Goal: Task Accomplishment & Management: Manage account settings

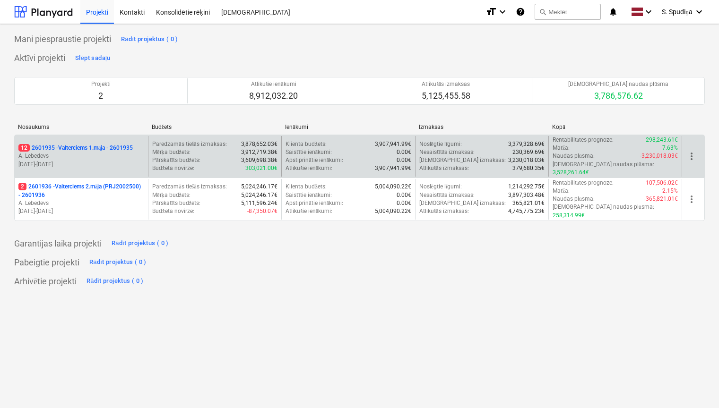
click at [106, 161] on p "19.09.2024 - 31.03.2026" at bounding box center [81, 165] width 126 height 8
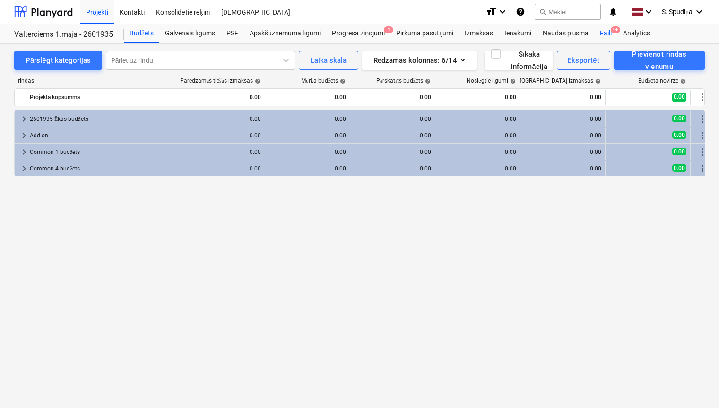
click at [608, 34] on div "Faili 9+" at bounding box center [605, 33] width 23 height 19
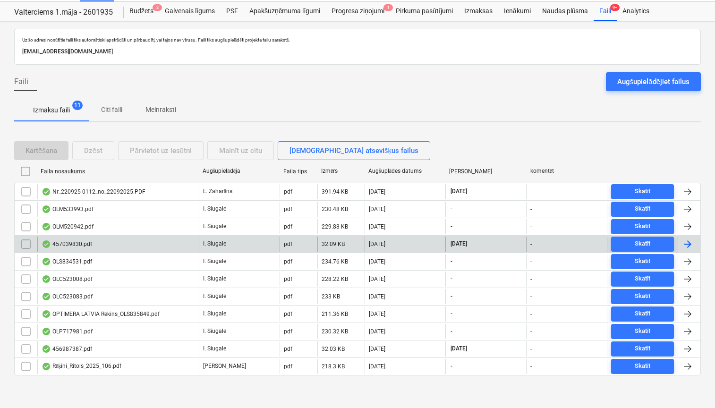
scroll to position [24, 0]
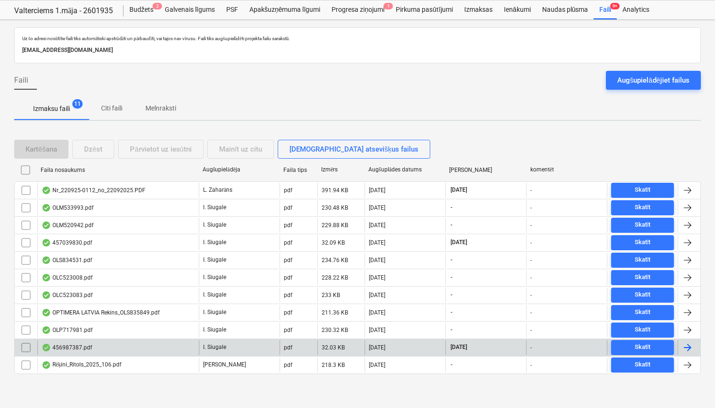
click at [117, 348] on div "456987387.pdf" at bounding box center [118, 347] width 162 height 15
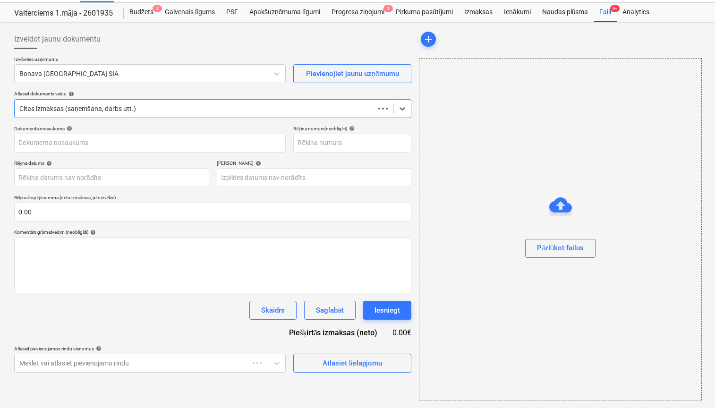
scroll to position [21, 0]
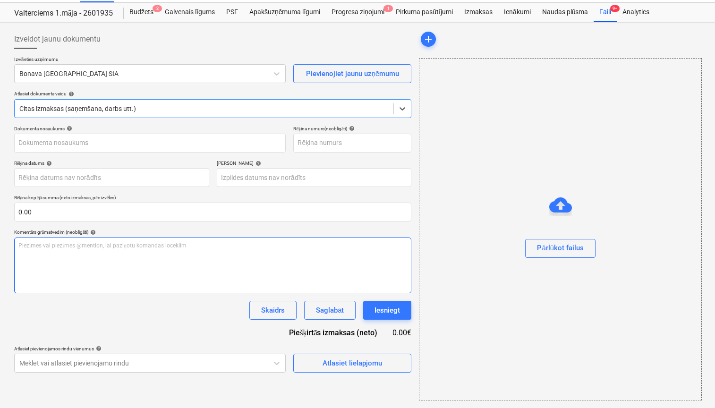
type input "456987387.pdf"
type input "[DATE]"
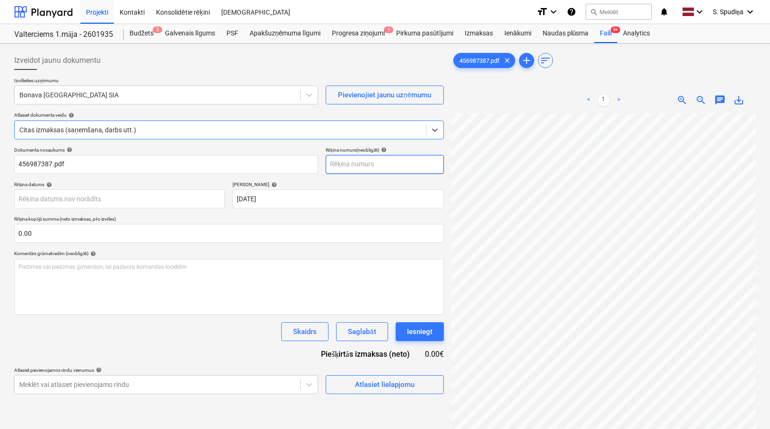
scroll to position [0, 0]
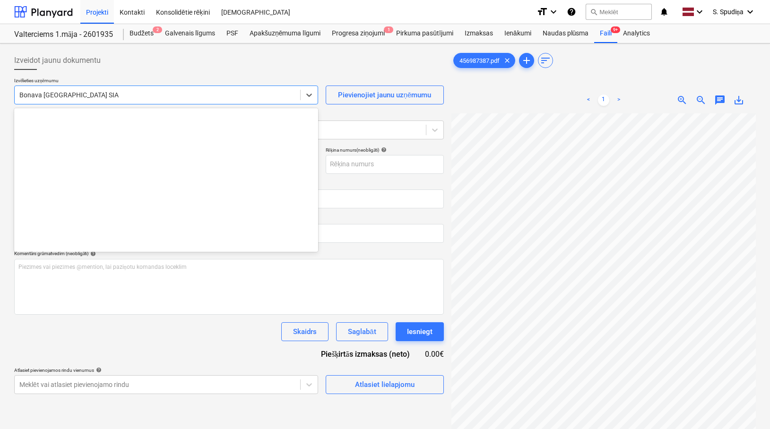
click at [128, 93] on div at bounding box center [157, 94] width 276 height 9
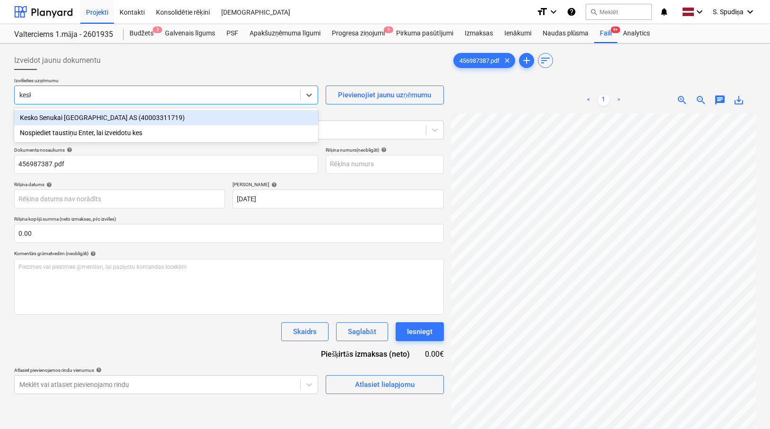
type input "kesko"
click at [120, 116] on div "Kesko Senukai [GEOGRAPHIC_DATA] AS (40003311719)" at bounding box center [166, 117] width 304 height 15
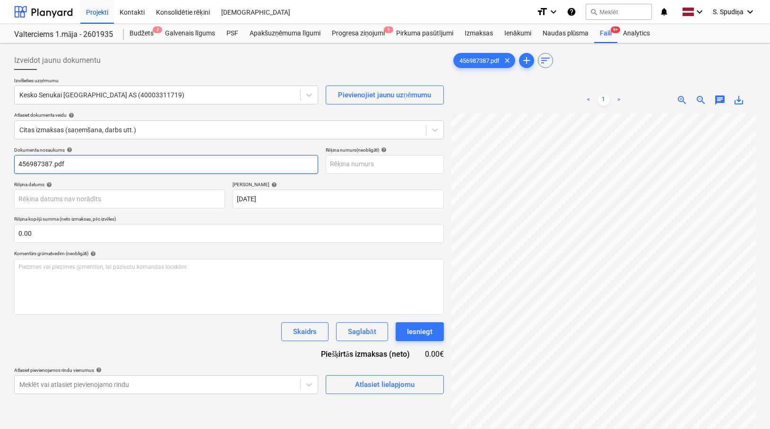
scroll to position [24, 46]
click at [81, 160] on input "456987387.pdf" at bounding box center [166, 164] width 304 height 19
drag, startPoint x: 5, startPoint y: 163, endPoint x: -65, endPoint y: 171, distance: 70.3
click at [0, 171] on html "Projekti Kontakti Konsolidētie rēķini Iesūtne format_size keyboard_arrow_down h…" at bounding box center [385, 214] width 770 height 429
type input "456987387"
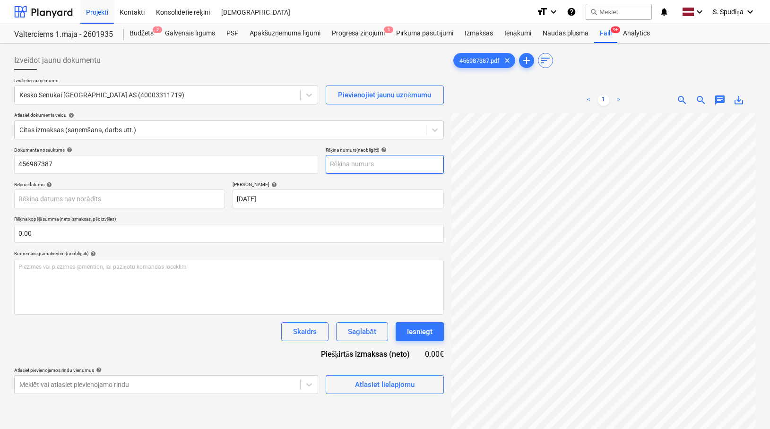
click at [372, 161] on input "text" at bounding box center [385, 164] width 118 height 19
paste input "456987387"
type input "456987387"
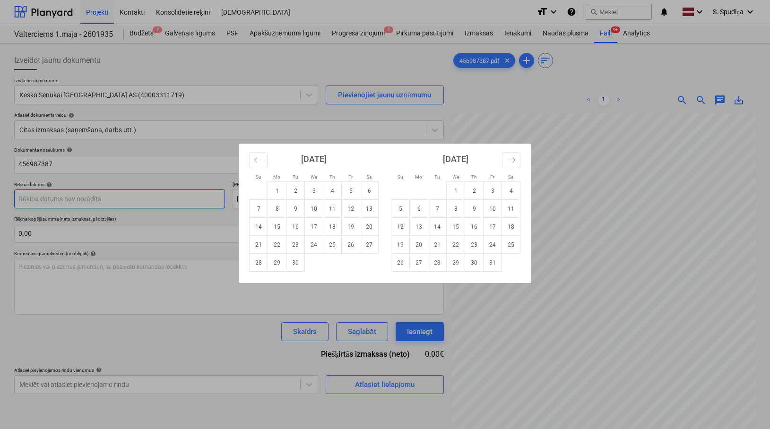
click at [52, 199] on body "Projekti Kontakti Konsolidētie rēķini Iesūtne format_size keyboard_arrow_down h…" at bounding box center [385, 214] width 770 height 429
click at [260, 157] on icon "Move backward to switch to the previous month." at bounding box center [258, 159] width 9 height 9
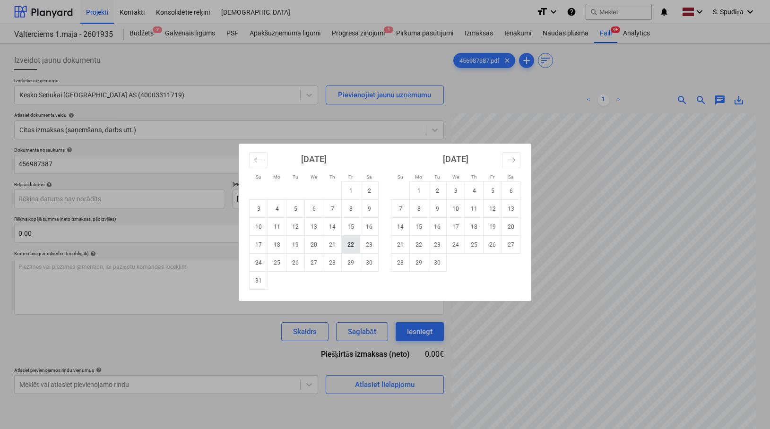
click at [345, 248] on td "22" at bounding box center [351, 245] width 18 height 18
type input "[DATE]"
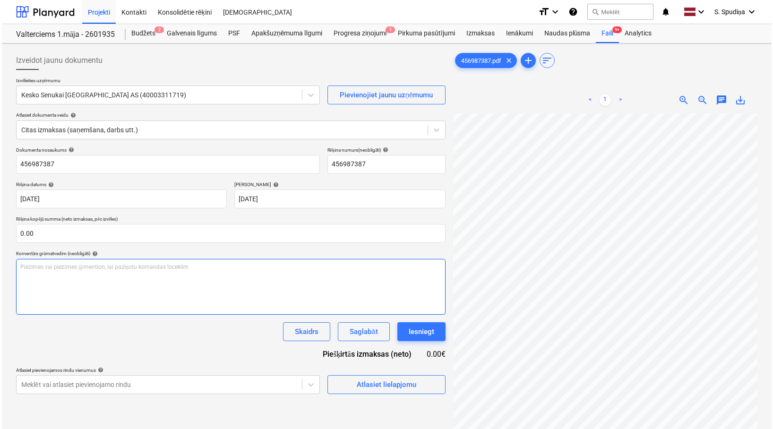
scroll to position [249, 0]
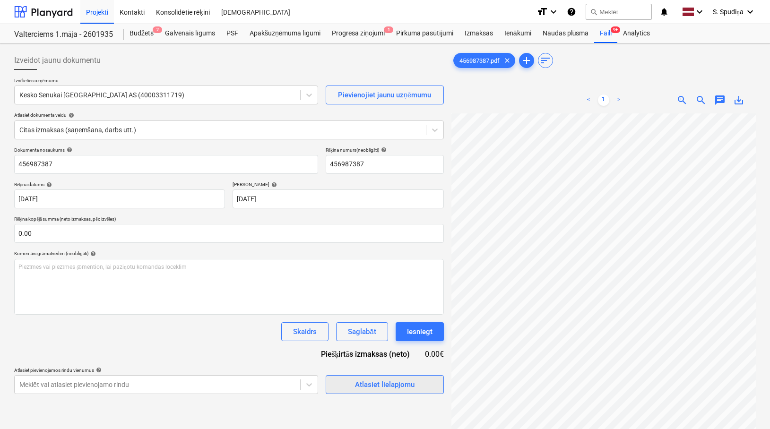
click at [350, 388] on span "Atlasiet lielapjomu" at bounding box center [384, 384] width 95 height 12
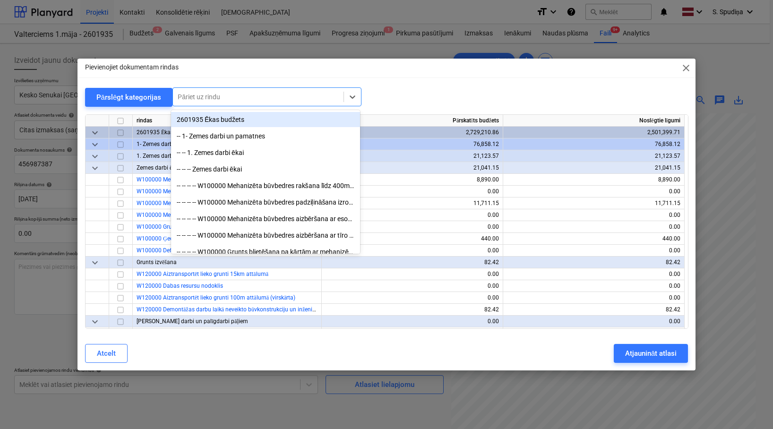
click at [215, 96] on div at bounding box center [258, 96] width 161 height 9
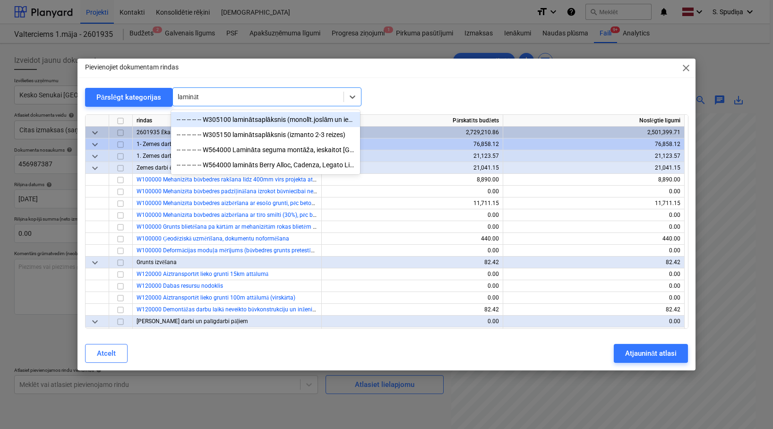
type input "lamināts"
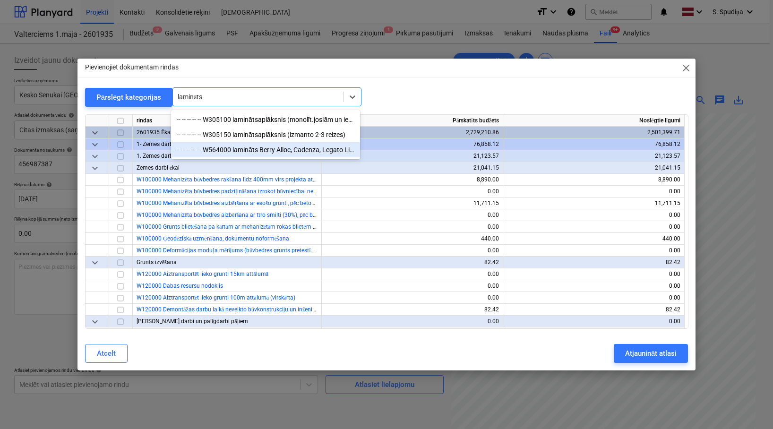
click at [251, 148] on div "-- -- -- -- -- W564000 lamināts Berry Alloc, Cadenza, Legato Light natural K130…" at bounding box center [265, 149] width 189 height 15
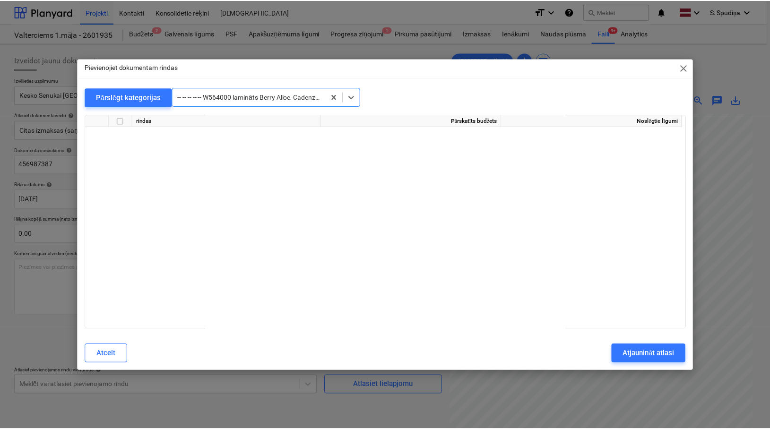
scroll to position [5540, 0]
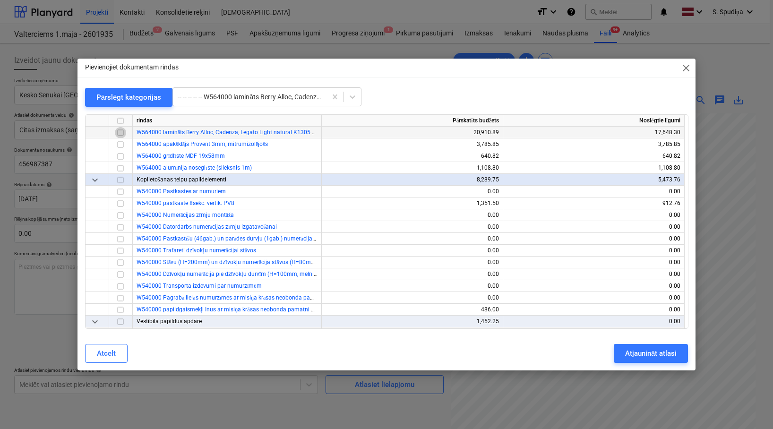
click at [118, 134] on input "checkbox" at bounding box center [120, 132] width 11 height 11
click at [670, 351] on div "Atjaunināt atlasi" at bounding box center [651, 353] width 52 height 12
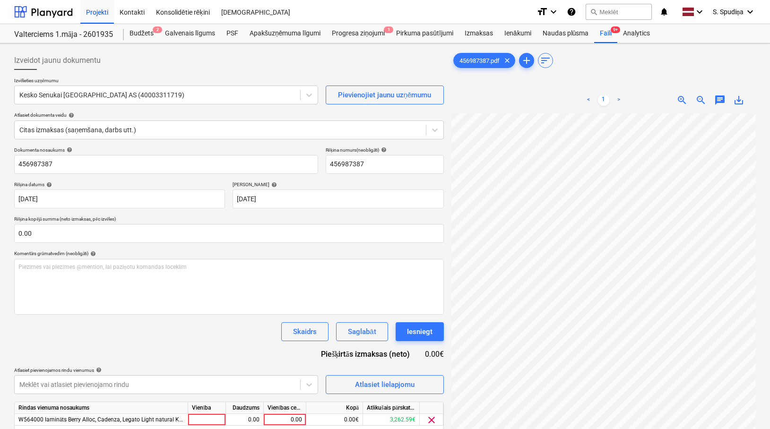
scroll to position [264, 193]
click at [295, 408] on div "0.00" at bounding box center [284, 420] width 34 height 12
type input "145"
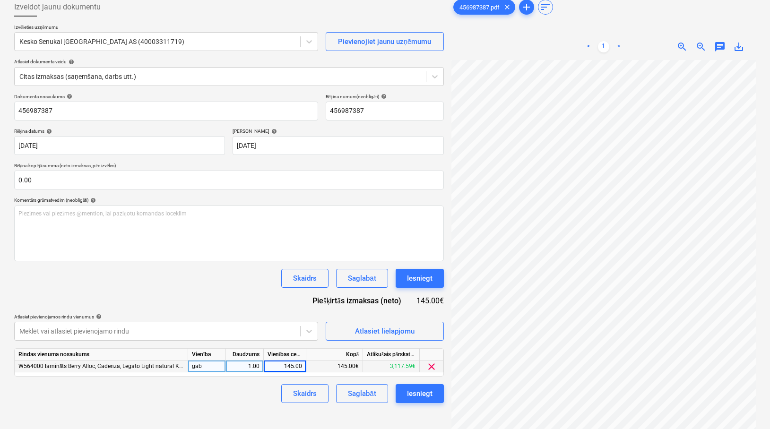
scroll to position [95, 0]
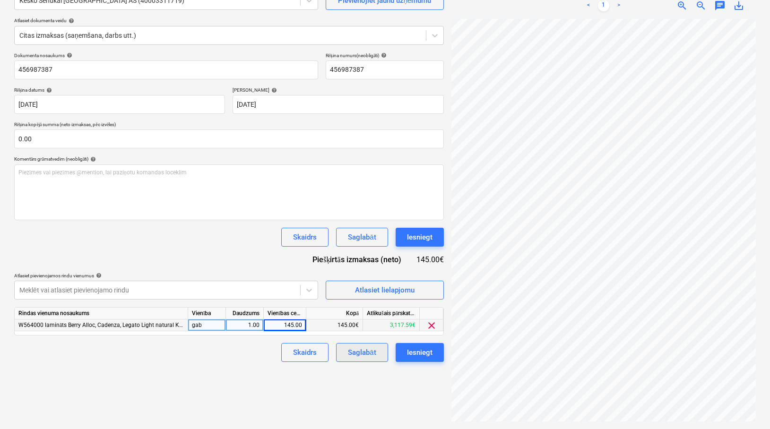
click at [366, 353] on div "Saglabāt" at bounding box center [362, 352] width 28 height 12
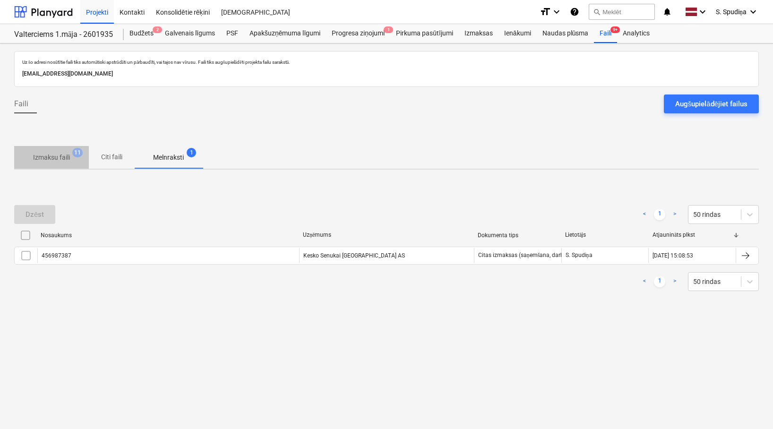
click at [63, 160] on p "Izmaksu faili" at bounding box center [51, 158] width 37 height 10
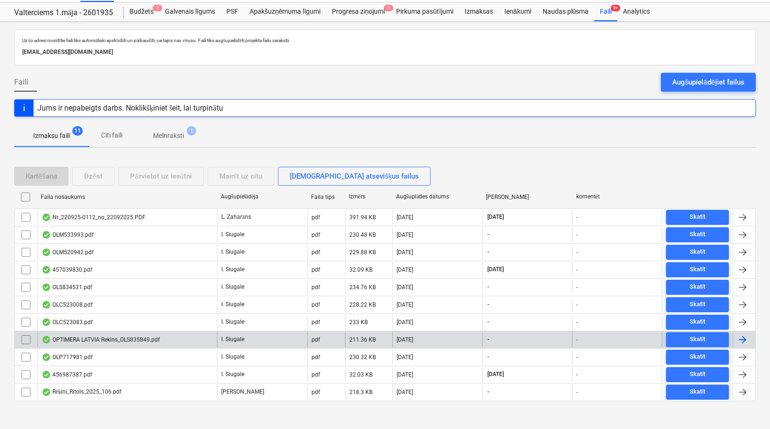
scroll to position [28, 0]
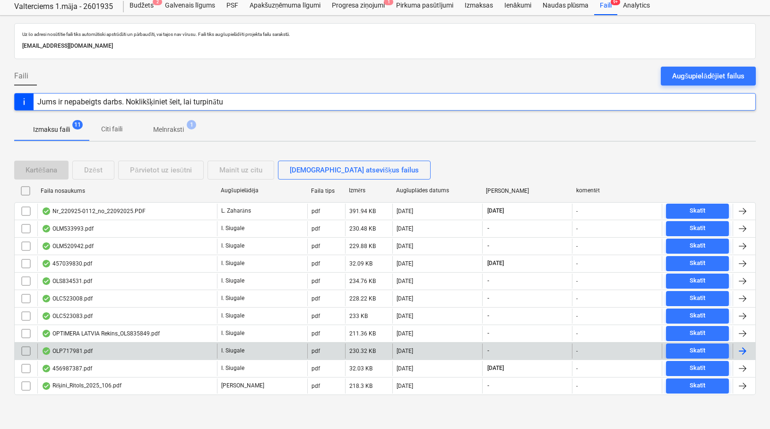
click at [127, 353] on div "OLP717981.pdf" at bounding box center [127, 351] width 180 height 15
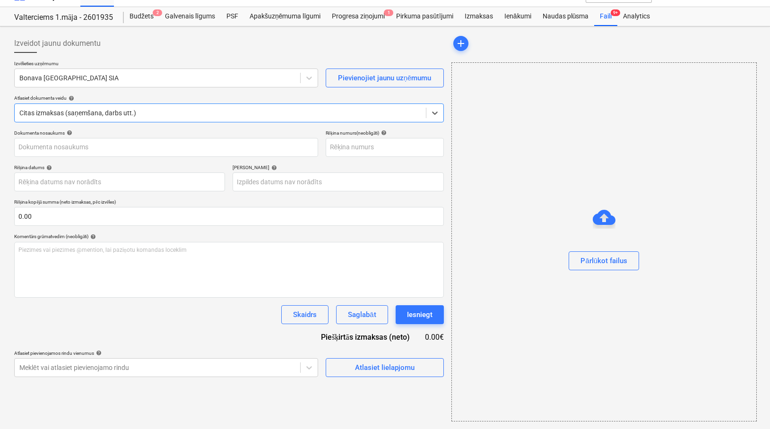
type input "OLP717981"
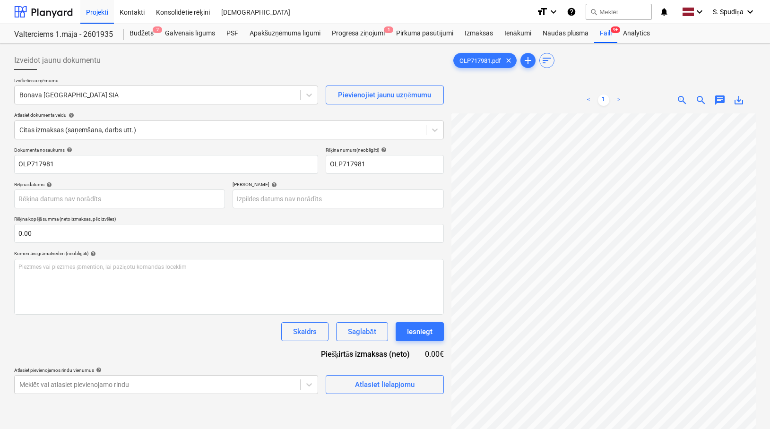
scroll to position [27, 21]
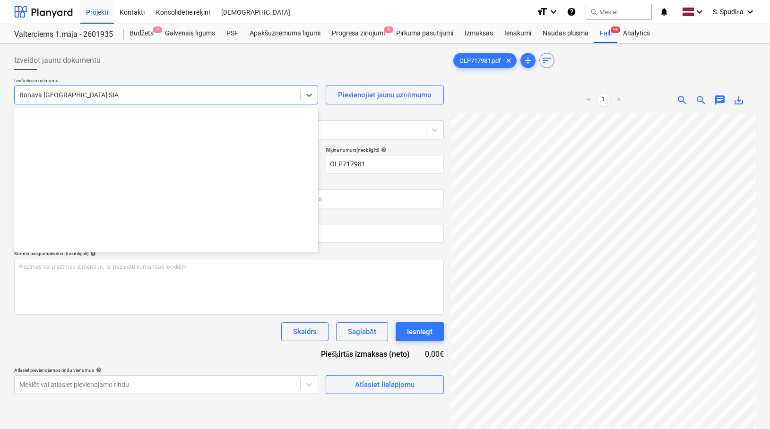
click at [125, 93] on div at bounding box center [157, 94] width 276 height 9
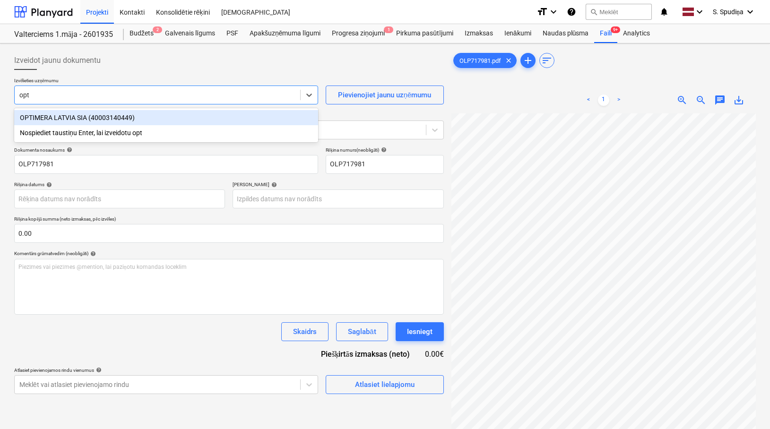
type input "opti"
click at [138, 116] on div "OPTIMERA LATVIA SIA (40003140449)" at bounding box center [166, 117] width 304 height 15
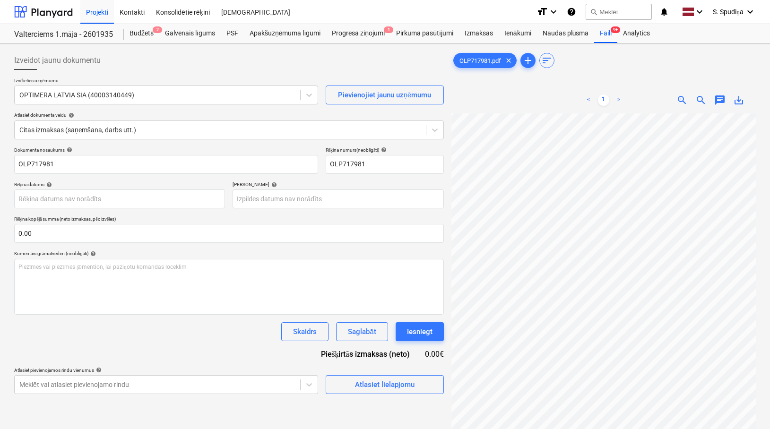
scroll to position [56, 47]
click at [42, 195] on body "Projekti Kontakti Konsolidētie rēķini Iesūtne format_size keyboard_arrow_down h…" at bounding box center [385, 214] width 770 height 429
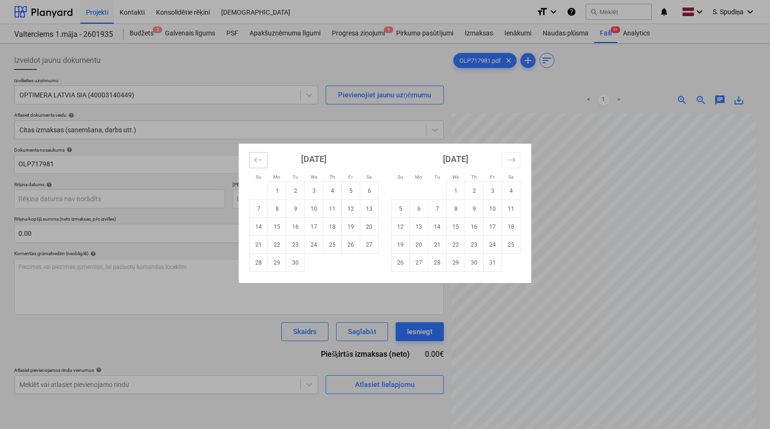
click at [265, 159] on button "Move backward to switch to the previous month." at bounding box center [258, 160] width 18 height 16
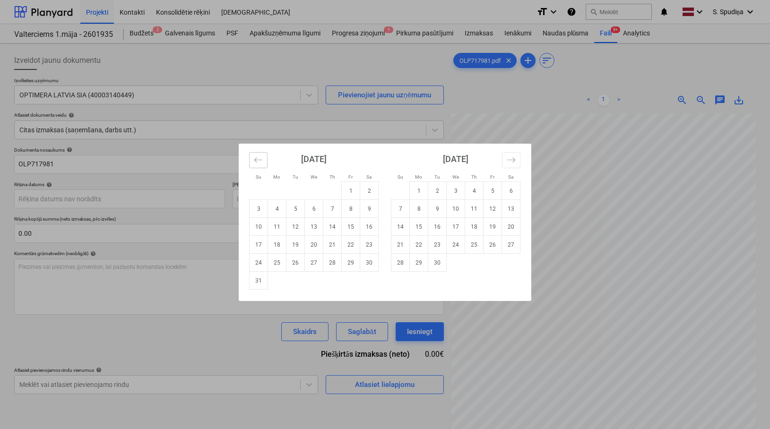
click at [265, 159] on button "Move backward to switch to the previous month." at bounding box center [258, 160] width 18 height 16
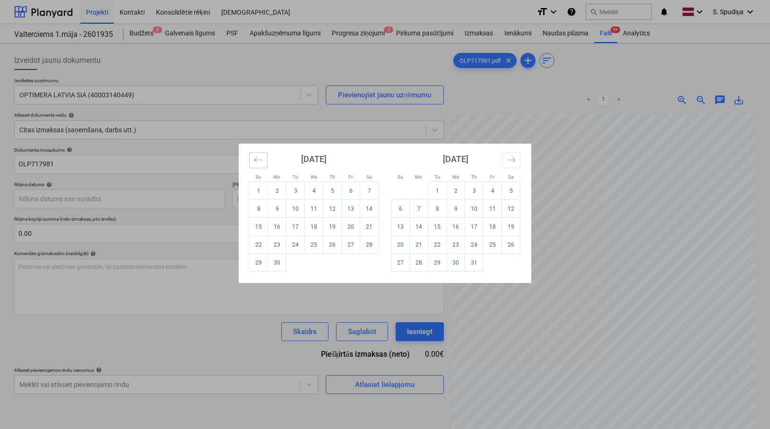
click at [265, 159] on button "Move backward to switch to the previous month." at bounding box center [258, 160] width 18 height 16
click at [293, 247] on td "20" at bounding box center [295, 245] width 18 height 18
type input "20 May 2025"
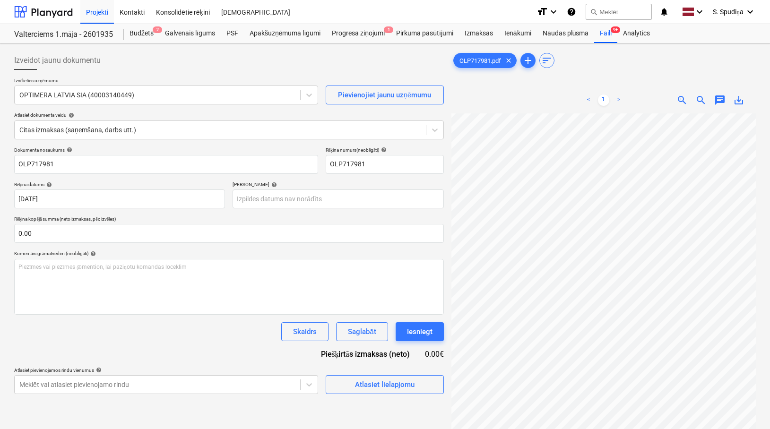
scroll to position [135, 141]
click at [285, 202] on body "Projekti Kontakti Konsolidētie rēķini Iesūtne format_size keyboard_arrow_down h…" at bounding box center [385, 214] width 770 height 429
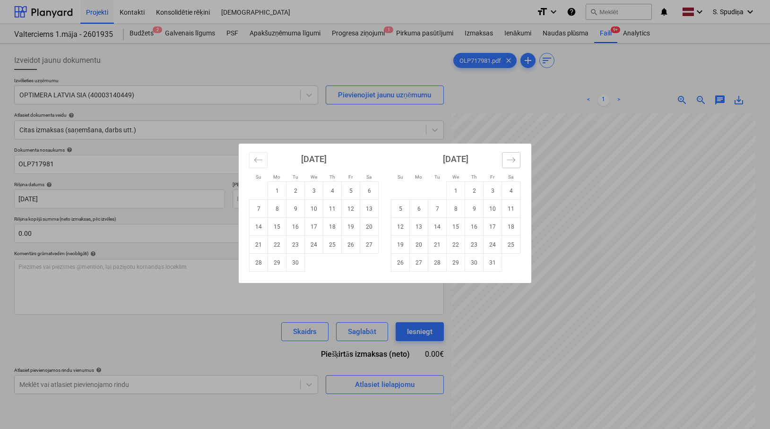
click at [514, 160] on icon "Move forward to switch to the next month." at bounding box center [511, 159] width 8 height 5
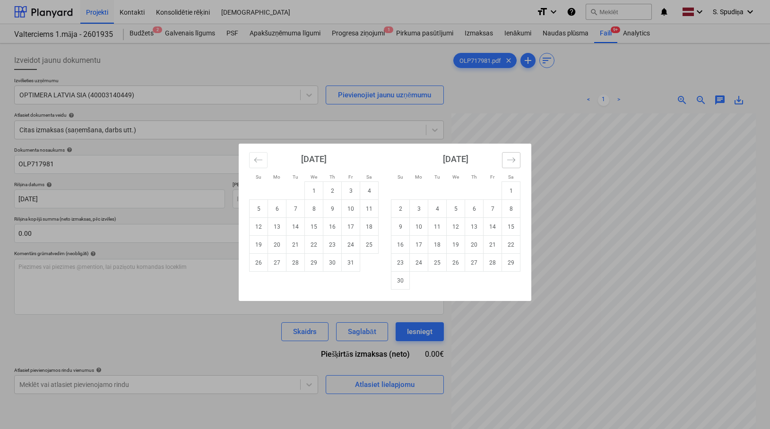
click at [514, 160] on icon "Move forward to switch to the next month." at bounding box center [511, 159] width 8 height 5
click at [250, 164] on button "Move backward to switch to the previous month." at bounding box center [258, 160] width 18 height 16
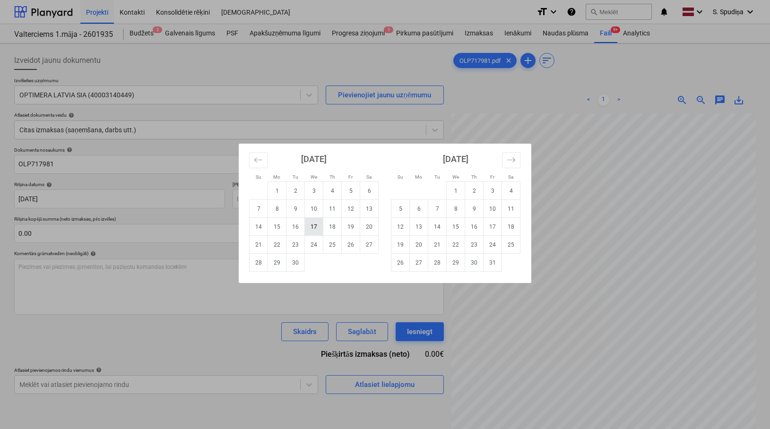
click at [315, 230] on td "17" at bounding box center [314, 227] width 18 height 18
type input "17 Sep 2025"
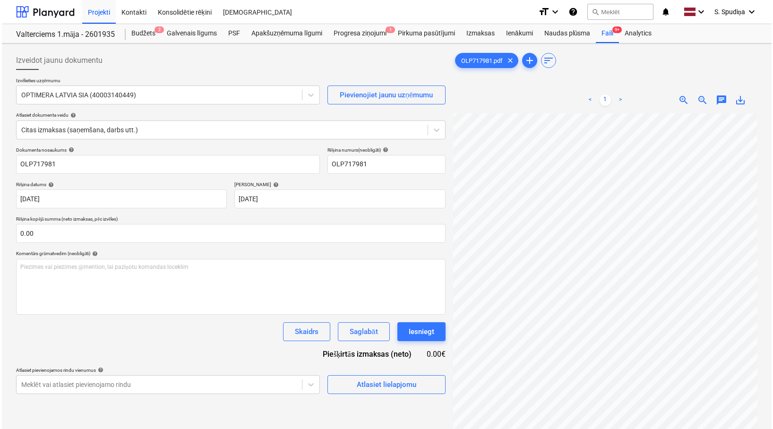
scroll to position [155, 35]
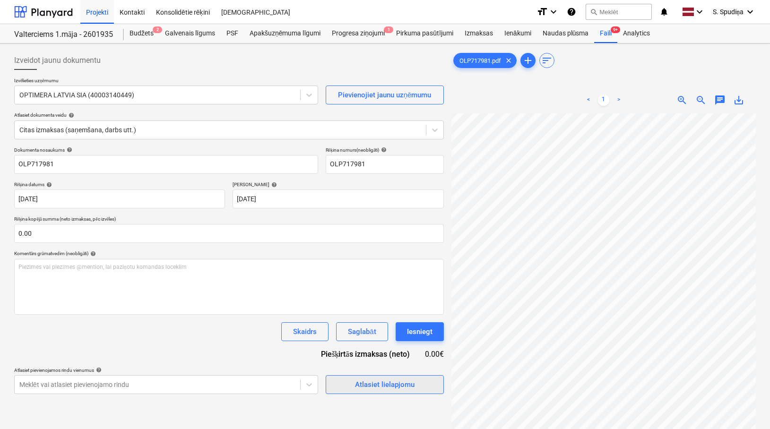
click at [376, 386] on div "Atlasiet lielapjomu" at bounding box center [385, 384] width 60 height 12
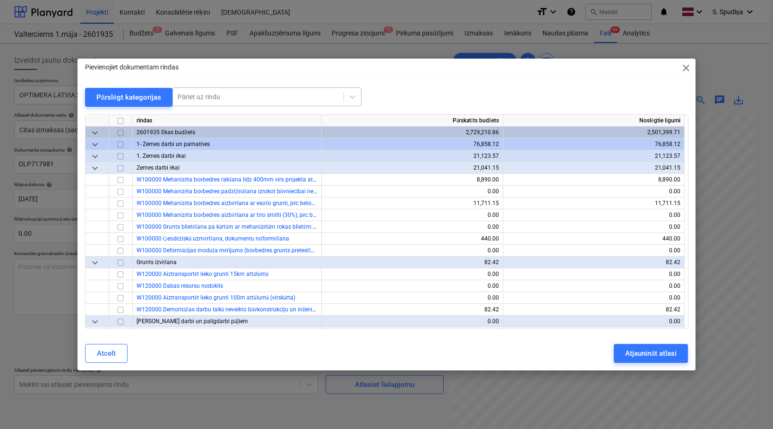
click at [275, 95] on div at bounding box center [258, 96] width 161 height 9
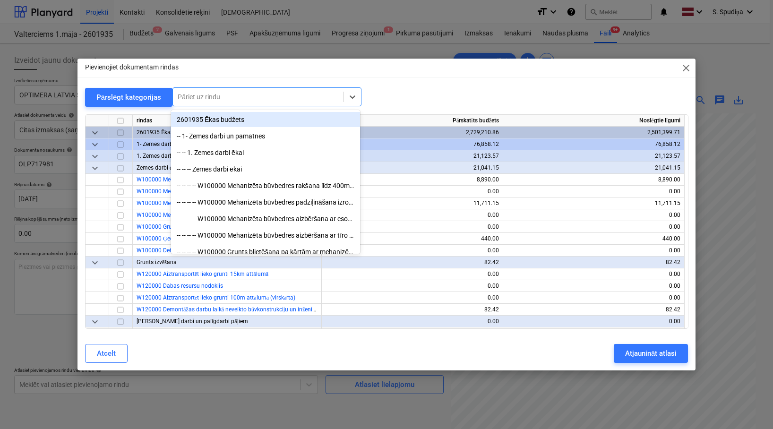
type input "3"
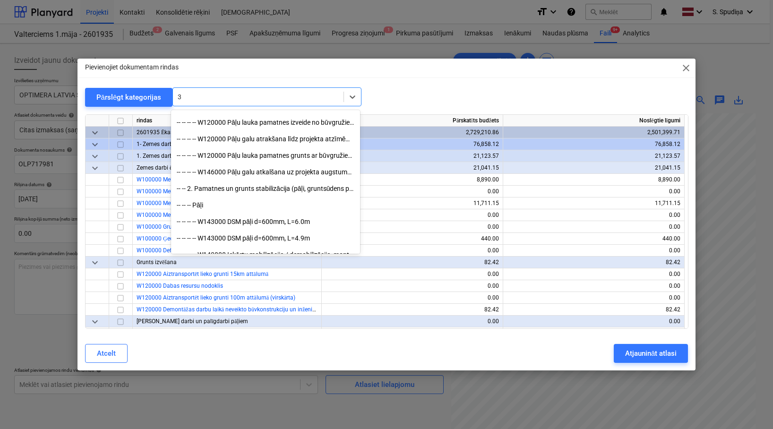
scroll to position [236, 0]
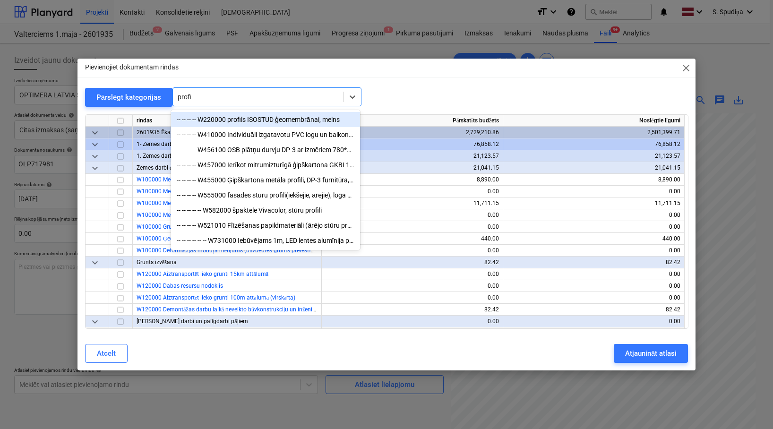
type input "profil"
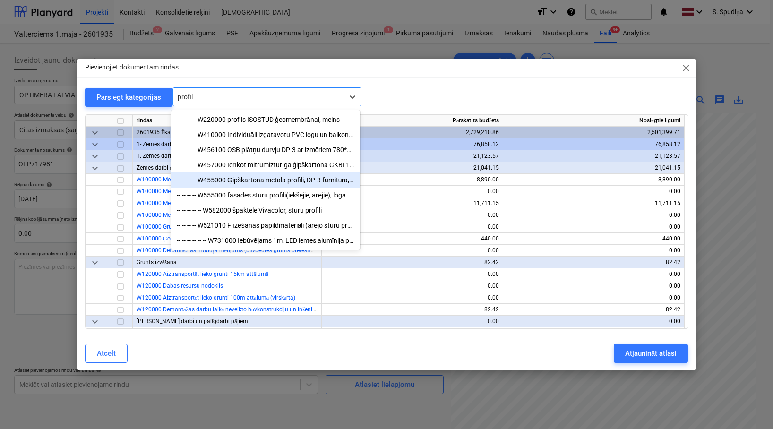
click at [283, 184] on div "-- -- -- -- W455000 Ģipškartona metāla profili, DP-3 furnitūra, šuvju lenta, šp…" at bounding box center [265, 179] width 189 height 15
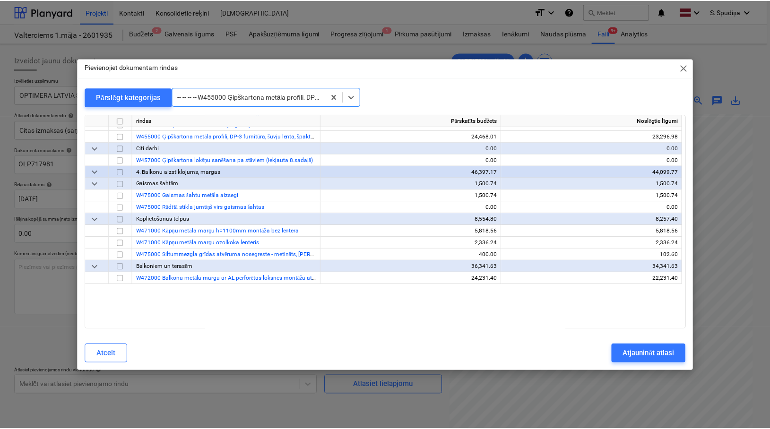
scroll to position [3863, 0]
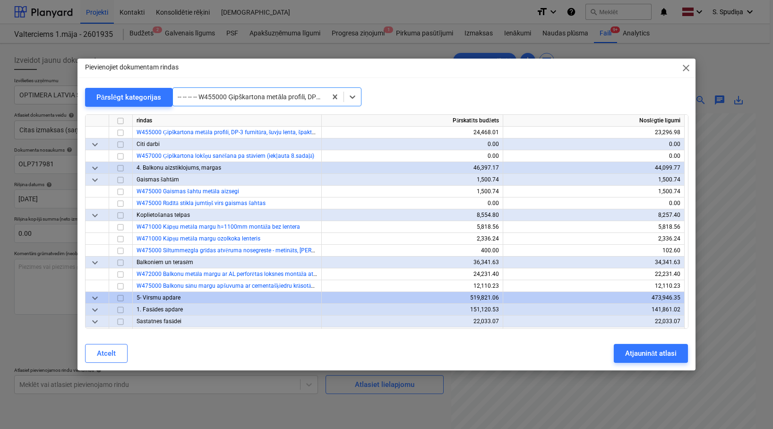
drag, startPoint x: 120, startPoint y: 133, endPoint x: 170, endPoint y: 163, distance: 58.8
click at [120, 133] on input "checkbox" at bounding box center [120, 132] width 11 height 11
click at [653, 351] on div "Atjaunināt atlasi" at bounding box center [651, 353] width 52 height 12
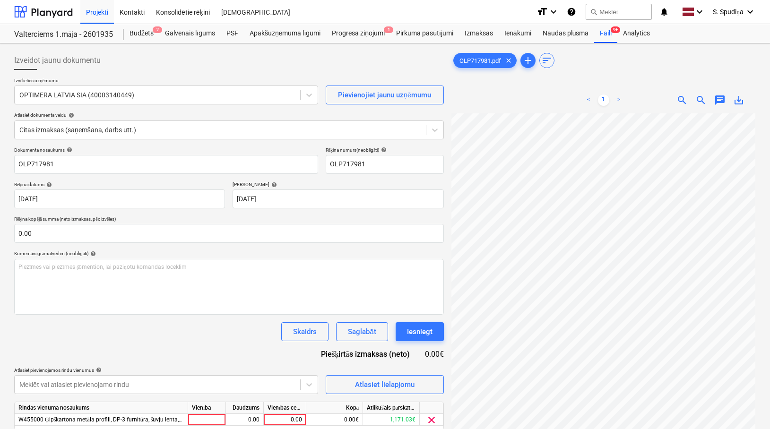
scroll to position [95, 0]
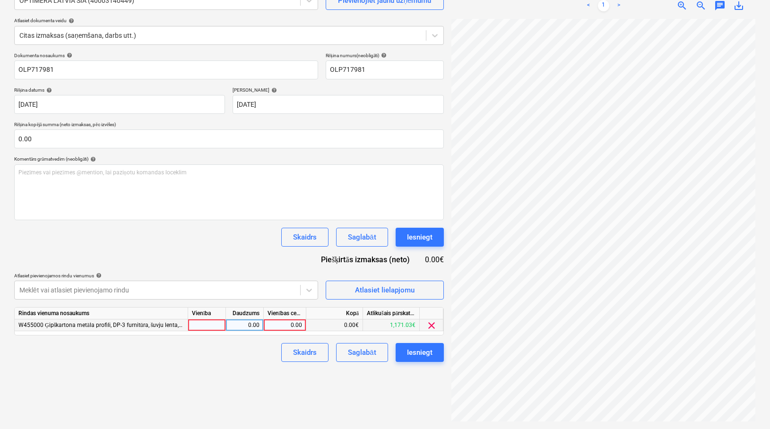
click at [295, 325] on div "0.00" at bounding box center [284, 325] width 34 height 12
type input "770.46"
click at [370, 353] on div "Saglabāt" at bounding box center [362, 352] width 28 height 12
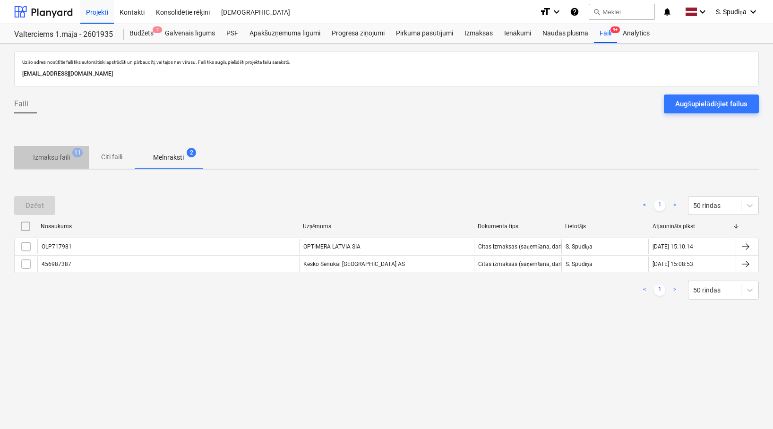
click at [56, 155] on p "Izmaksu faili" at bounding box center [51, 158] width 37 height 10
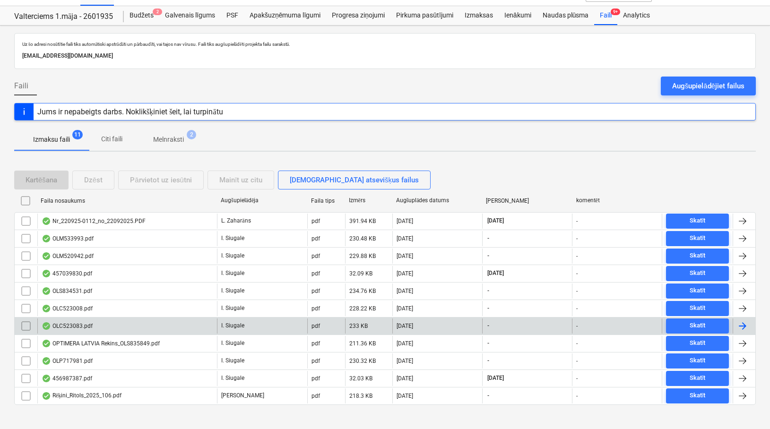
scroll to position [28, 0]
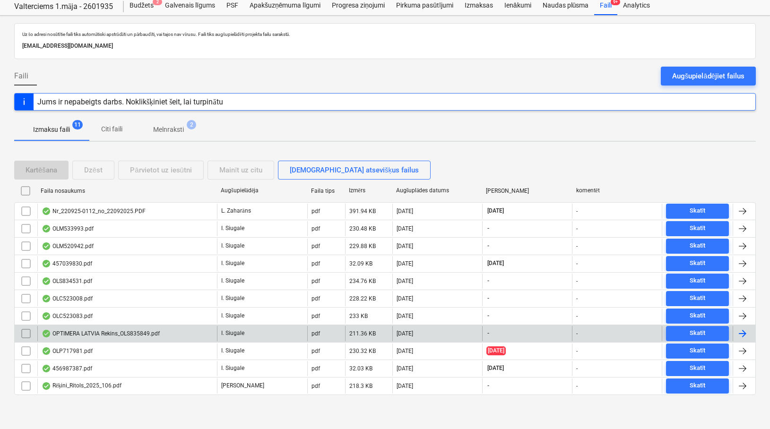
click at [105, 333] on div "OPTIMERA LATVIA Rekins_OLS835849.pdf" at bounding box center [101, 334] width 118 height 8
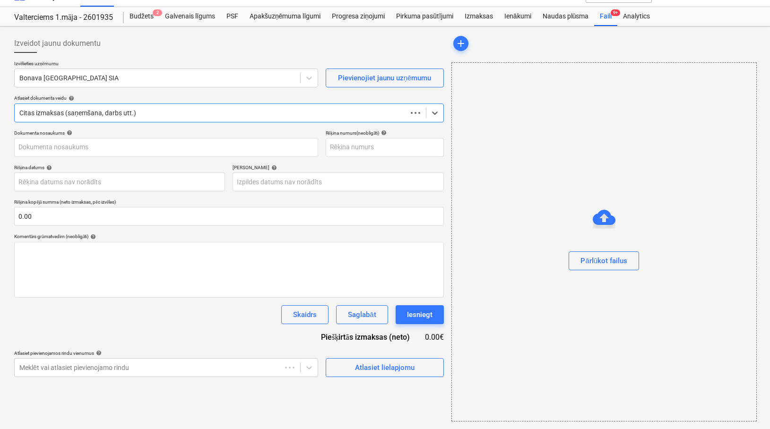
scroll to position [17, 0]
type input "OLS835849"
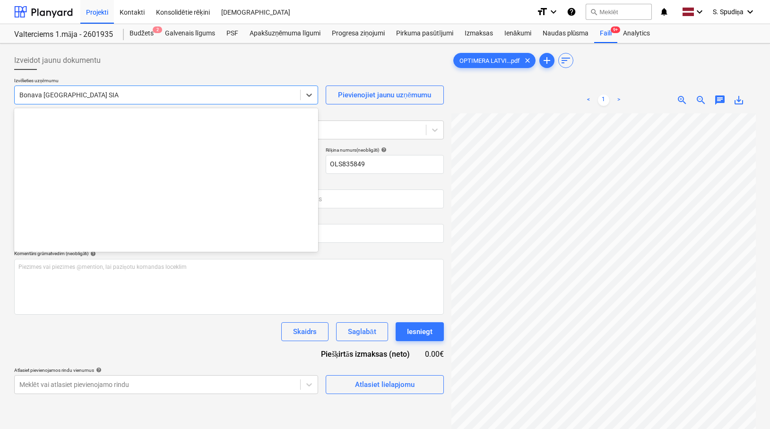
click at [95, 95] on div at bounding box center [157, 94] width 276 height 9
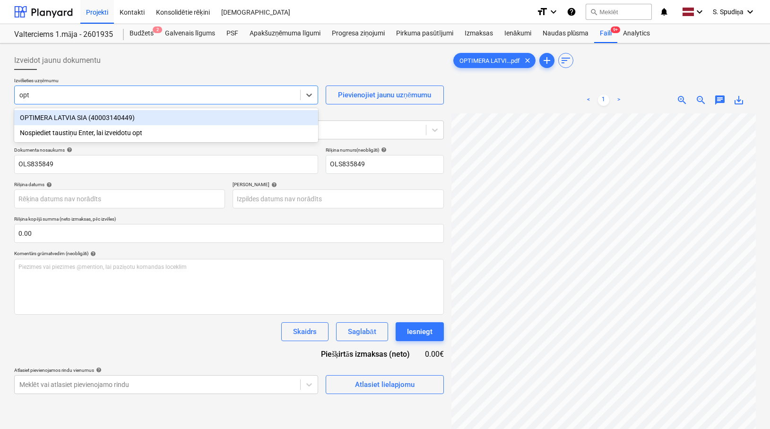
type input "opti"
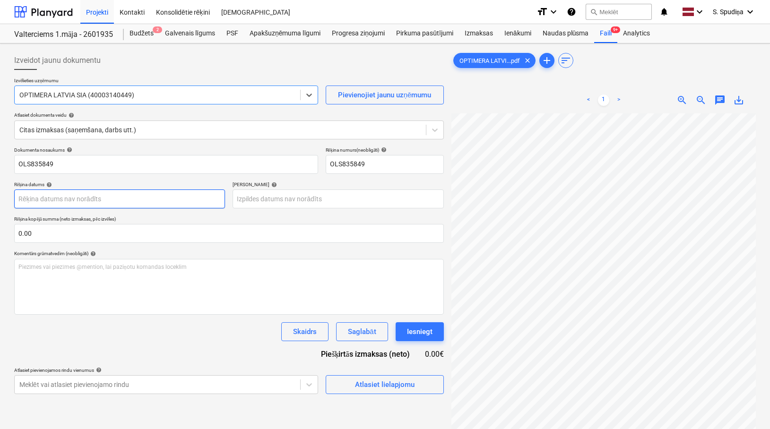
click at [74, 198] on body "Projekti Kontakti Konsolidētie rēķini Iesūtne format_size keyboard_arrow_down h…" at bounding box center [385, 214] width 770 height 429
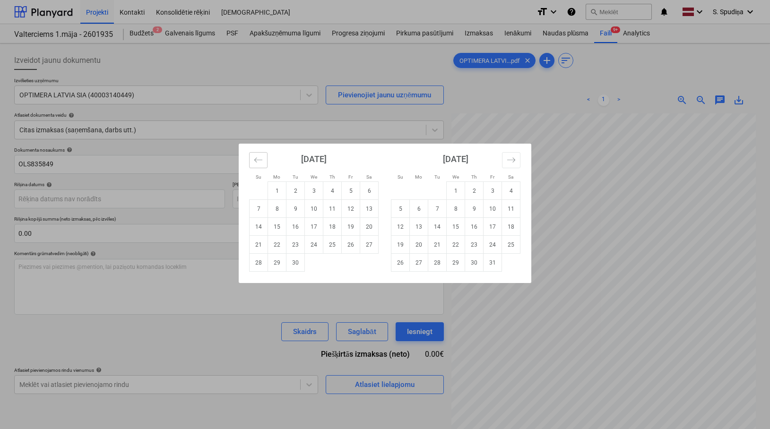
click at [260, 165] on button "Move backward to switch to the previous month." at bounding box center [258, 160] width 18 height 16
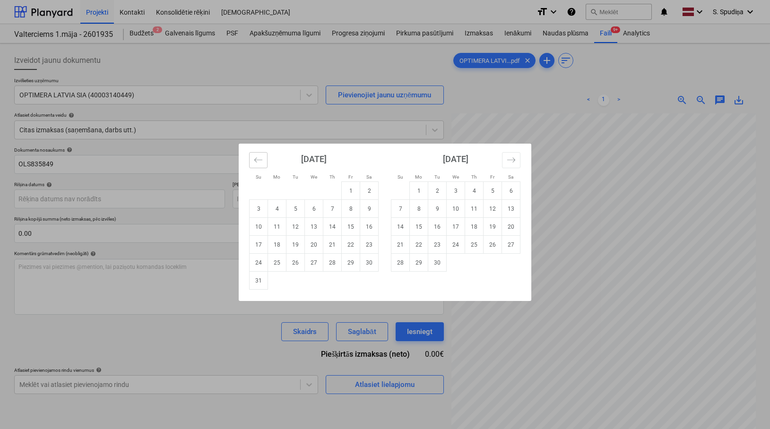
click at [260, 165] on button "Move backward to switch to the previous month." at bounding box center [258, 160] width 18 height 16
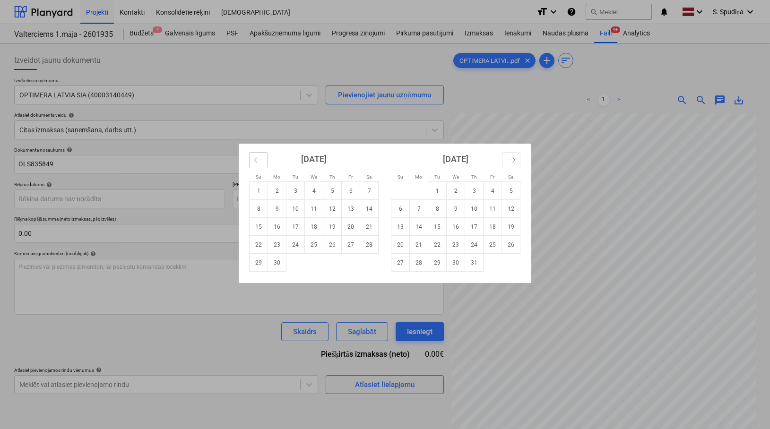
click at [254, 154] on button "Move backward to switch to the previous month." at bounding box center [258, 160] width 18 height 16
click at [344, 263] on td "30" at bounding box center [351, 263] width 18 height 18
type input "30 May 2025"
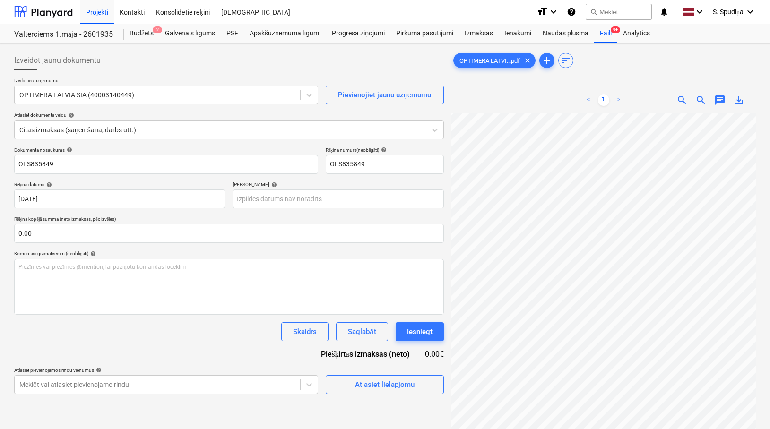
scroll to position [75, 143]
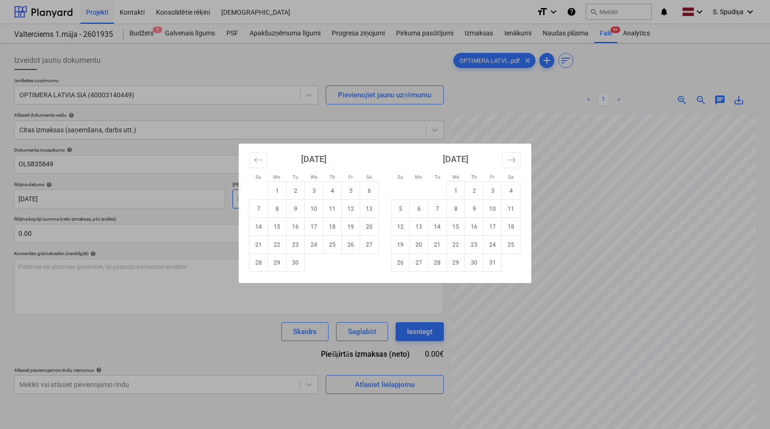
click at [246, 194] on body "Projekti Kontakti Konsolidētie rēķini Iesūtne format_size keyboard_arrow_down h…" at bounding box center [385, 214] width 770 height 429
click at [363, 242] on td "27" at bounding box center [369, 245] width 18 height 18
type input "27 Sep 2025"
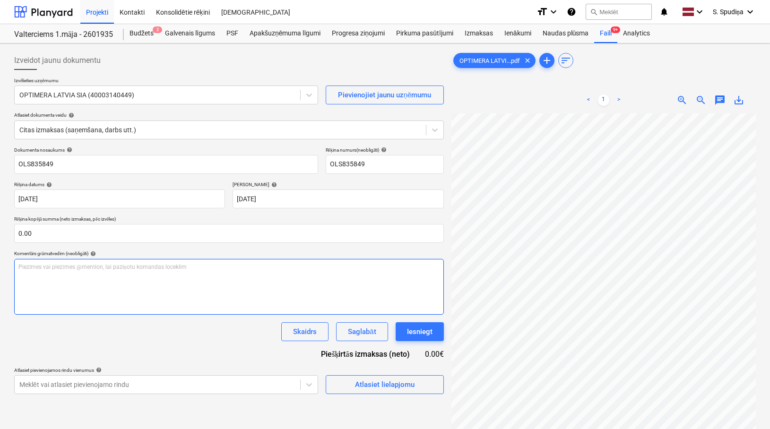
scroll to position [180, 84]
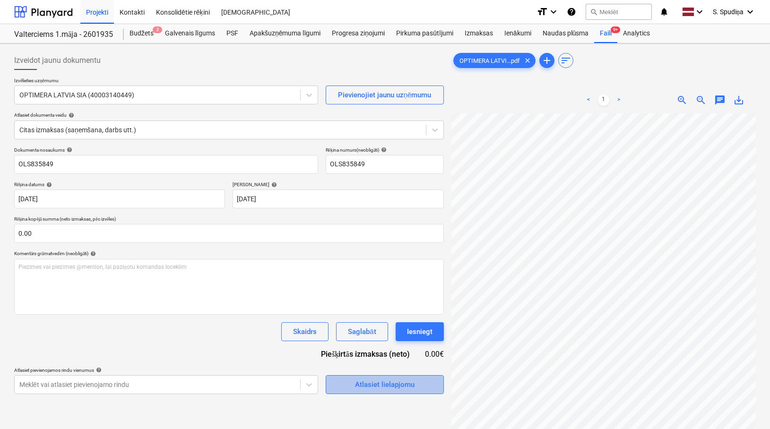
click at [417, 387] on span "Atlasiet lielapjomu" at bounding box center [384, 384] width 95 height 12
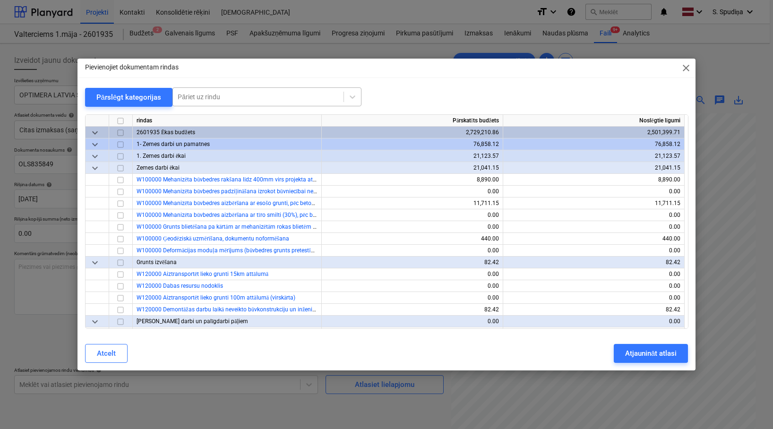
click at [198, 94] on div at bounding box center [258, 96] width 161 height 9
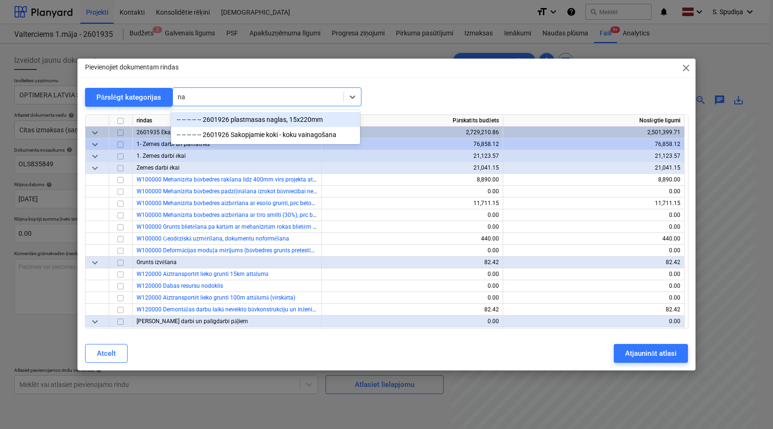
type input "n"
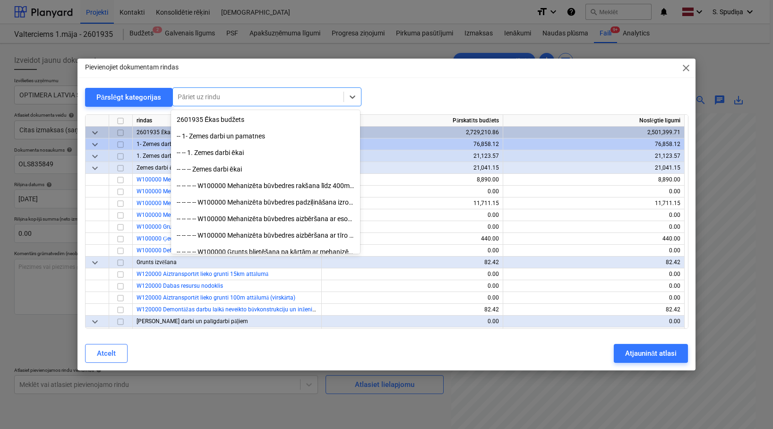
click at [684, 66] on span "close" at bounding box center [685, 67] width 11 height 11
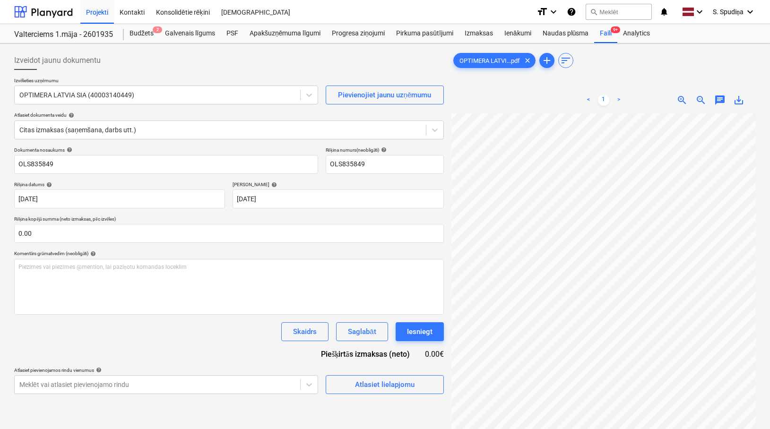
scroll to position [206, 81]
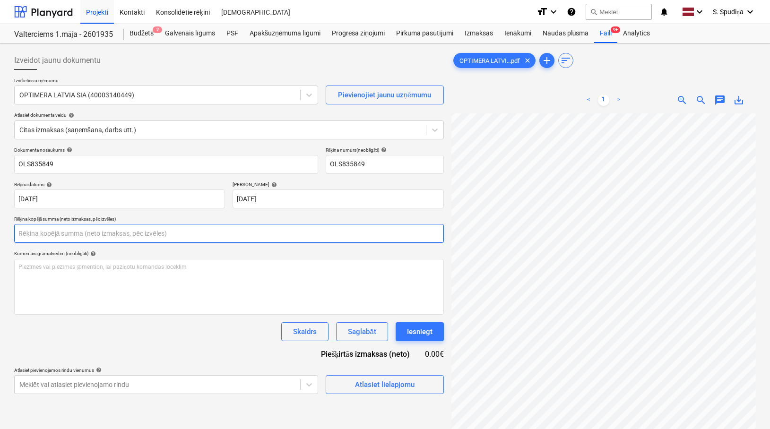
click at [531, 236] on div "Izveidot jaunu dokumentu Izvēlieties uzņēmumu OPTIMERA LATVIA SIA (40003140449)…" at bounding box center [384, 283] width 749 height 473
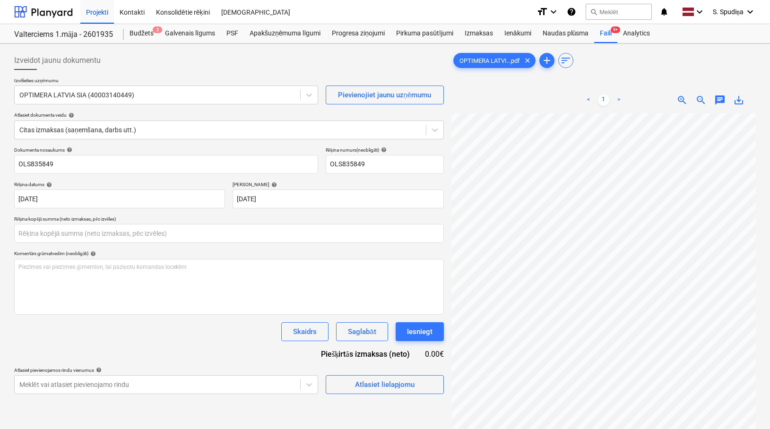
type input "0.00"
click at [353, 333] on div "Saglabāt" at bounding box center [362, 332] width 28 height 12
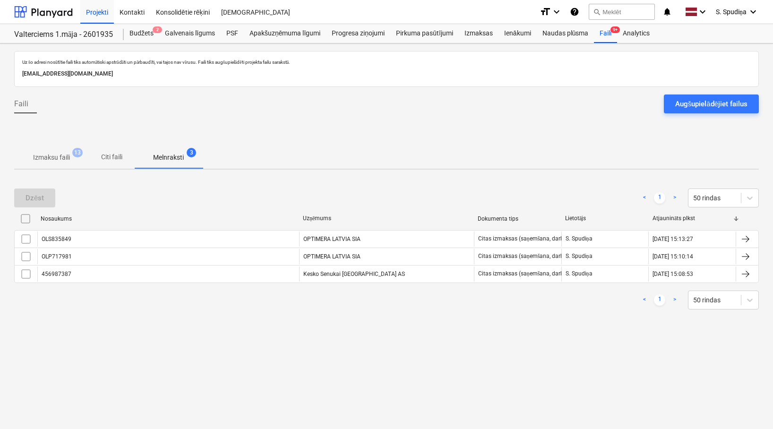
click at [58, 157] on p "Izmaksu faili" at bounding box center [51, 158] width 37 height 10
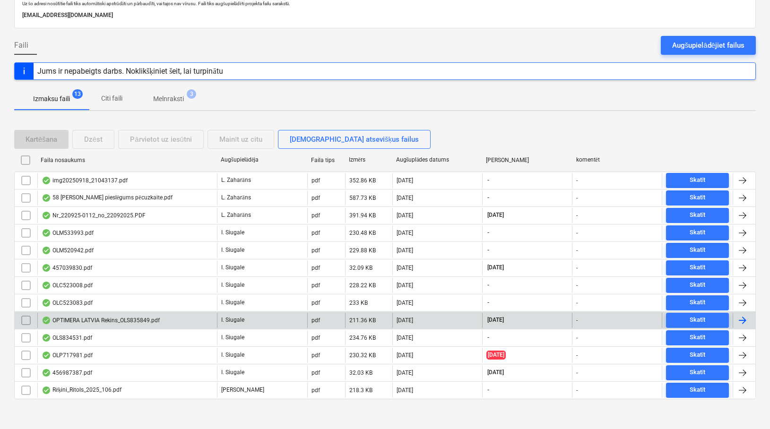
scroll to position [63, 0]
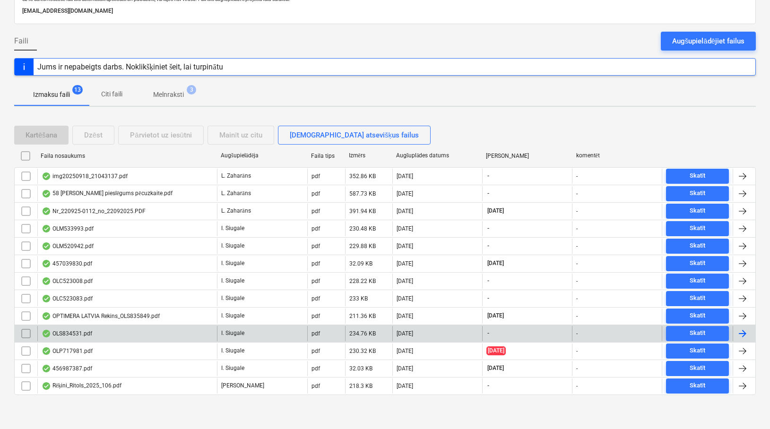
click at [125, 333] on div "OLS834531.pdf" at bounding box center [127, 333] width 180 height 15
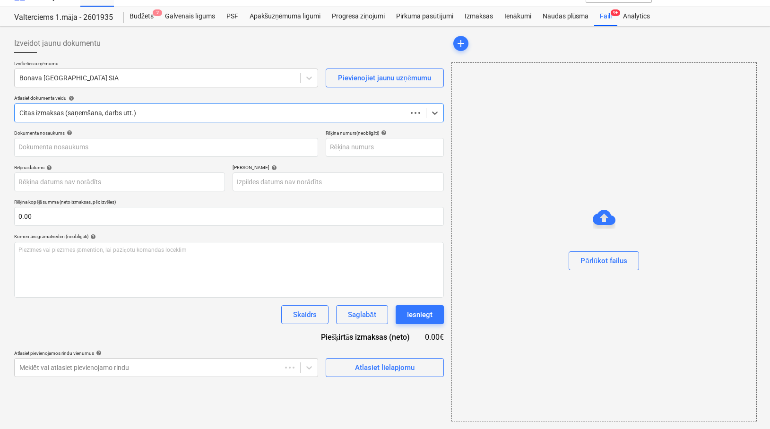
scroll to position [17, 0]
type input "OLS834531"
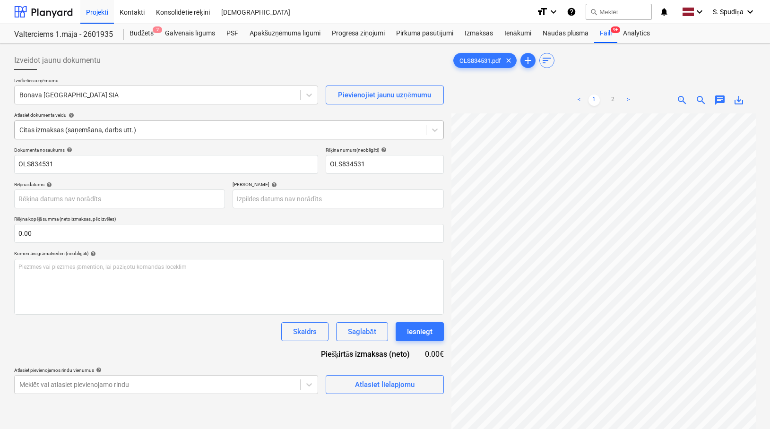
scroll to position [26, 49]
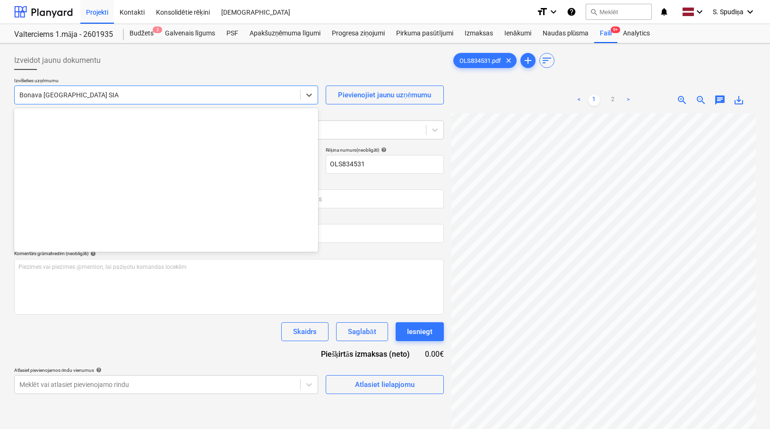
click at [145, 94] on div at bounding box center [157, 94] width 276 height 9
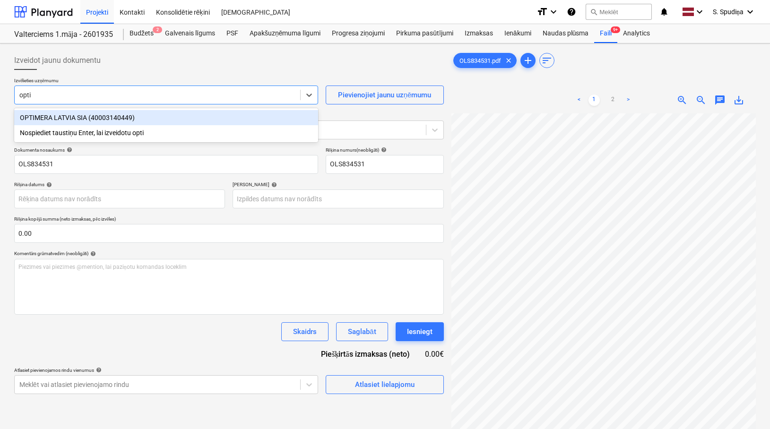
type input "optim"
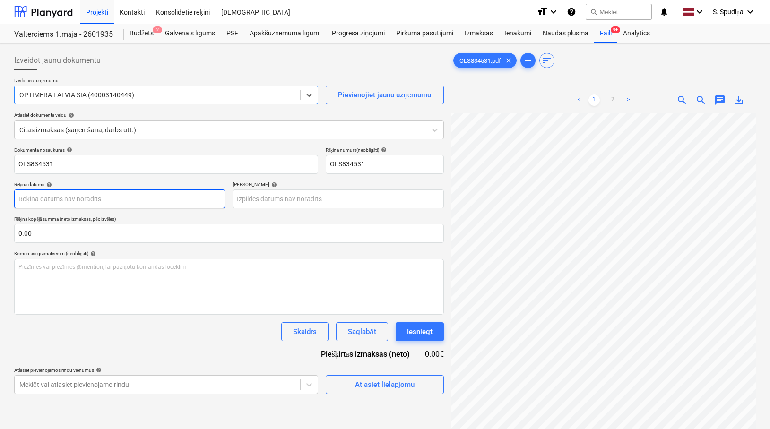
click at [77, 199] on body "Projekti Kontakti Konsolidētie rēķini Iesūtne format_size keyboard_arrow_down h…" at bounding box center [385, 214] width 770 height 429
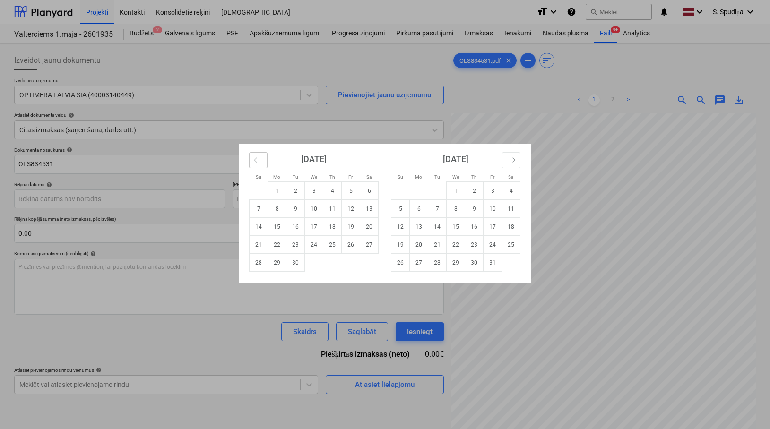
click at [265, 159] on button "Move backward to switch to the previous month." at bounding box center [258, 160] width 18 height 16
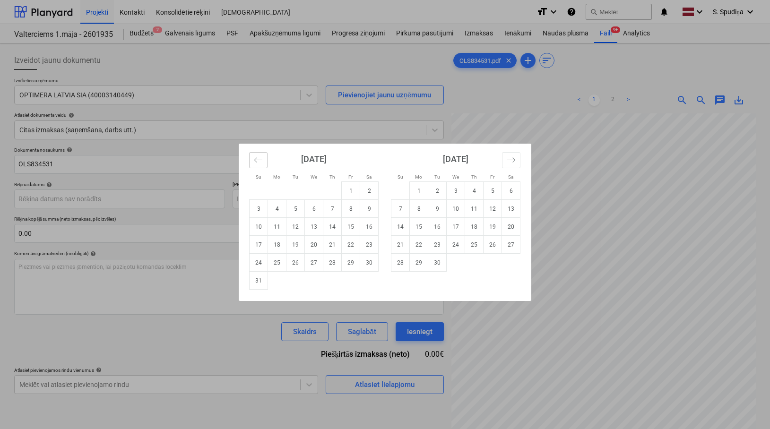
click at [266, 159] on button "Move backward to switch to the previous month." at bounding box center [258, 160] width 18 height 16
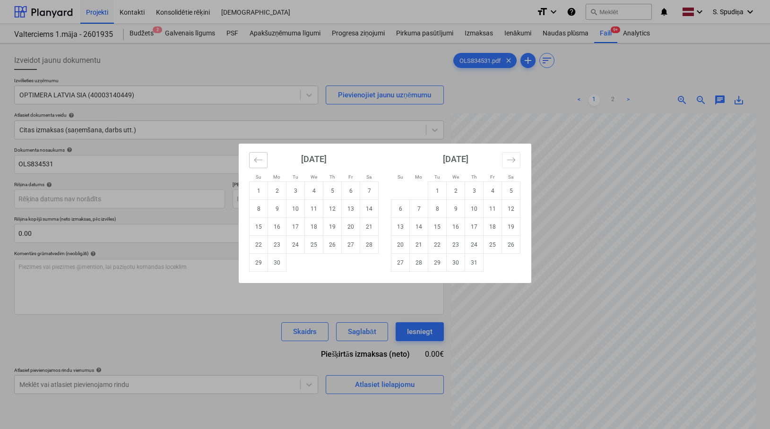
click at [266, 159] on button "Move backward to switch to the previous month." at bounding box center [258, 160] width 18 height 16
click at [275, 246] on td "19" at bounding box center [277, 245] width 18 height 18
type input "[DATE]"
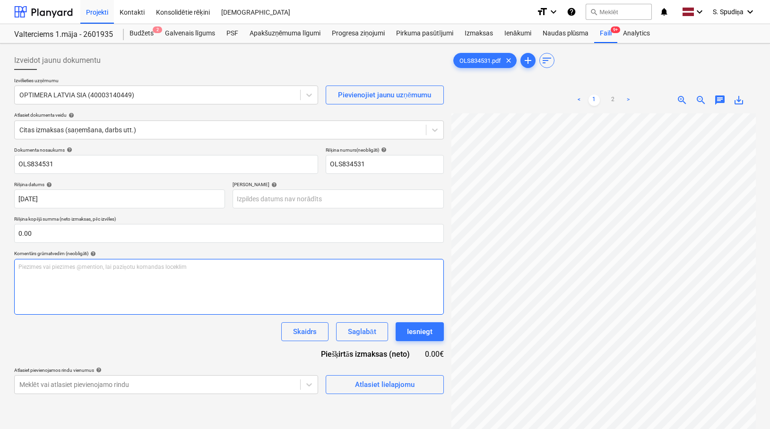
scroll to position [53, 148]
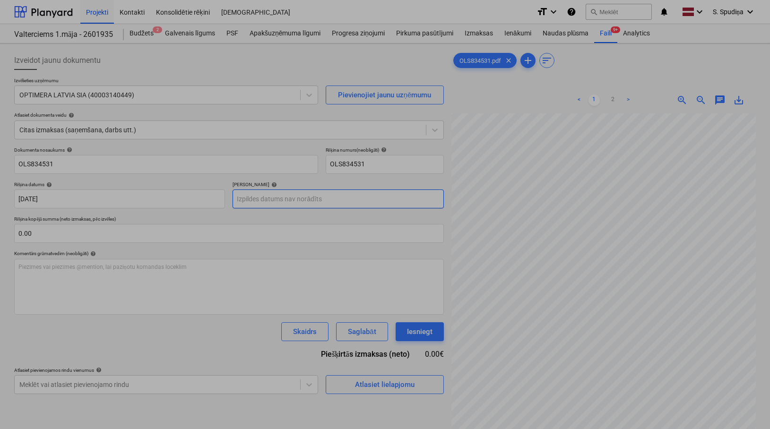
click at [267, 200] on body "Projekti Kontakti Konsolidētie rēķini Iesūtne format_size keyboard_arrow_down h…" at bounding box center [385, 214] width 770 height 429
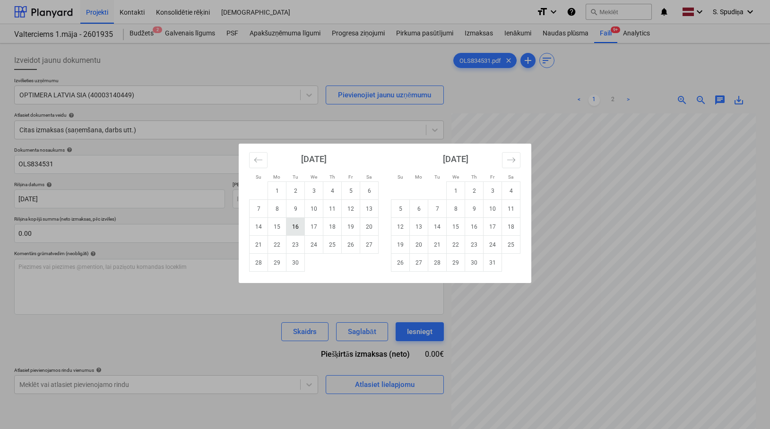
click at [288, 223] on td "16" at bounding box center [295, 227] width 18 height 18
type input "16 Sep 2025"
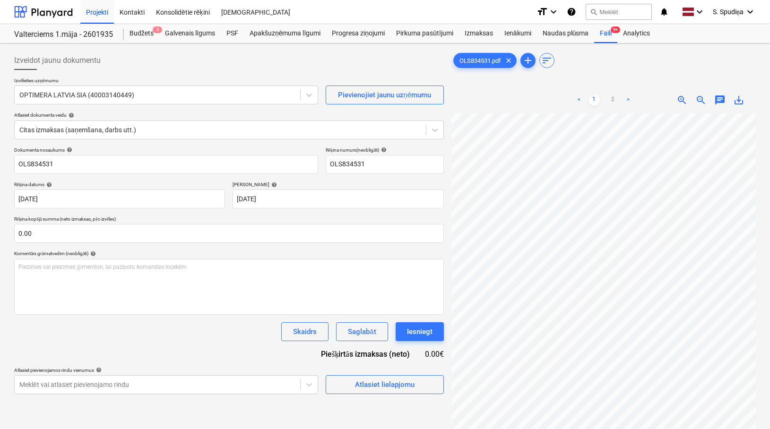
click at [718, 240] on div at bounding box center [603, 314] width 304 height 403
click at [607, 36] on div "Faili 9+" at bounding box center [605, 33] width 23 height 19
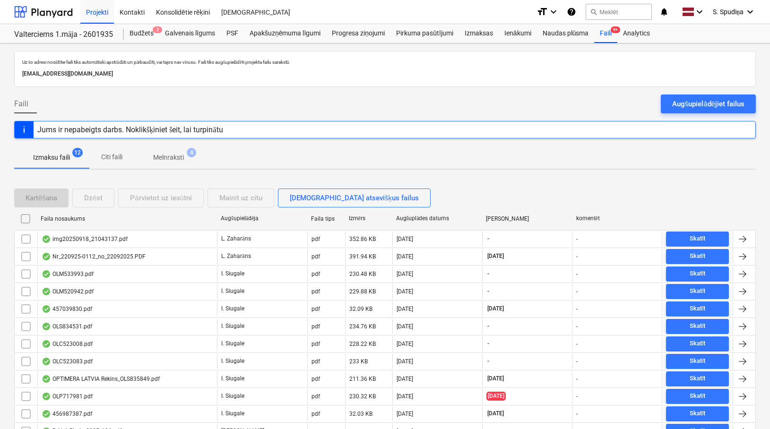
click at [169, 156] on p "Melnraksti" at bounding box center [168, 158] width 31 height 10
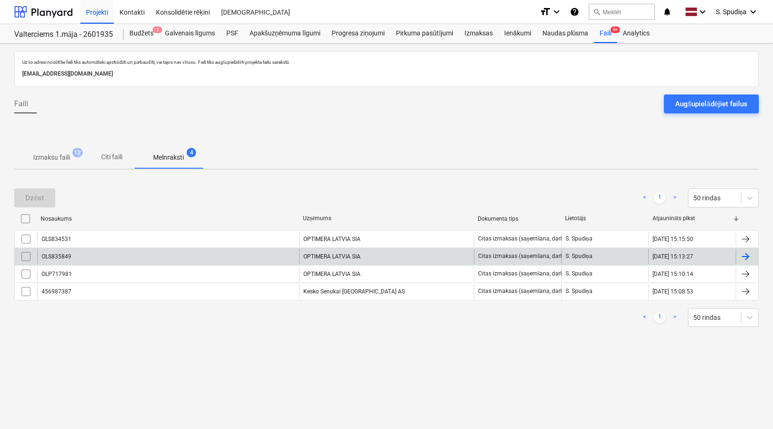
click at [103, 258] on div "OLS835849" at bounding box center [168, 256] width 262 height 15
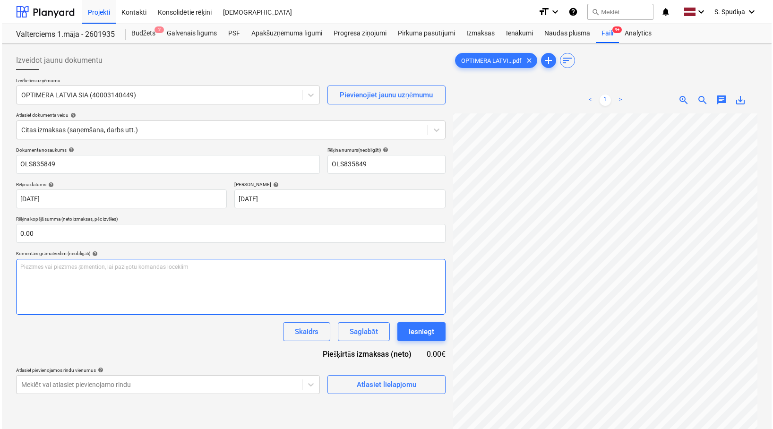
scroll to position [142, 0]
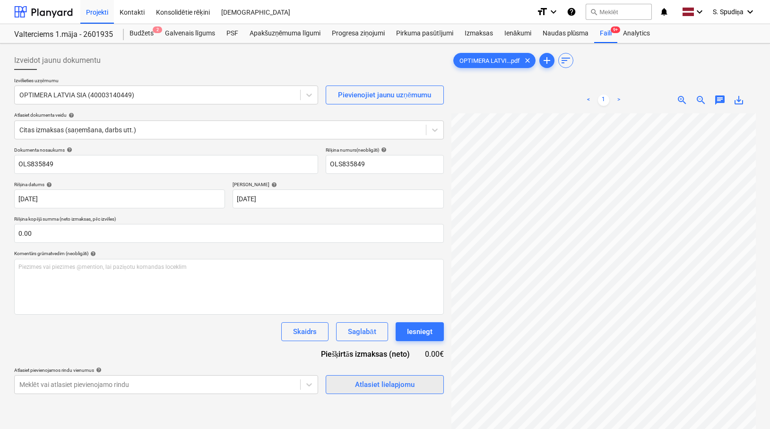
click at [400, 388] on div "Atlasiet lielapjomu" at bounding box center [385, 384] width 60 height 12
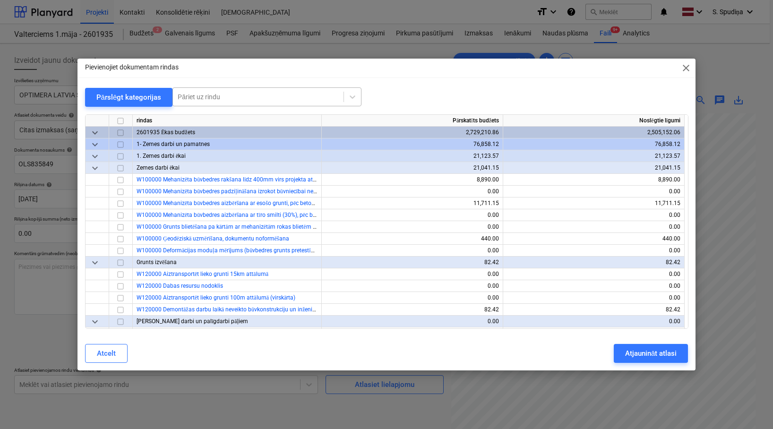
click at [290, 97] on div at bounding box center [258, 96] width 161 height 9
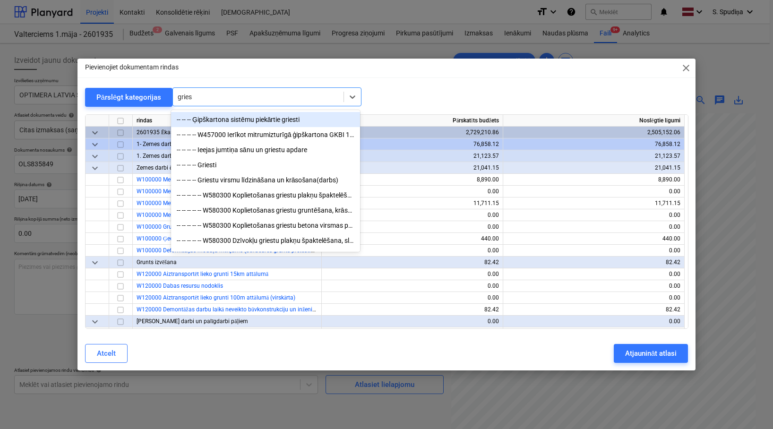
type input "griest"
click at [259, 119] on div "-- -- -- Ģipškartona sistēmu piekārtie griesti" at bounding box center [265, 119] width 189 height 15
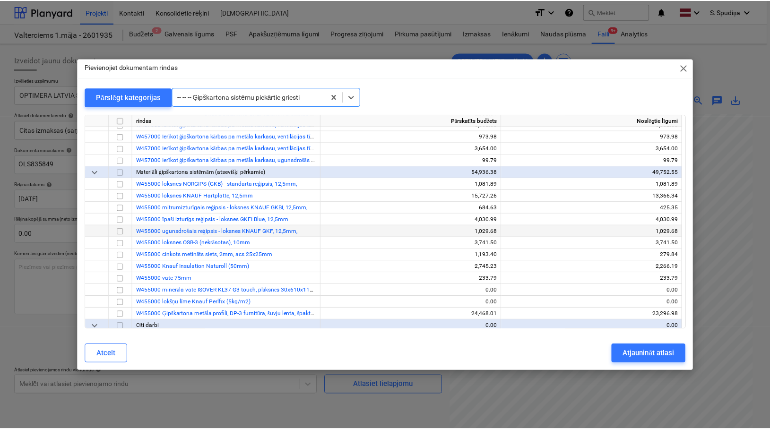
scroll to position [3698, 0]
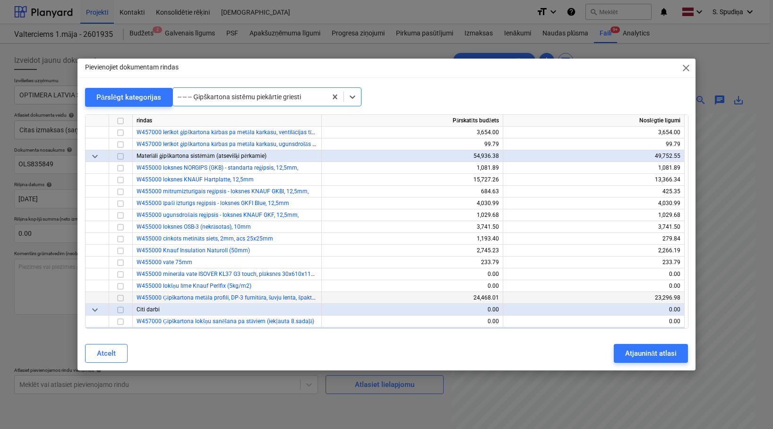
click at [120, 298] on input "checkbox" at bounding box center [120, 297] width 11 height 11
click at [643, 352] on div "Atjaunināt atlasi" at bounding box center [651, 353] width 52 height 12
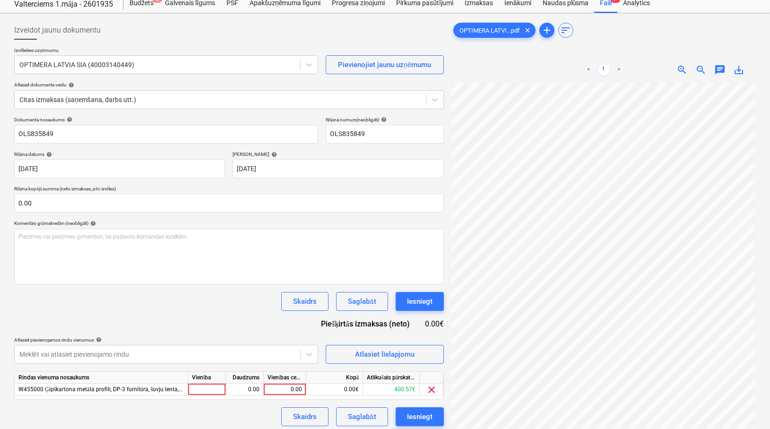
scroll to position [47, 0]
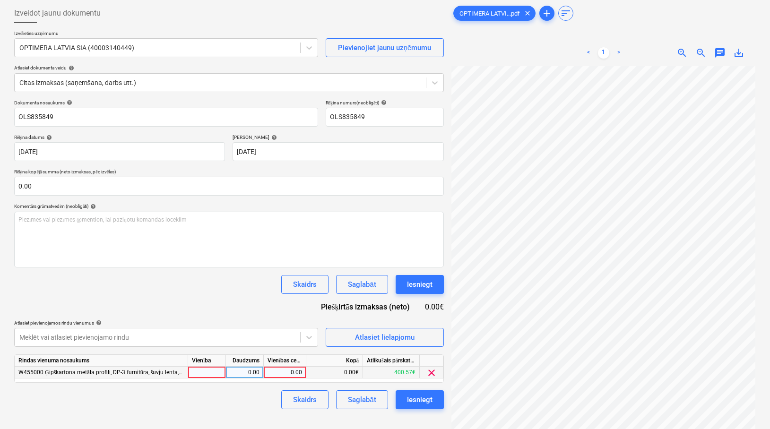
click at [287, 373] on div "0.00" at bounding box center [284, 373] width 34 height 12
type input "86.35"
click at [360, 402] on div "Saglabāt" at bounding box center [362, 400] width 28 height 12
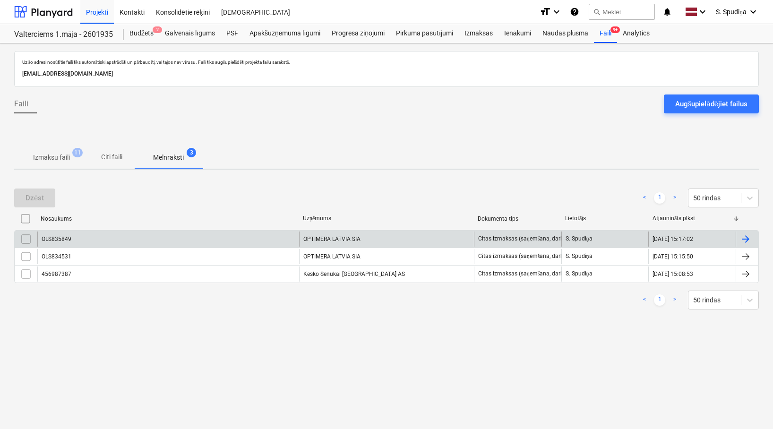
click at [146, 236] on div "OLS835849" at bounding box center [168, 239] width 262 height 15
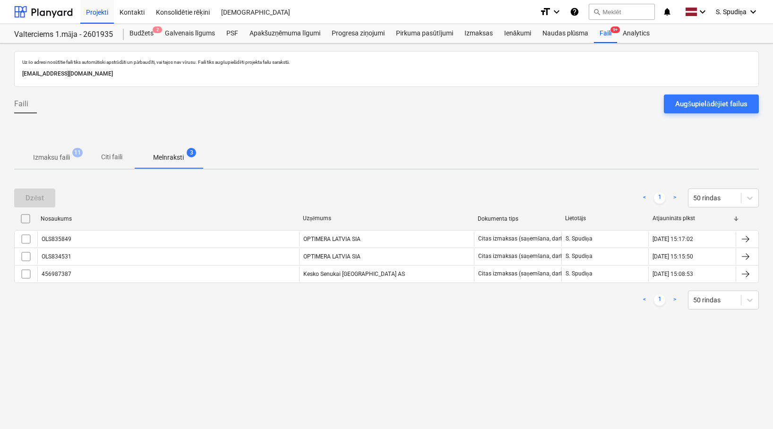
click at [53, 155] on p "Izmaksu faili" at bounding box center [51, 158] width 37 height 10
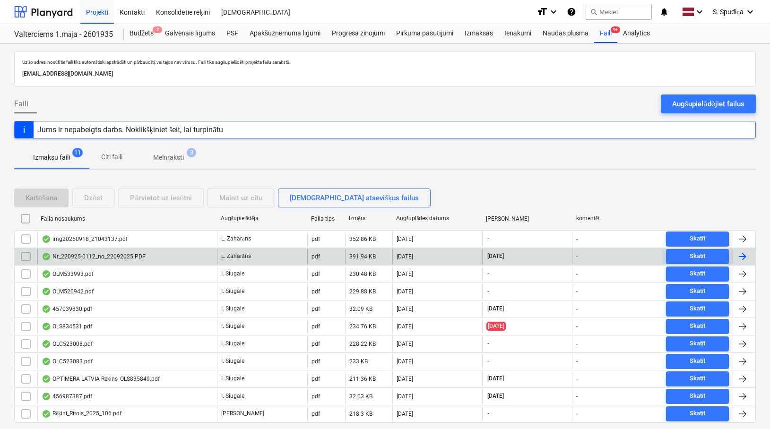
scroll to position [28, 0]
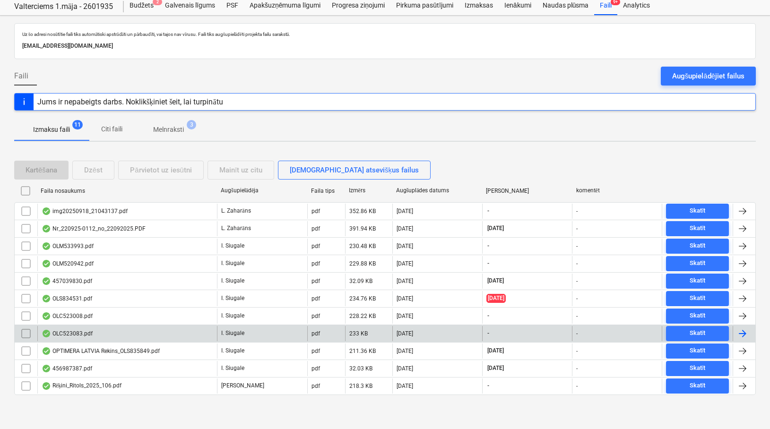
click at [125, 331] on div "OLC523083.pdf" at bounding box center [127, 333] width 180 height 15
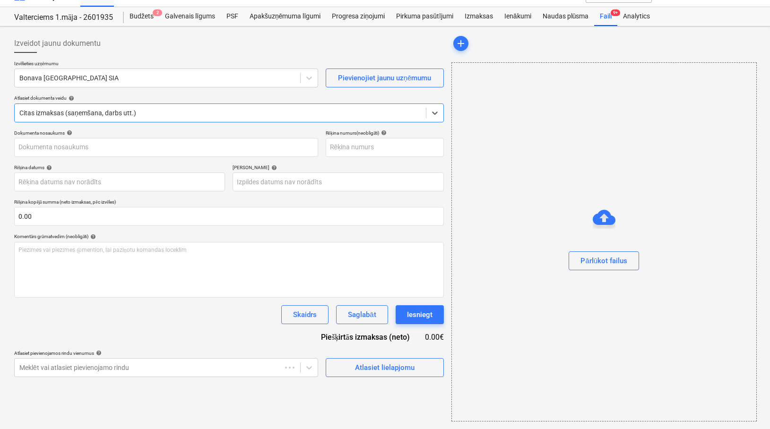
type input "OLC523083"
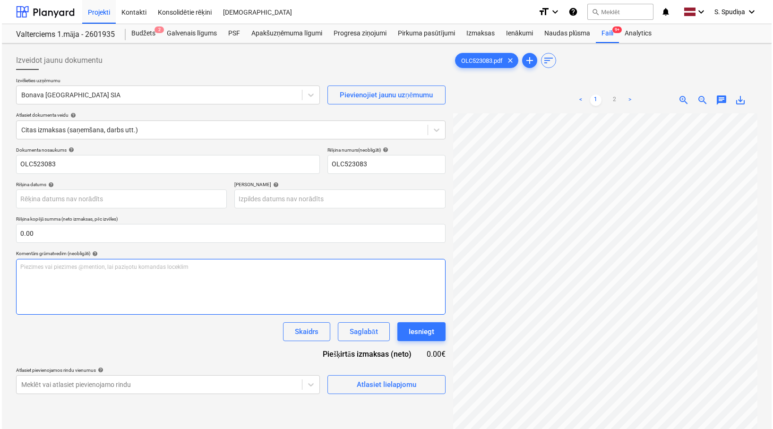
scroll to position [258, 47]
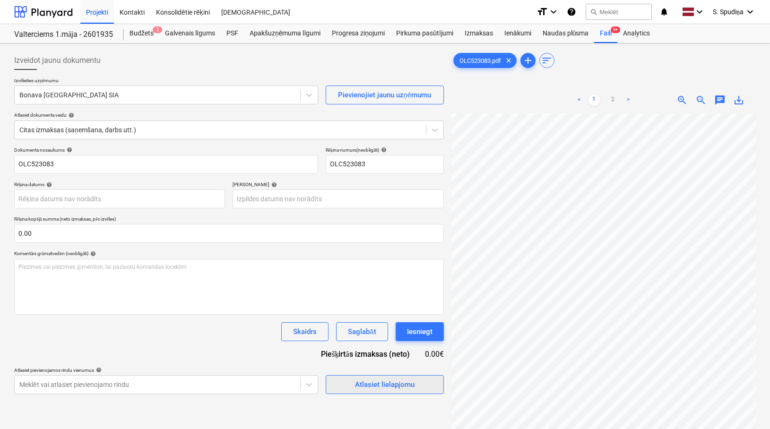
click at [363, 388] on div "Atlasiet lielapjomu" at bounding box center [385, 384] width 60 height 12
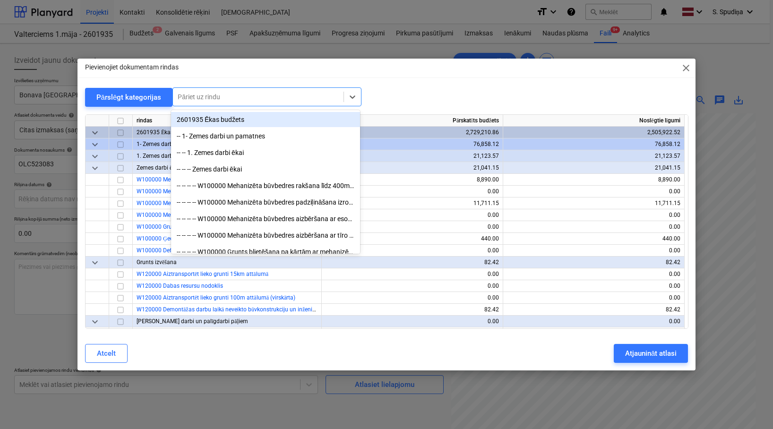
click at [257, 87] on div "Pāriet uz rindu" at bounding box center [266, 96] width 189 height 19
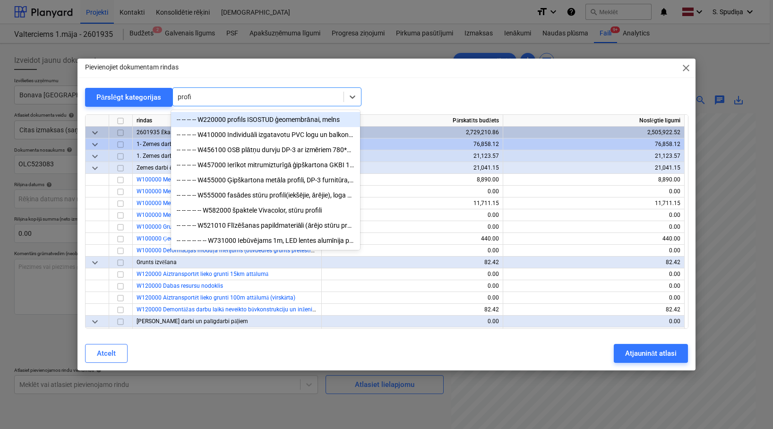
type input "profil"
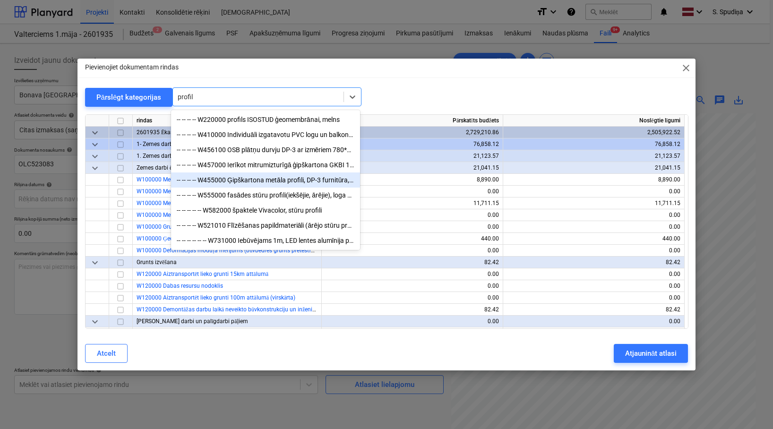
click at [229, 182] on div "-- -- -- -- W455000 Ģipškartona metāla profili, DP-3 furnitūra, šuvju lenta, šp…" at bounding box center [265, 179] width 189 height 15
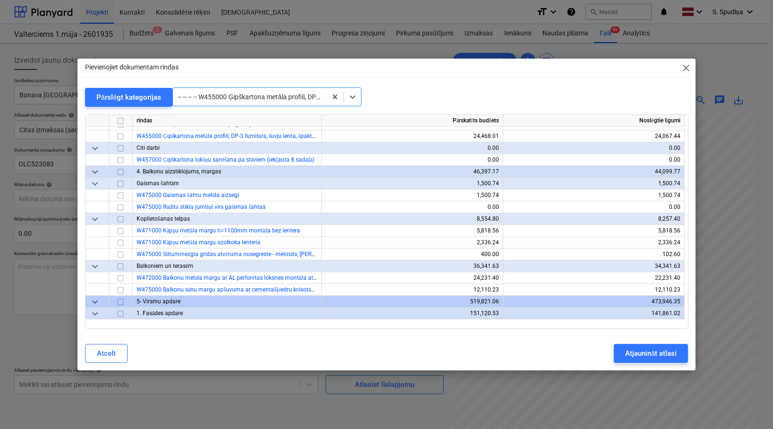
scroll to position [3863, 0]
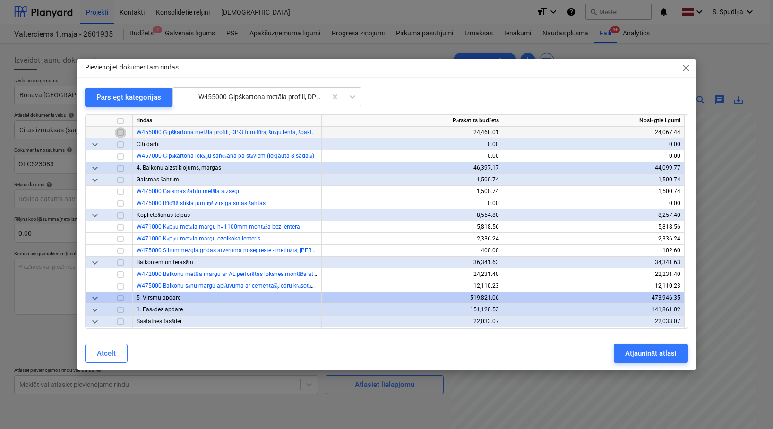
click at [118, 133] on input "checkbox" at bounding box center [120, 132] width 11 height 11
drag, startPoint x: 298, startPoint y: 102, endPoint x: 306, endPoint y: 102, distance: 7.6
click at [298, 102] on div at bounding box center [250, 96] width 144 height 9
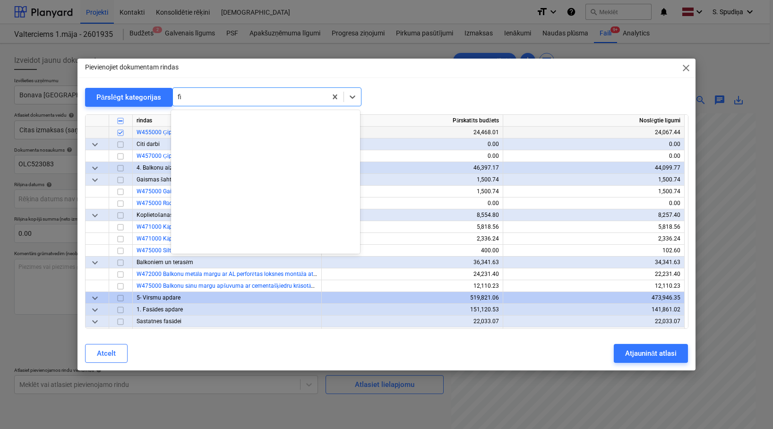
scroll to position [867, 0]
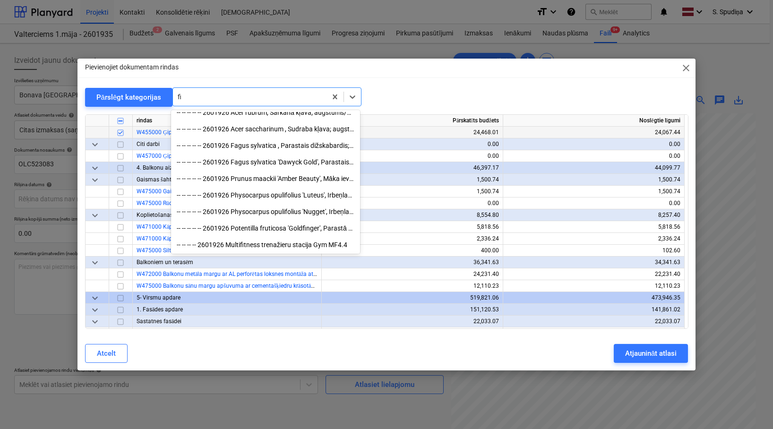
type input "f"
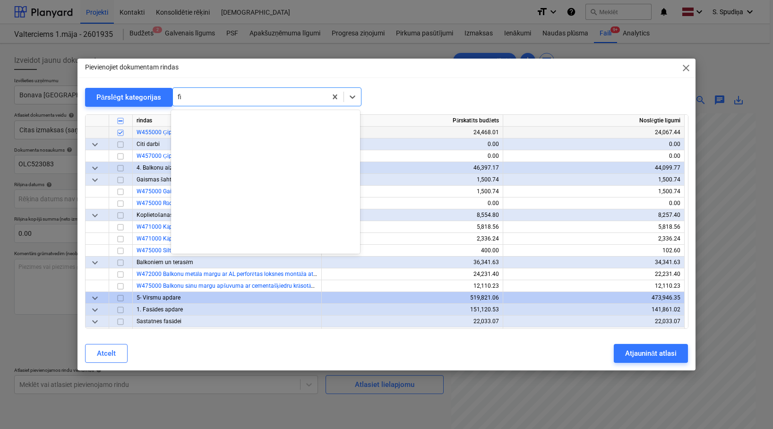
type input "f"
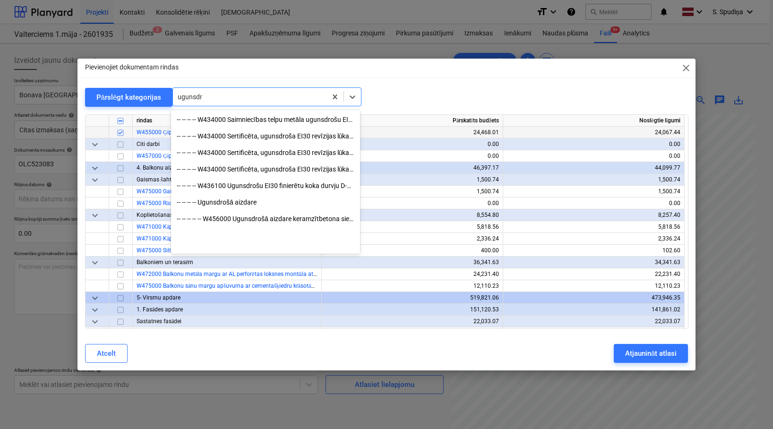
scroll to position [0, 0]
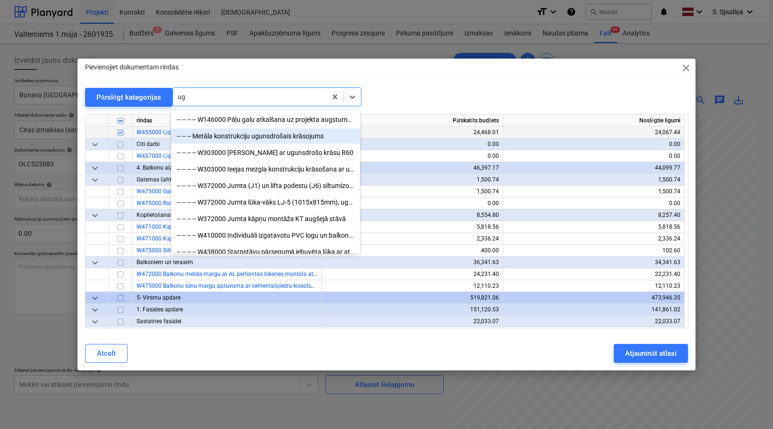
type input "u"
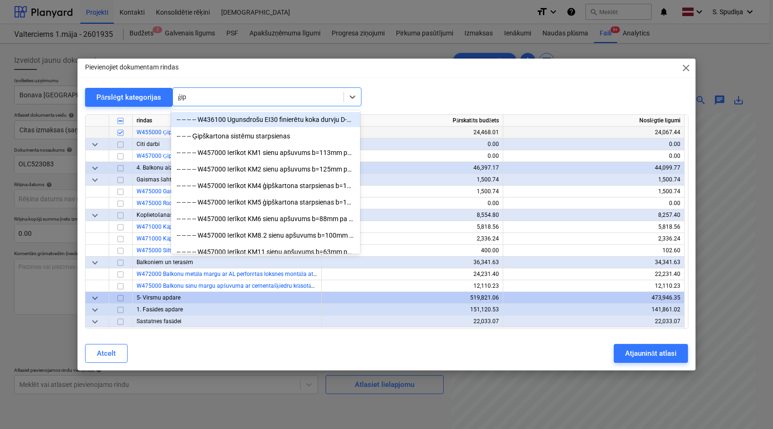
type input "ģipš"
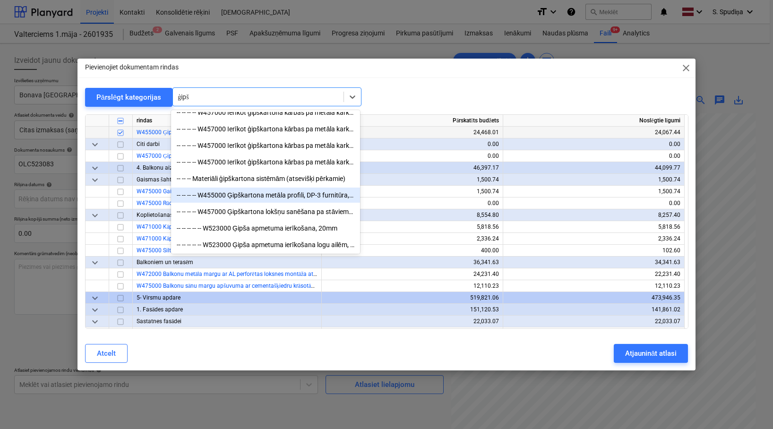
scroll to position [321, 0]
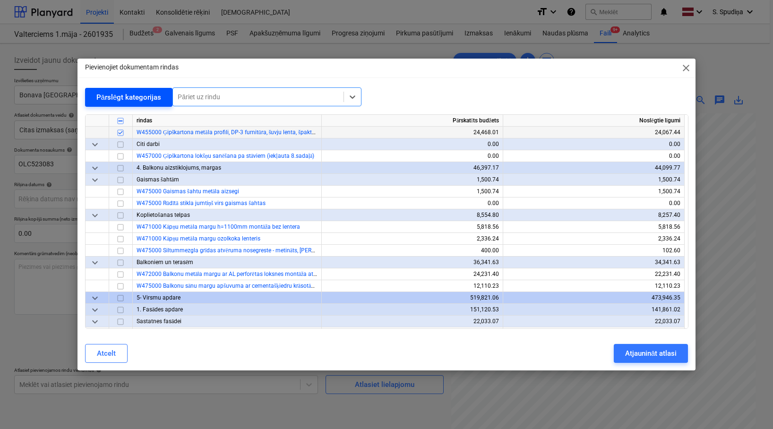
drag, startPoint x: 206, startPoint y: 94, endPoint x: 169, endPoint y: 102, distance: 38.2
click at [169, 102] on div "Pārslēgt kategorijas All selected options have been cleared. Select is focused …" at bounding box center [386, 96] width 603 height 19
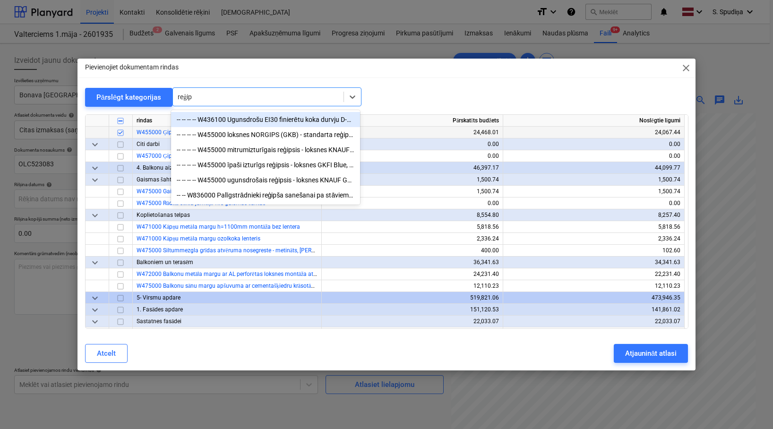
type input "reģips"
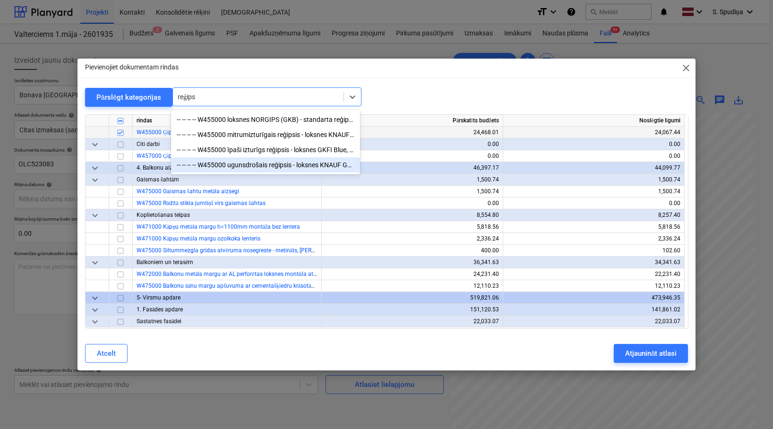
click at [261, 164] on div "-- -- -- -- W455000 ugunsdrošais reģipsis - loksnes KNAUF GKF, 12,5mm," at bounding box center [265, 164] width 189 height 15
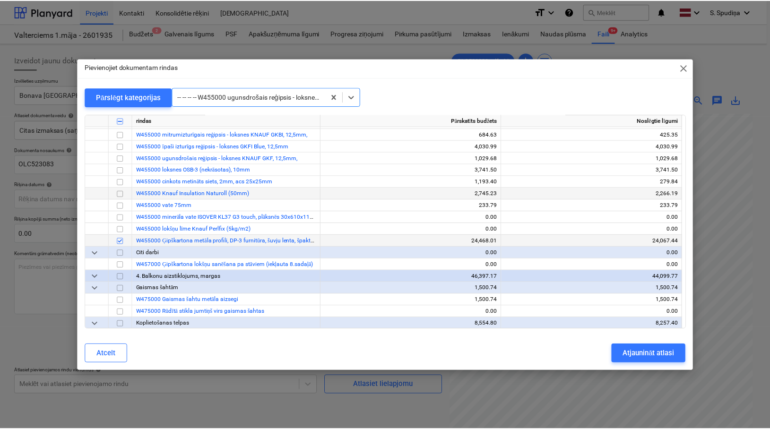
scroll to position [3733, 0]
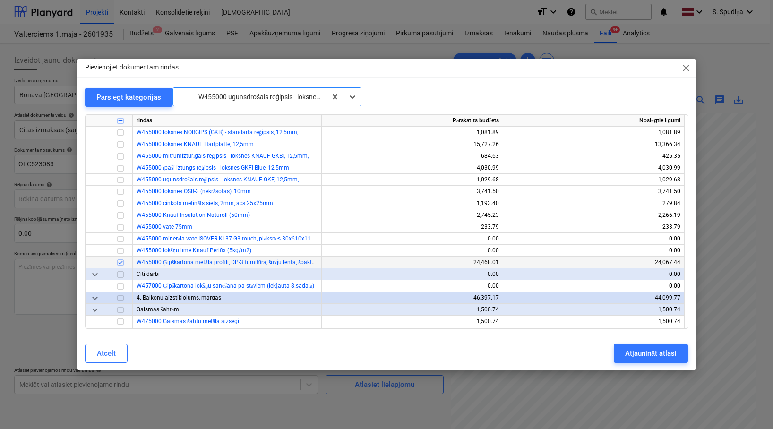
click at [688, 64] on span "close" at bounding box center [685, 67] width 11 height 11
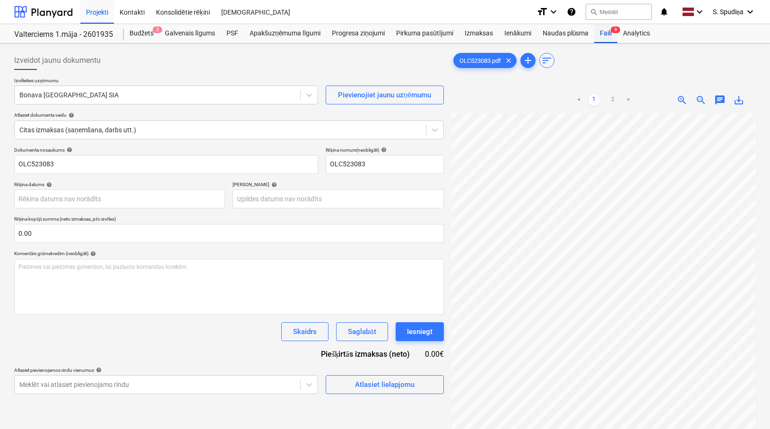
click at [610, 33] on div "Faili 9" at bounding box center [605, 33] width 23 height 19
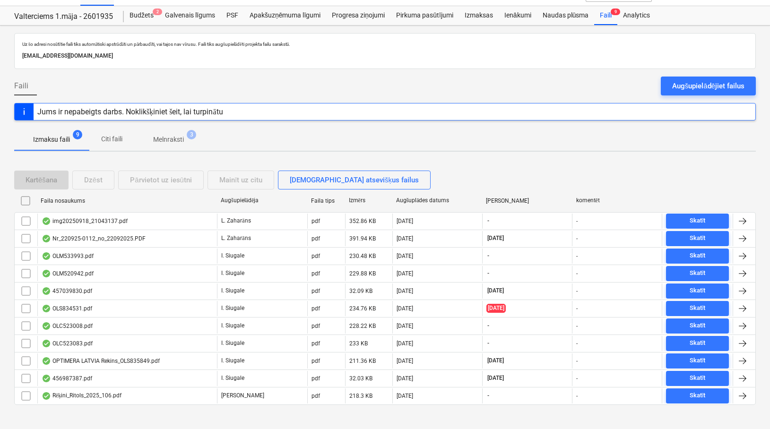
scroll to position [28, 0]
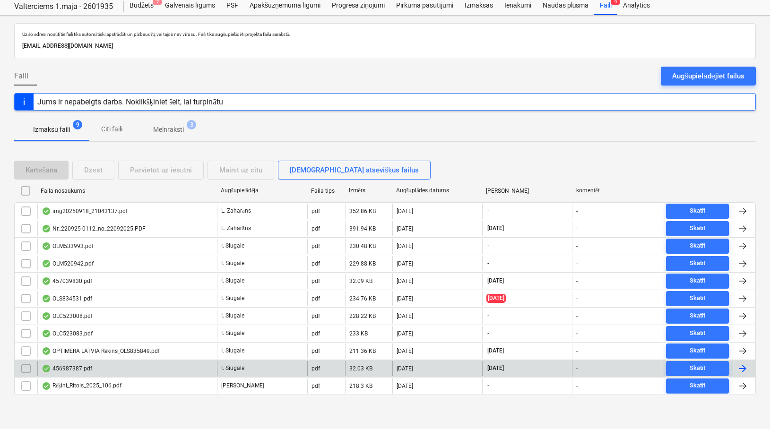
click at [156, 370] on div "456987387.pdf" at bounding box center [127, 368] width 180 height 15
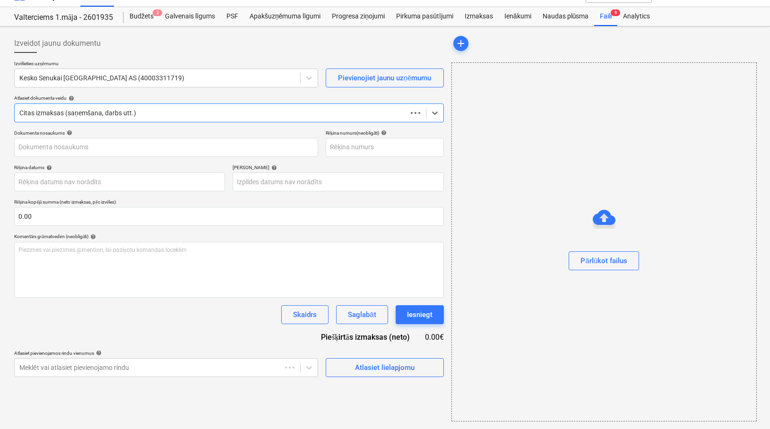
scroll to position [17, 0]
type input "456987387"
type input "22 Aug 2025"
type input "20 Nov 2025"
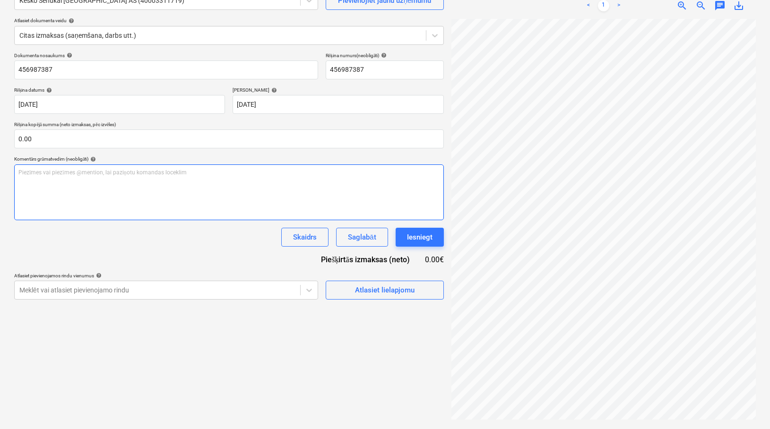
scroll to position [301, 193]
click at [718, 217] on div "Izveidot jaunu dokumentu Izvēlieties uzņēmumu Kesko Senukai Latvia AS (40003311…" at bounding box center [385, 189] width 770 height 480
click at [718, 222] on html "Projekti Kontakti Konsolidētie rēķini Iesūtne format_size keyboard_arrow_down h…" at bounding box center [385, 119] width 770 height 429
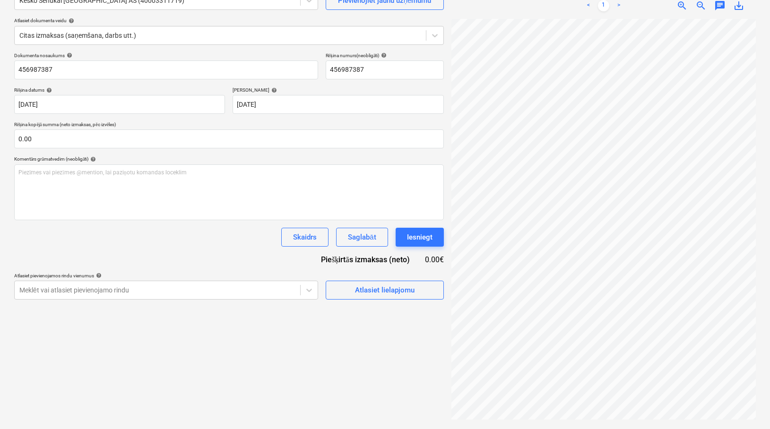
click at [704, 6] on span "zoom_out" at bounding box center [700, 5] width 11 height 11
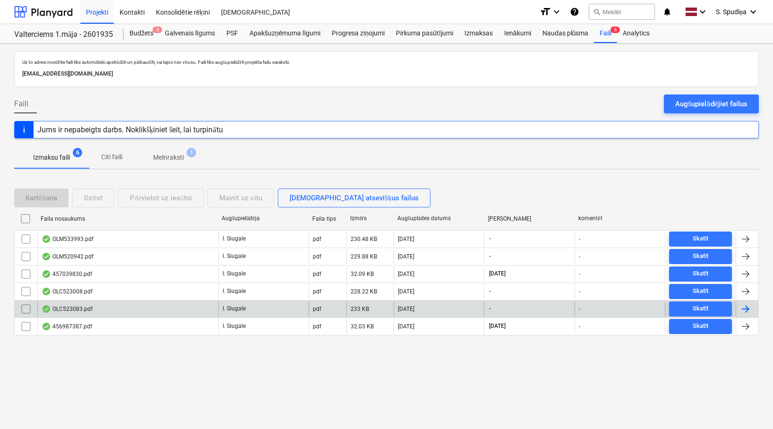
click at [133, 313] on div "OLC523083.pdf" at bounding box center [127, 308] width 181 height 15
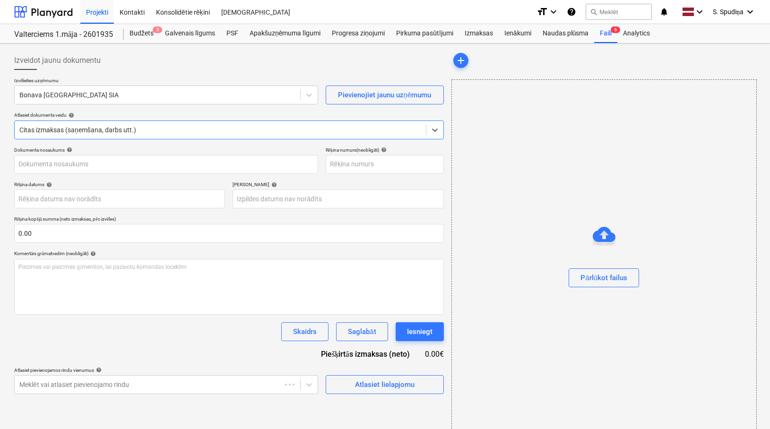
type input "OLC523083"
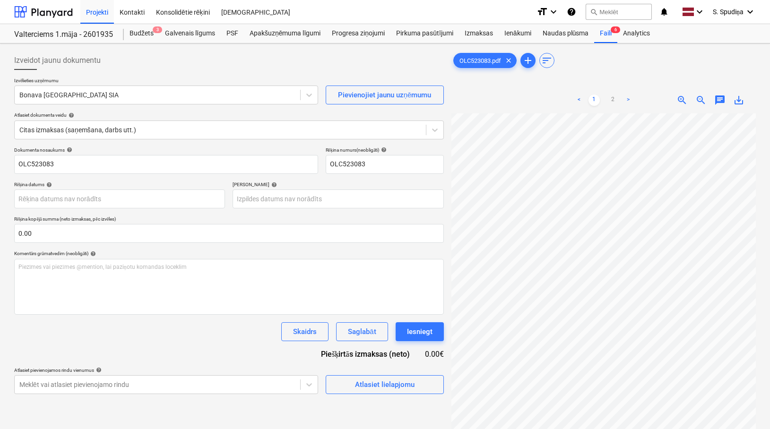
scroll to position [102, 52]
click at [679, 102] on span "zoom_in" at bounding box center [681, 100] width 11 height 11
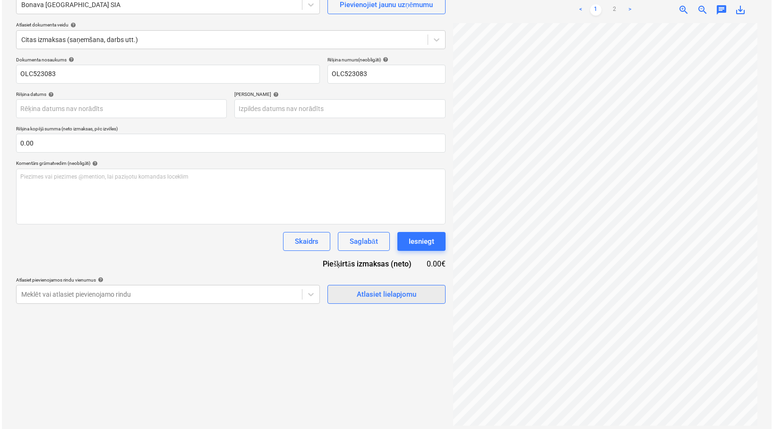
scroll to position [95, 0]
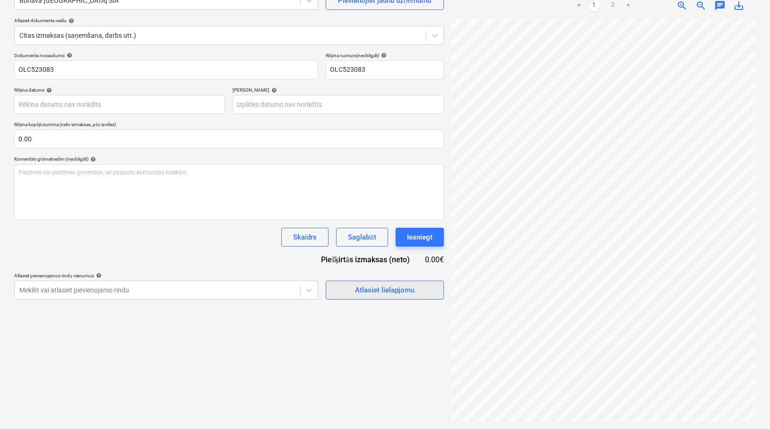
click at [374, 285] on div "Atlasiet lielapjomu" at bounding box center [385, 290] width 60 height 12
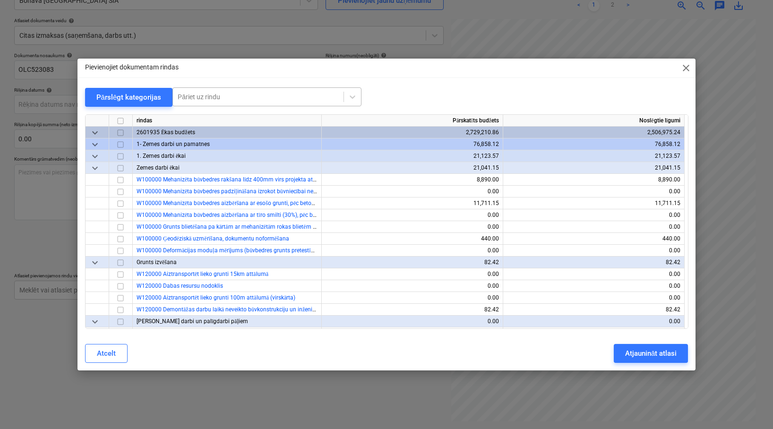
click at [267, 93] on div at bounding box center [258, 96] width 161 height 9
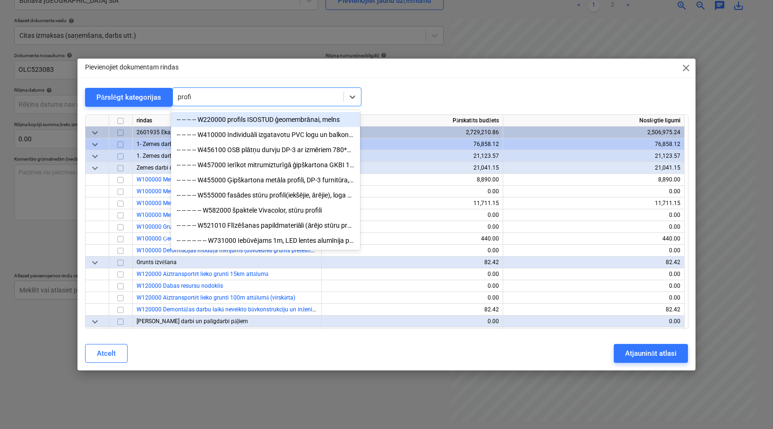
type input "profil"
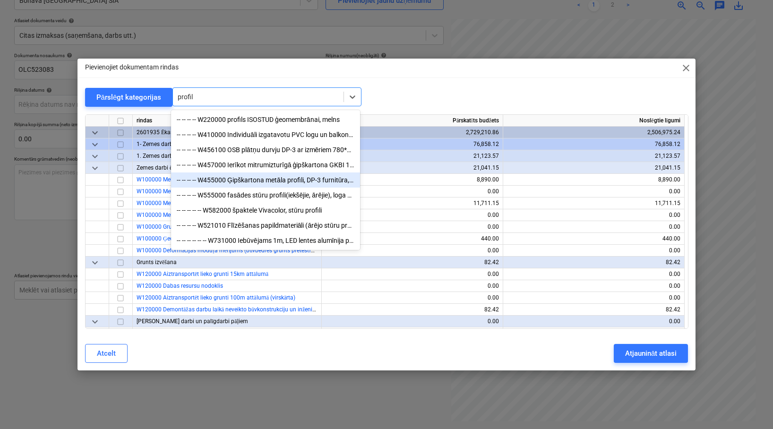
click at [257, 184] on div "-- -- -- -- W455000 Ģipškartona metāla profili, DP-3 furnitūra, šuvju lenta, šp…" at bounding box center [265, 179] width 189 height 15
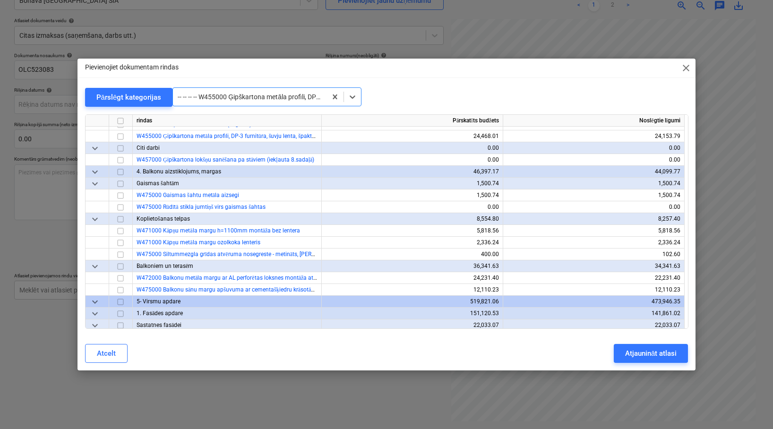
scroll to position [3863, 0]
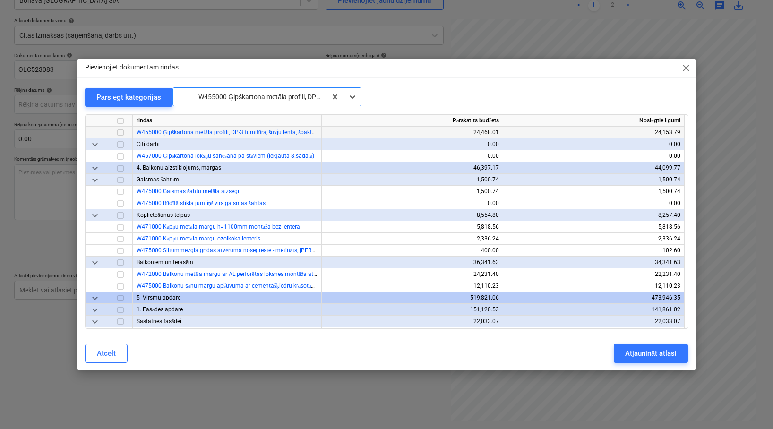
click at [119, 133] on input "checkbox" at bounding box center [120, 132] width 11 height 11
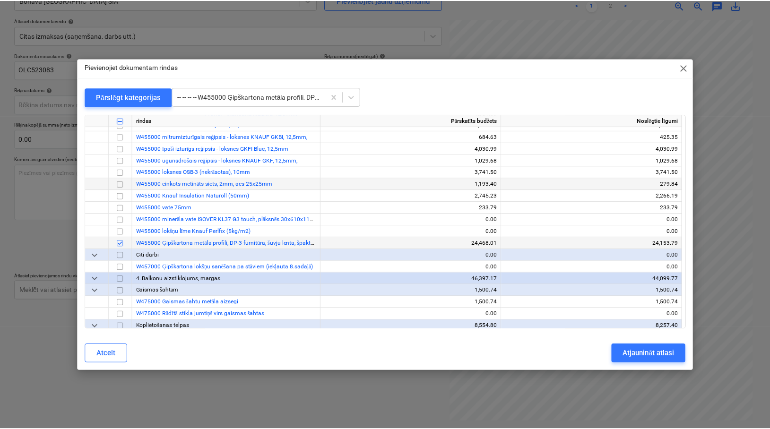
scroll to position [3721, 0]
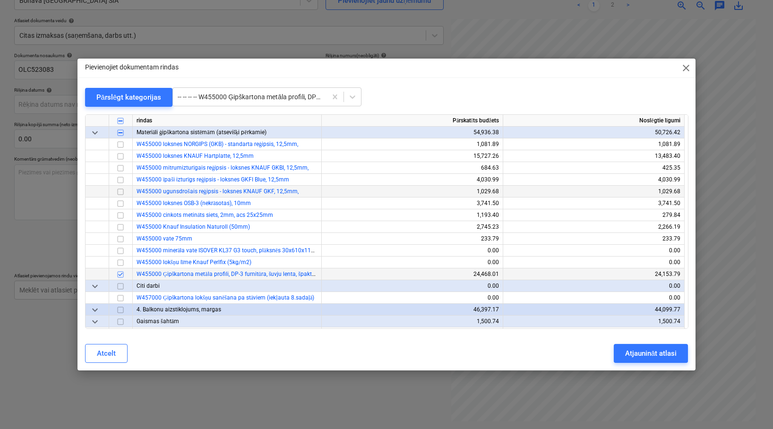
click at [120, 192] on input "checkbox" at bounding box center [120, 191] width 11 height 11
click at [661, 356] on div "Atjaunināt atlasi" at bounding box center [651, 353] width 52 height 12
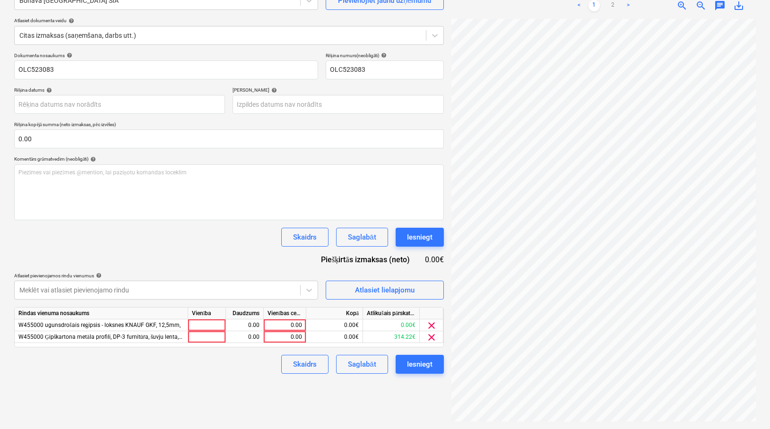
scroll to position [189, 193]
click at [289, 325] on div "0.00" at bounding box center [284, 325] width 34 height 12
type input "3042.4"
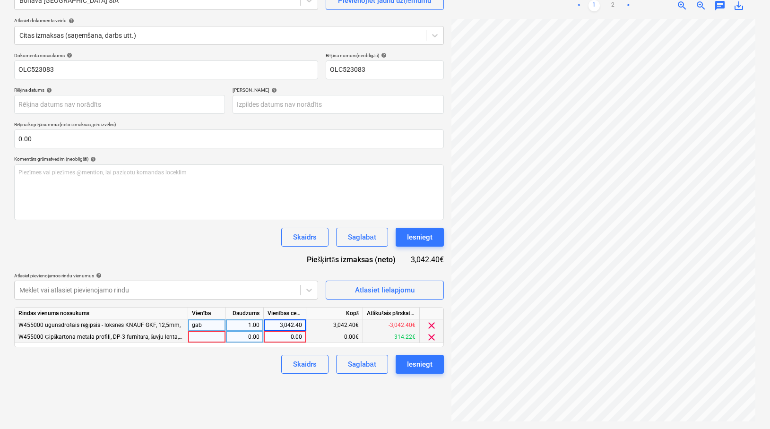
click at [289, 335] on div "0.00" at bounding box center [284, 337] width 34 height 12
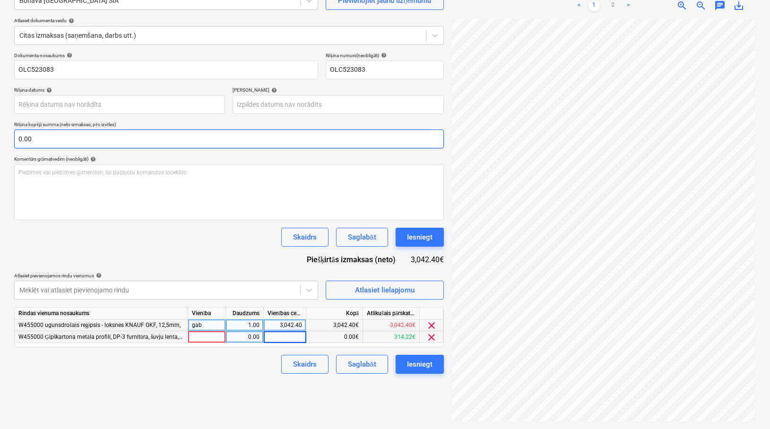
click at [52, 142] on input "0.00" at bounding box center [229, 138] width 430 height 19
click at [43, 138] on input "text" at bounding box center [229, 138] width 430 height 19
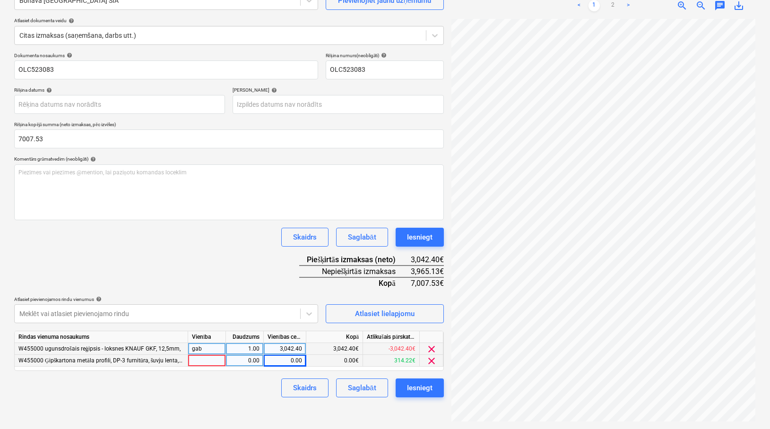
type input "7,007.53"
click at [284, 359] on div "0.00" at bounding box center [284, 361] width 34 height 12
type input "3965.13"
click at [366, 389] on div "Saglabāt" at bounding box center [362, 388] width 28 height 12
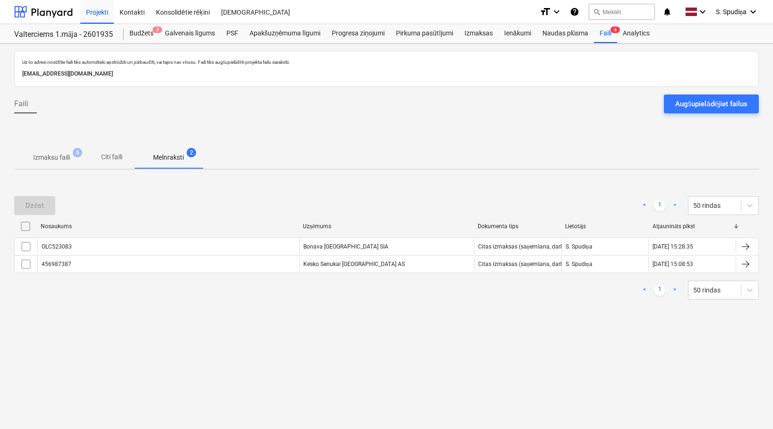
click at [50, 156] on p "Izmaksu faili" at bounding box center [51, 158] width 37 height 10
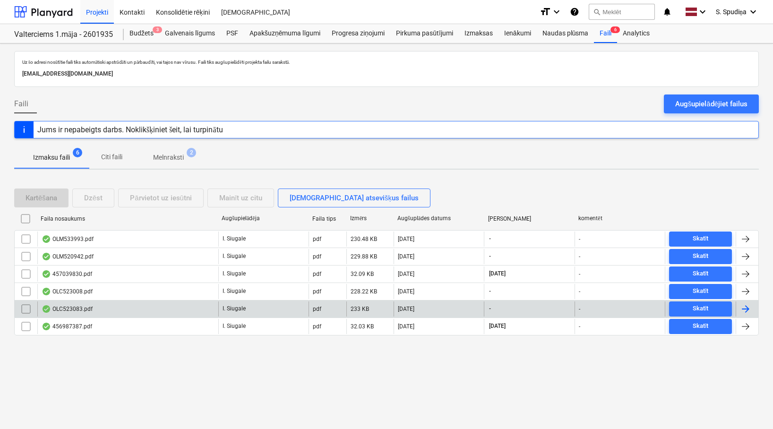
click at [97, 311] on div "OLC523083.pdf" at bounding box center [127, 308] width 181 height 15
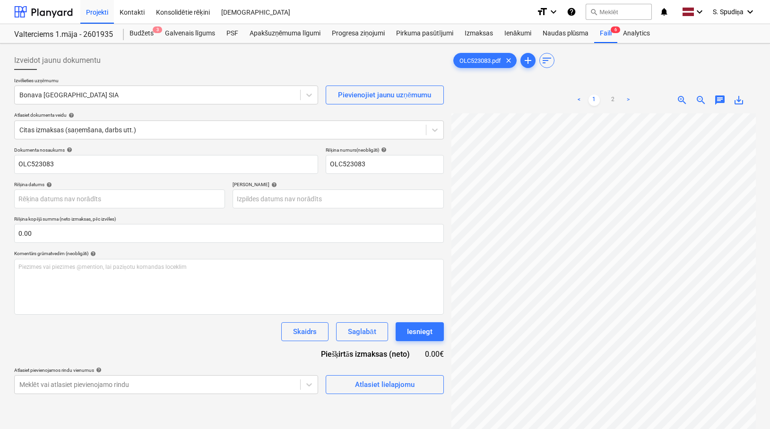
scroll to position [264, 191]
click at [448, 175] on div "OLC523083.pdf clear add sort < 1 2 > zoom_in zoom_out chat 0 save_alt" at bounding box center [603, 283] width 312 height 473
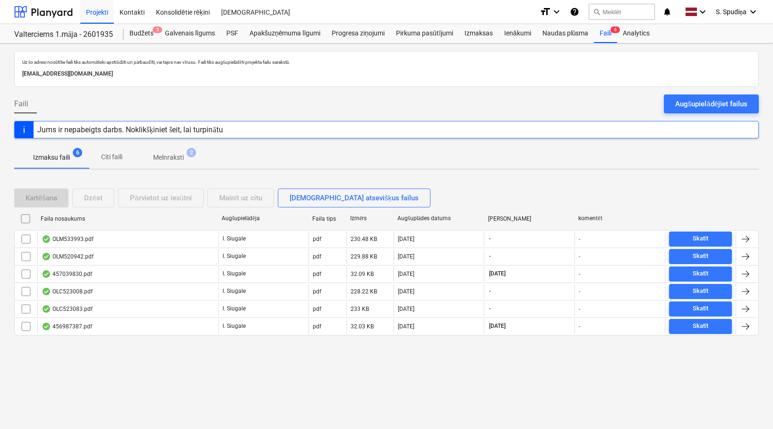
click at [177, 162] on p "Melnraksti" at bounding box center [168, 158] width 31 height 10
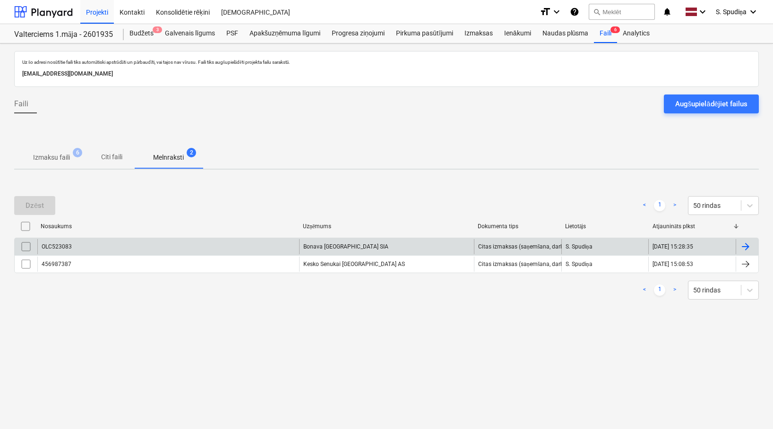
click at [132, 246] on div "OLC523083" at bounding box center [168, 246] width 262 height 15
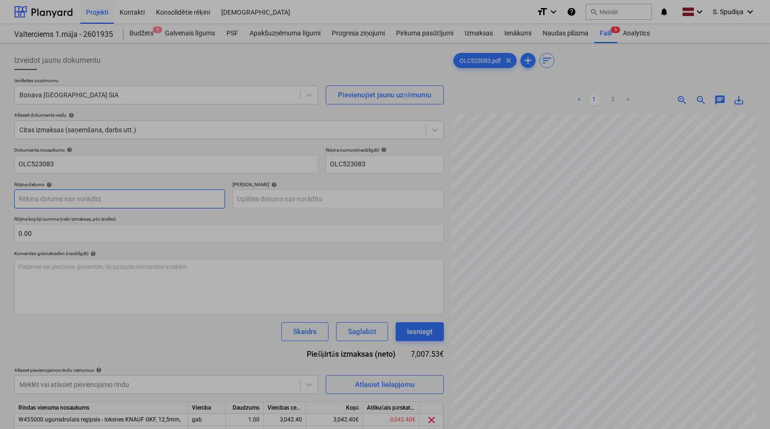
click at [42, 200] on body "Projekti Kontakti Konsolidētie rēķini Iesūtne format_size keyboard_arrow_down h…" at bounding box center [385, 214] width 770 height 429
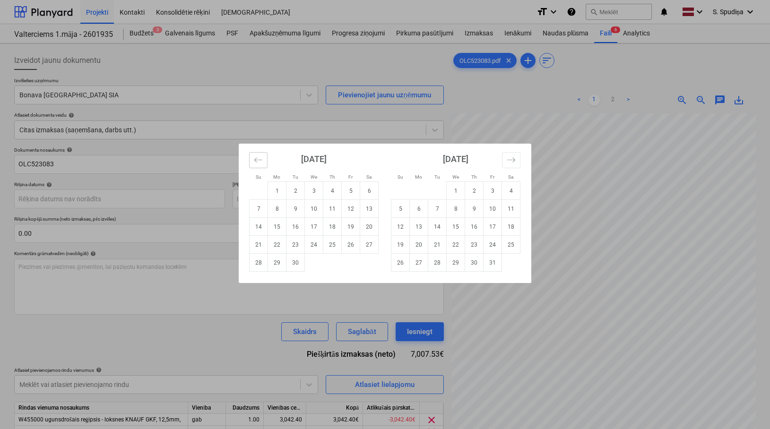
click at [263, 154] on button "Move backward to switch to the previous month." at bounding box center [258, 160] width 18 height 16
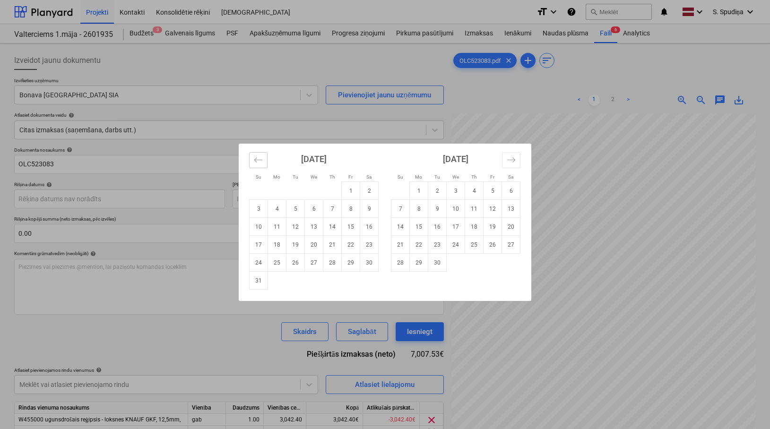
click at [263, 154] on button "Move backward to switch to the previous month." at bounding box center [258, 160] width 18 height 16
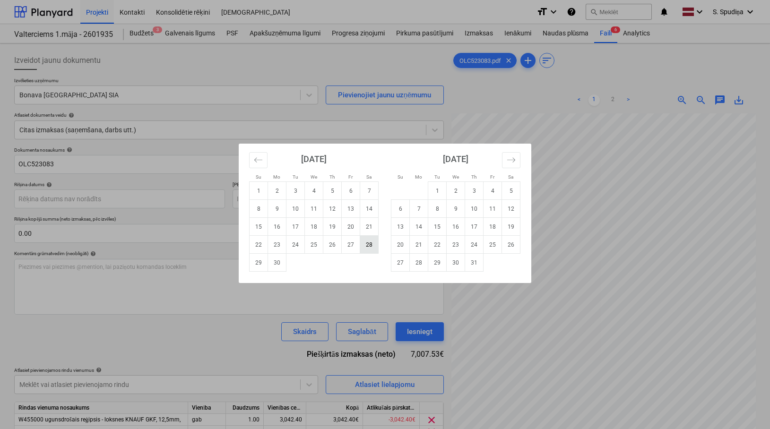
click at [369, 243] on td "28" at bounding box center [369, 245] width 18 height 18
type input "[DATE]"
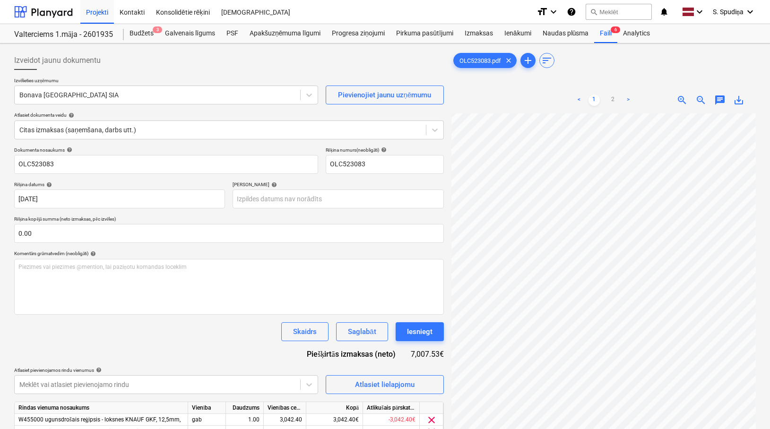
scroll to position [46, 173]
click at [433, 211] on div "Izveidot jaunu dokumentu Izvēlieties uzņēmumu Bonava Latvija SIA Pievienojiet j…" at bounding box center [384, 283] width 749 height 473
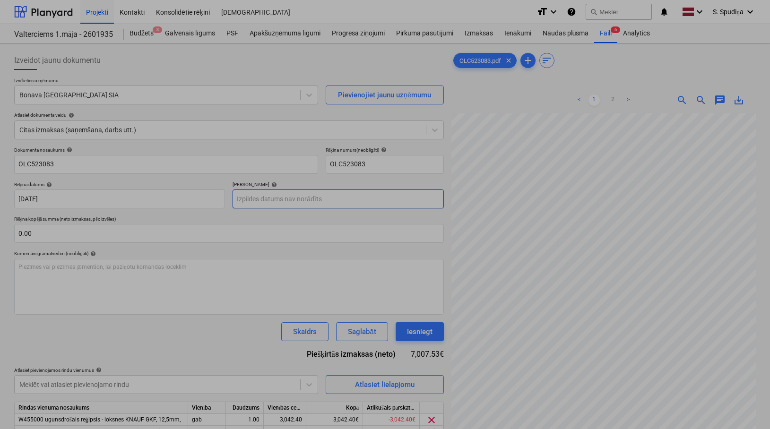
click at [257, 199] on body "Projekti Kontakti Konsolidētie rēķini Iesūtne format_size keyboard_arrow_down h…" at bounding box center [385, 214] width 770 height 429
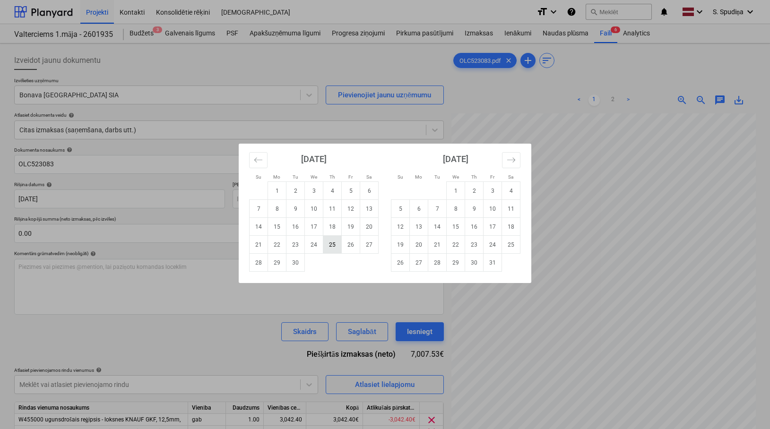
click at [336, 244] on td "25" at bounding box center [332, 245] width 18 height 18
type input "[DATE]"
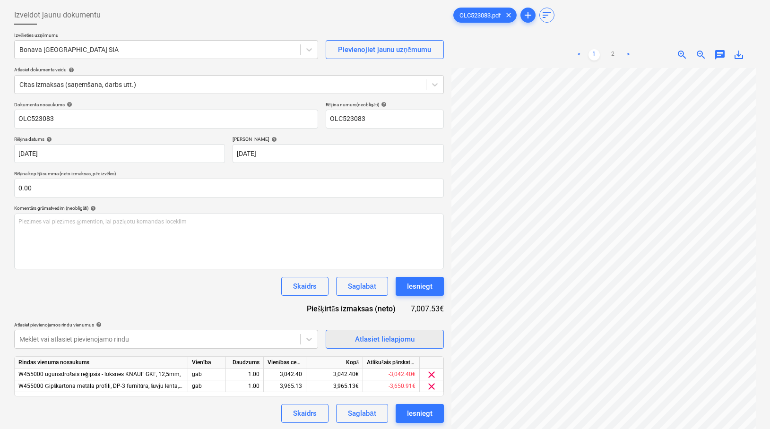
scroll to position [95, 0]
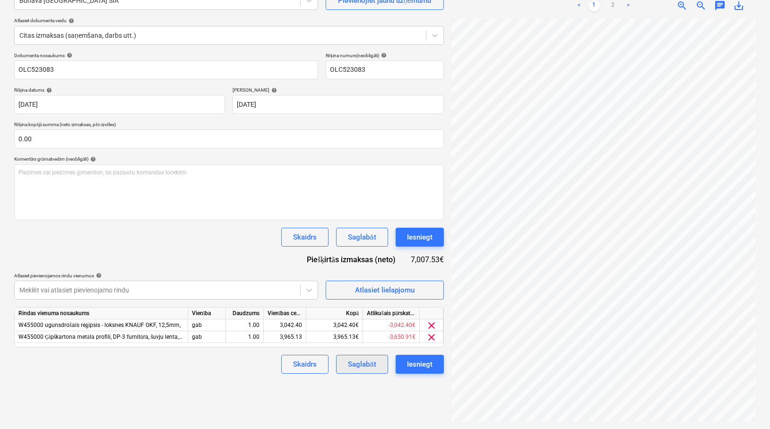
click at [359, 364] on div "Saglabāt" at bounding box center [362, 364] width 28 height 12
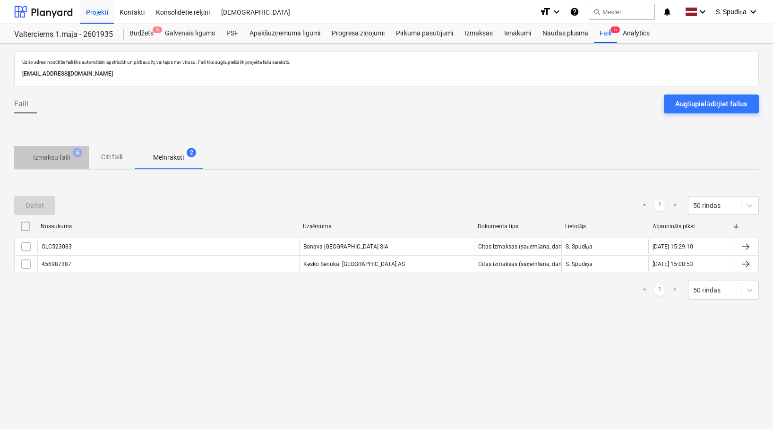
click at [57, 159] on p "Izmaksu faili" at bounding box center [51, 158] width 37 height 10
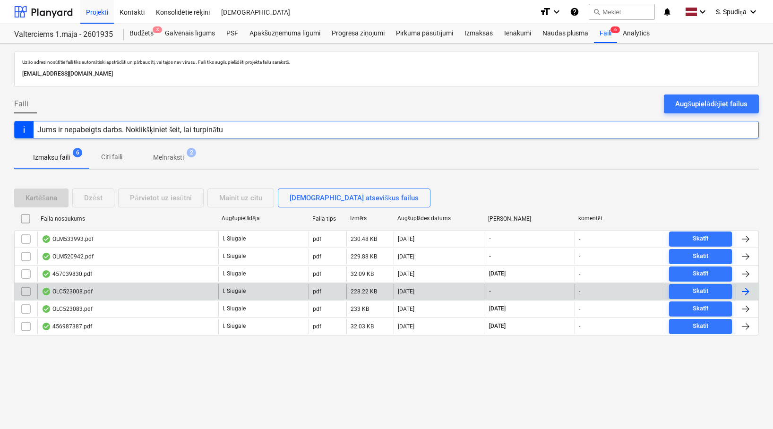
click at [140, 290] on div "OLC523008.pdf" at bounding box center [127, 291] width 181 height 15
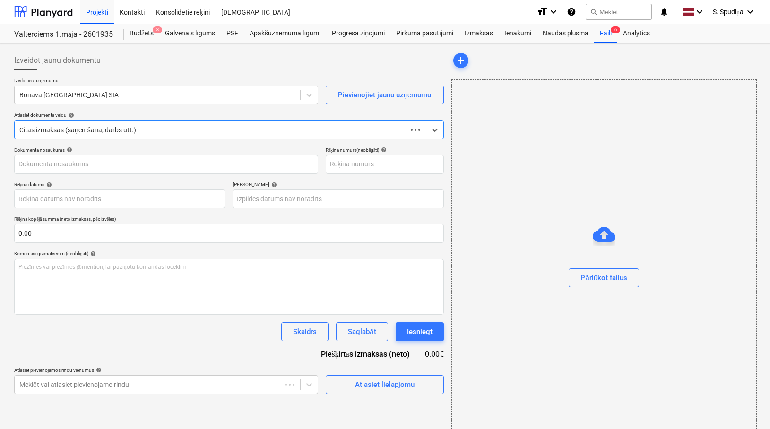
type input "OLC523008"
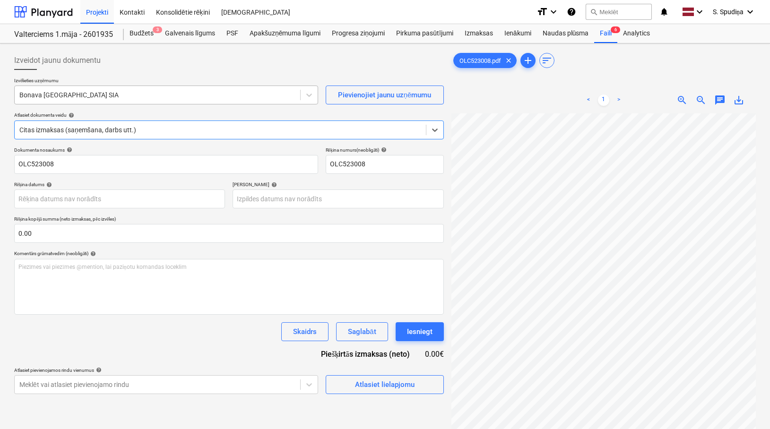
drag, startPoint x: 137, startPoint y: 112, endPoint x: 137, endPoint y: 104, distance: 7.6
click at [137, 108] on div "Izvēlieties uzņēmumu Bonava Latvija SIA Pievienojiet jaunu uzņēmumu Atlasiet do…" at bounding box center [229, 111] width 430 height 69
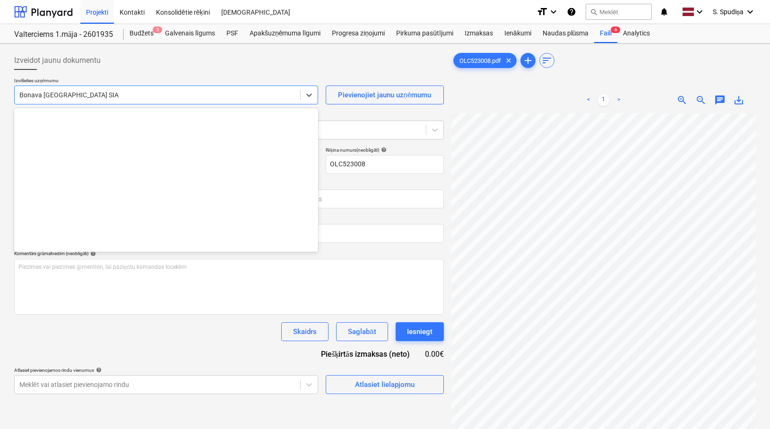
click at [135, 97] on div at bounding box center [157, 94] width 276 height 9
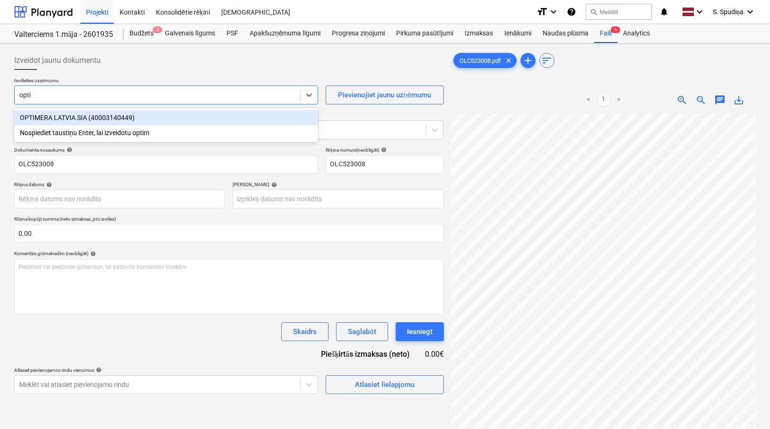
type input "optim"
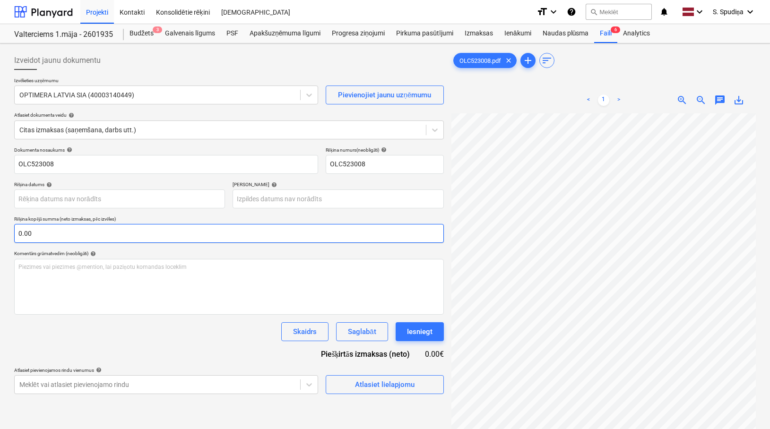
scroll to position [24, 42]
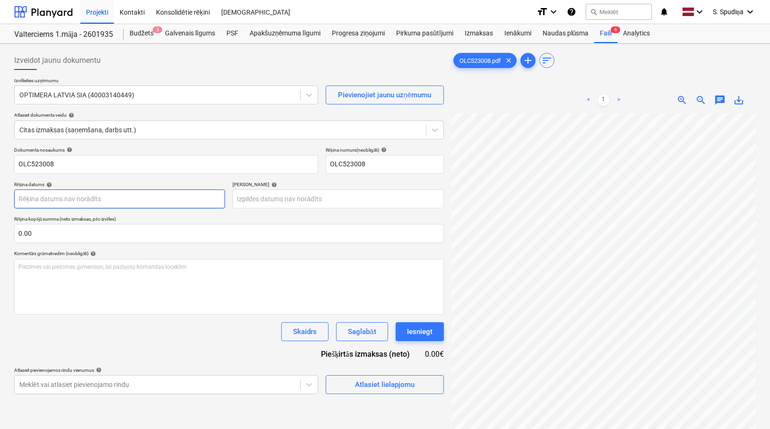
click at [68, 200] on body "Projekti Kontakti Konsolidētie rēķini Iesūtne format_size keyboard_arrow_down h…" at bounding box center [385, 214] width 770 height 429
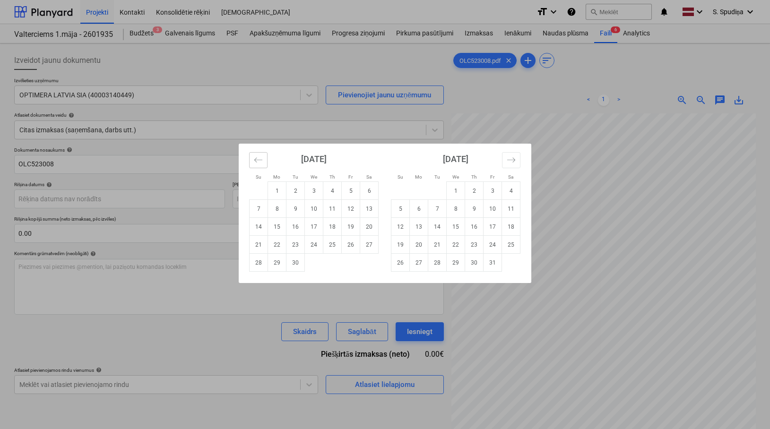
click at [257, 163] on icon "Move backward to switch to the previous month." at bounding box center [258, 159] width 9 height 9
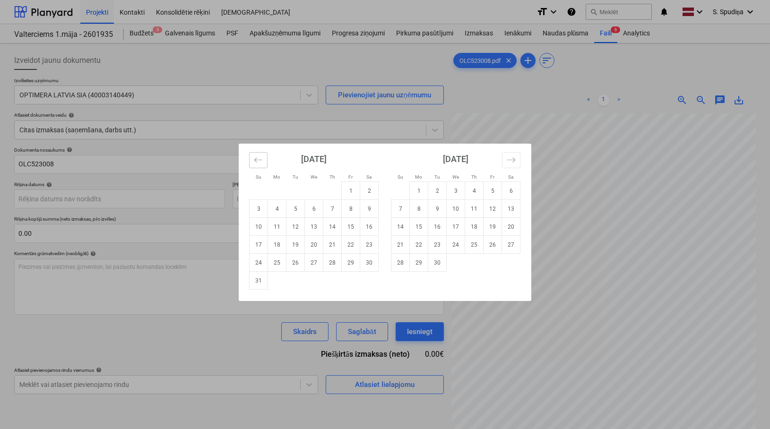
click at [257, 163] on icon "Move backward to switch to the previous month." at bounding box center [258, 159] width 9 height 9
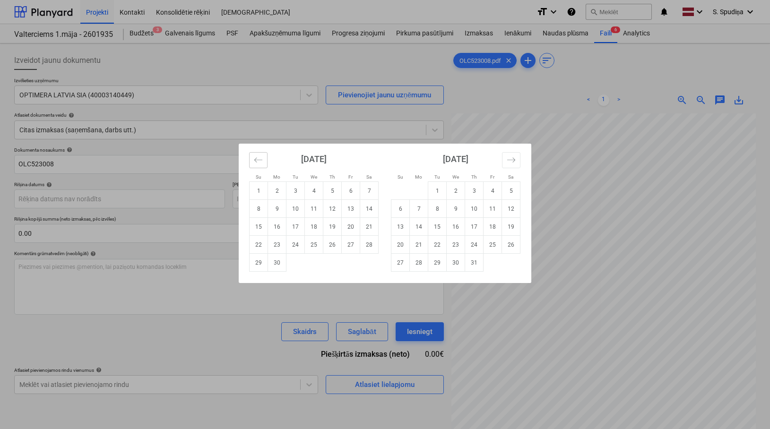
click at [257, 163] on icon "Move backward to switch to the previous month." at bounding box center [258, 159] width 9 height 9
click at [350, 245] on td "23" at bounding box center [351, 245] width 18 height 18
type input "[DATE]"
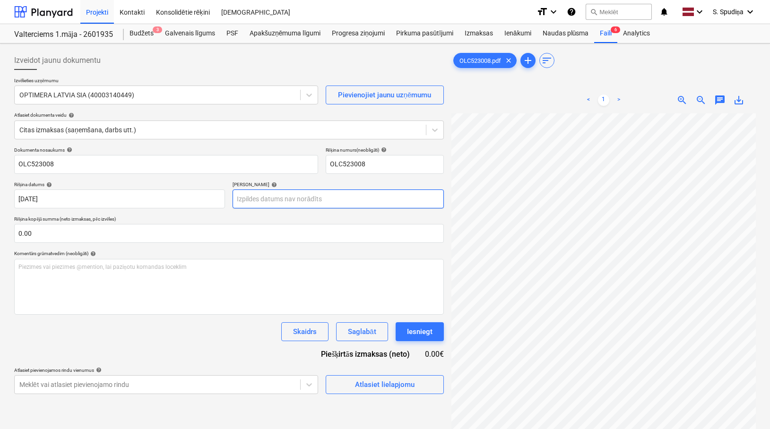
scroll to position [46, 166]
click at [273, 199] on body "Projekti Kontakti Konsolidētie rēķini Iesūtne format_size keyboard_arrow_down h…" at bounding box center [385, 214] width 770 height 429
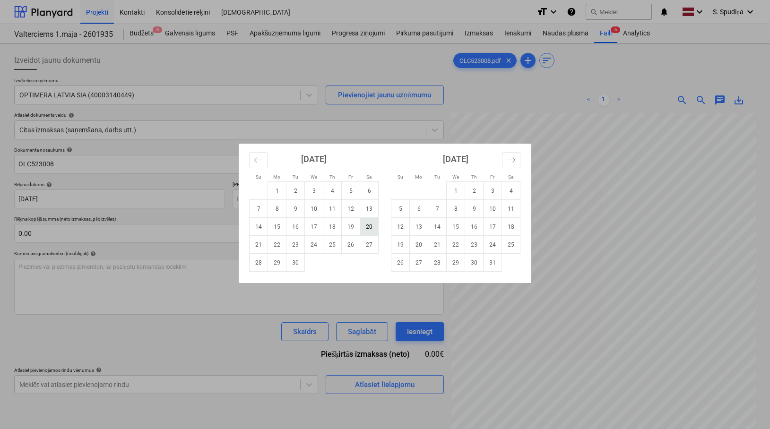
click at [364, 227] on td "20" at bounding box center [369, 227] width 18 height 18
type input "[DATE]"
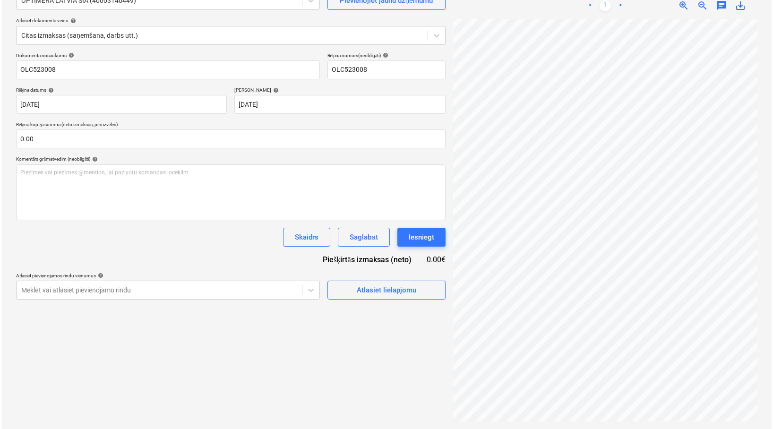
scroll to position [66, 54]
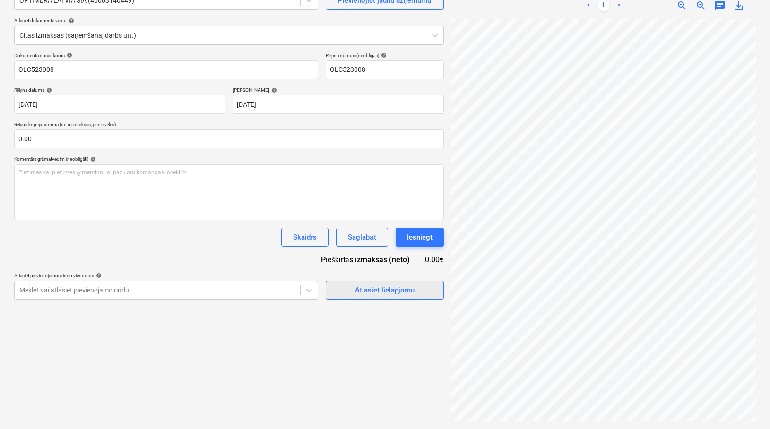
click at [389, 294] on div "Atlasiet lielapjomu" at bounding box center [385, 290] width 60 height 12
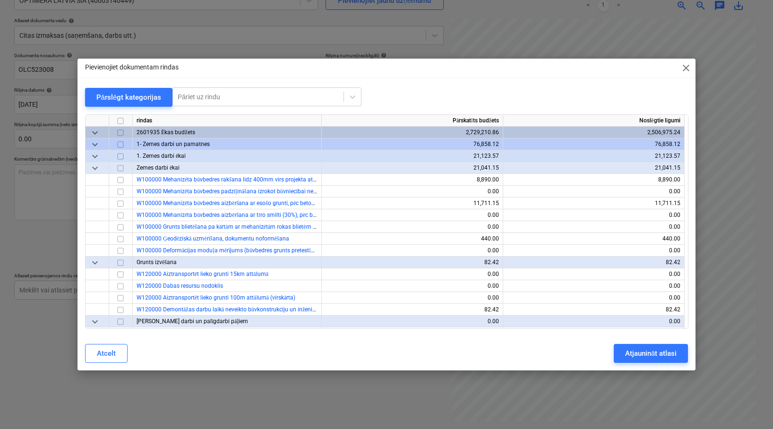
click at [200, 86] on div "Pievienojiet dokumentam rindas close Pārslēgt kategorijas Pāriet uz rindu rinda…" at bounding box center [386, 215] width 619 height 312
click at [201, 93] on div at bounding box center [258, 96] width 161 height 9
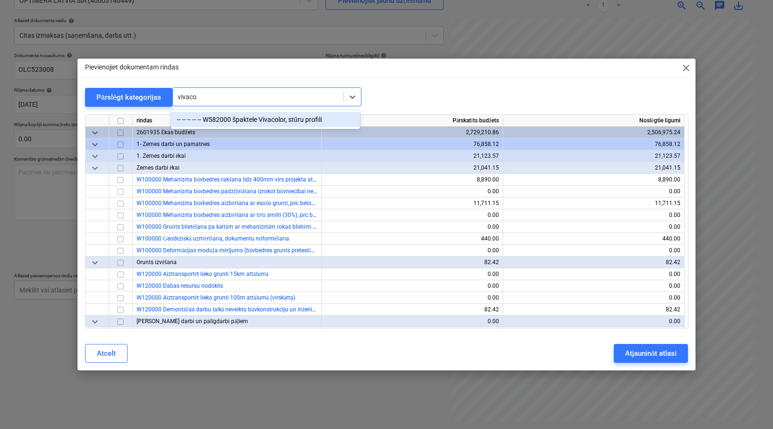
type input "vivacol"
click at [259, 121] on div "-- -- -- -- -- W582000 špaktele Vivacolor, stūru profili" at bounding box center [265, 119] width 189 height 15
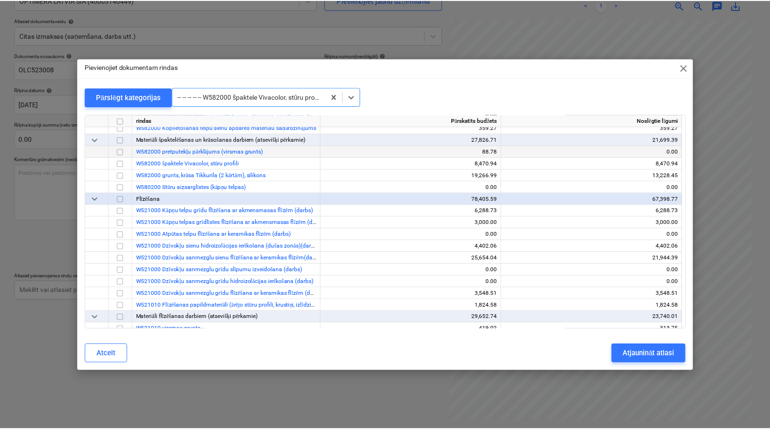
scroll to position [5032, 0]
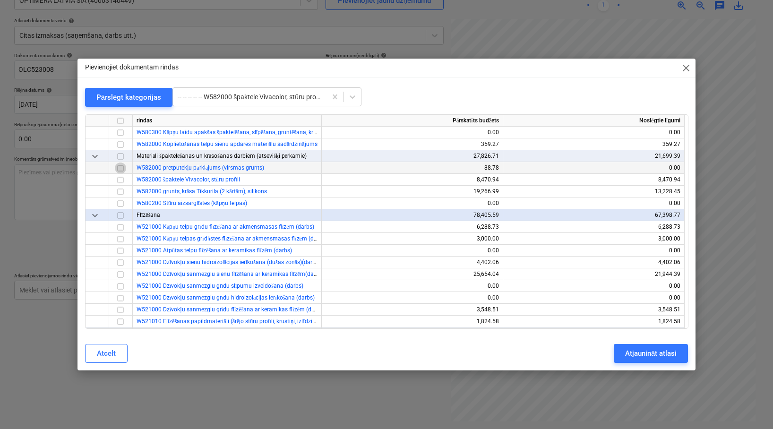
click at [121, 167] on input "checkbox" at bounding box center [120, 168] width 11 height 11
click at [118, 191] on input "checkbox" at bounding box center [120, 191] width 11 height 11
click at [119, 170] on input "checkbox" at bounding box center [120, 168] width 11 height 11
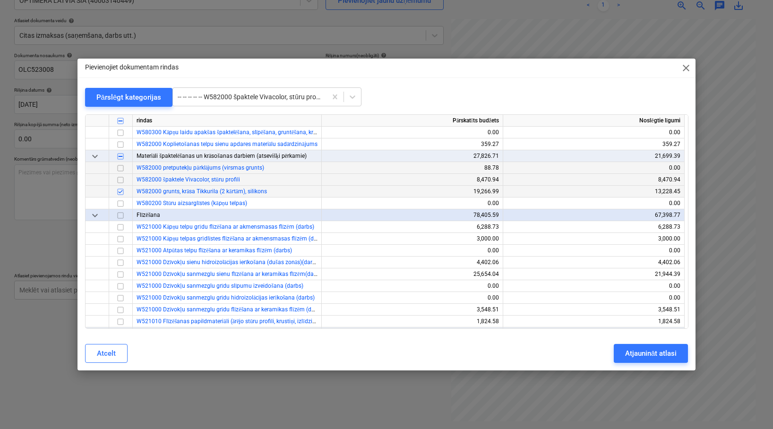
click at [121, 180] on input "checkbox" at bounding box center [120, 179] width 11 height 11
click at [120, 180] on input "checkbox" at bounding box center [120, 179] width 11 height 11
click at [649, 353] on div "Atjaunināt atlasi" at bounding box center [651, 353] width 52 height 12
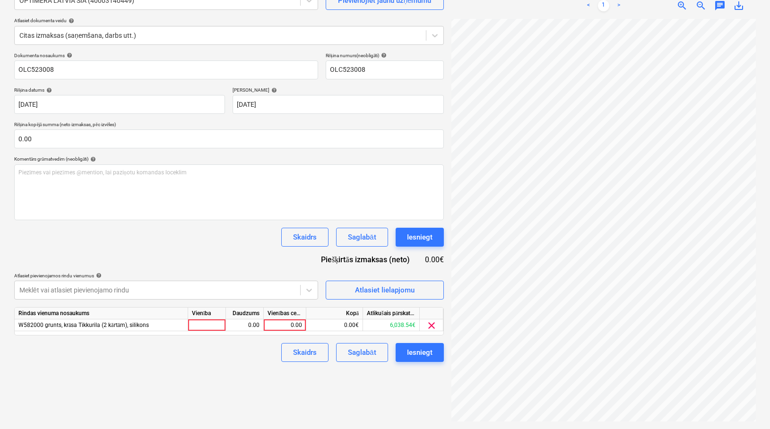
scroll to position [68, 193]
click at [438, 307] on div "Izveidot jaunu dokumentu Izvēlieties uzņēmumu OPTIMERA LATVIA SIA (40003140449)…" at bounding box center [384, 189] width 749 height 473
click at [281, 325] on div "0.00" at bounding box center [284, 325] width 34 height 12
type input "800.5"
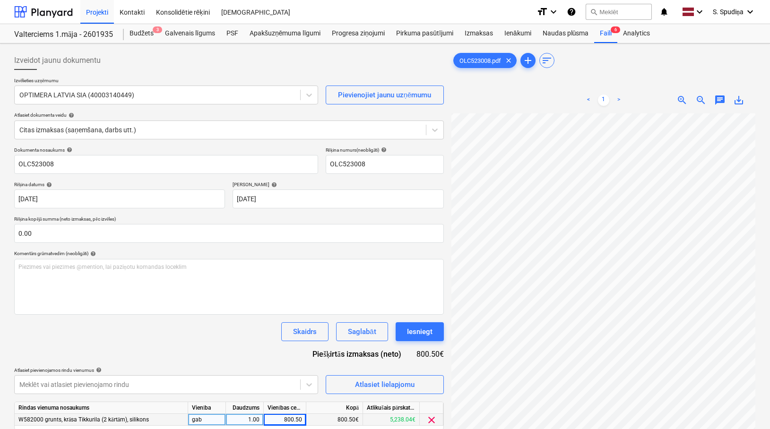
scroll to position [95, 0]
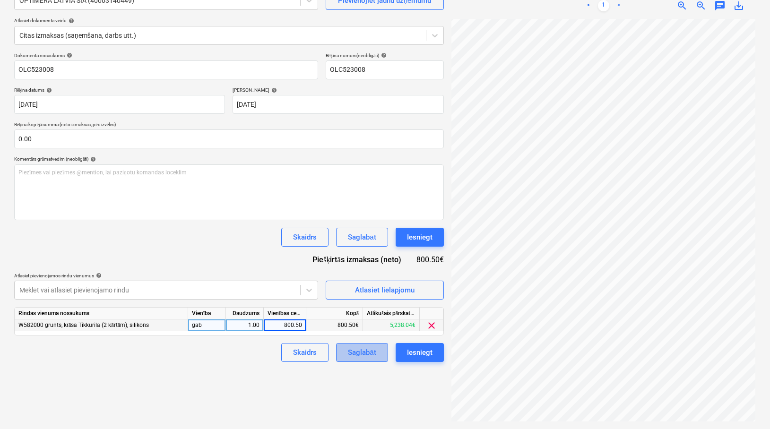
click at [359, 359] on button "Saglabāt" at bounding box center [362, 352] width 52 height 19
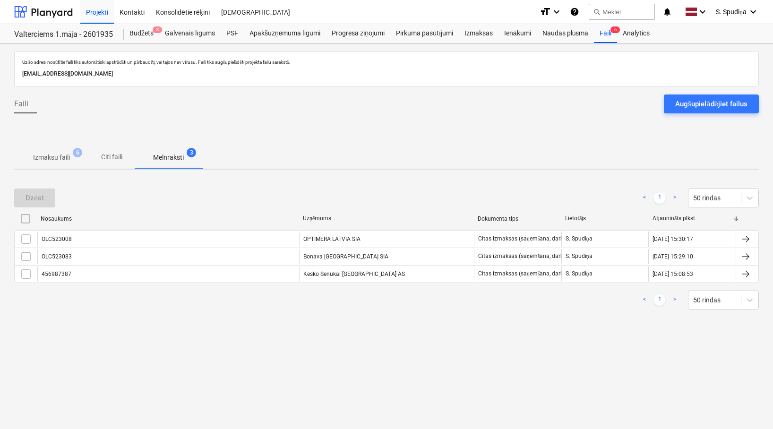
click at [59, 158] on p "Izmaksu faili" at bounding box center [51, 158] width 37 height 10
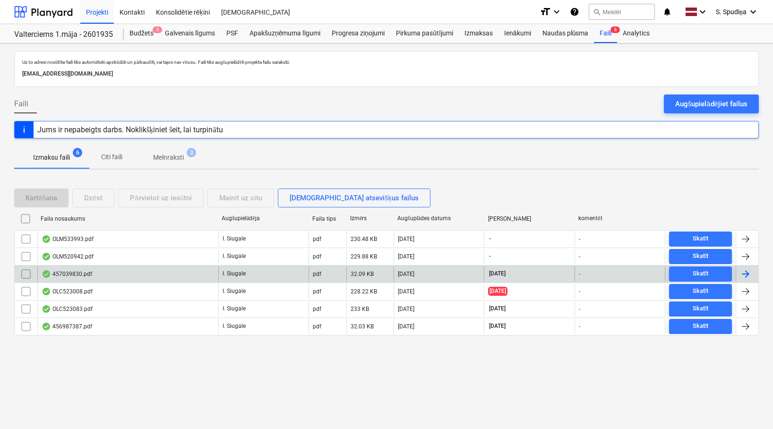
click at [124, 270] on div "457039830.pdf" at bounding box center [127, 274] width 181 height 15
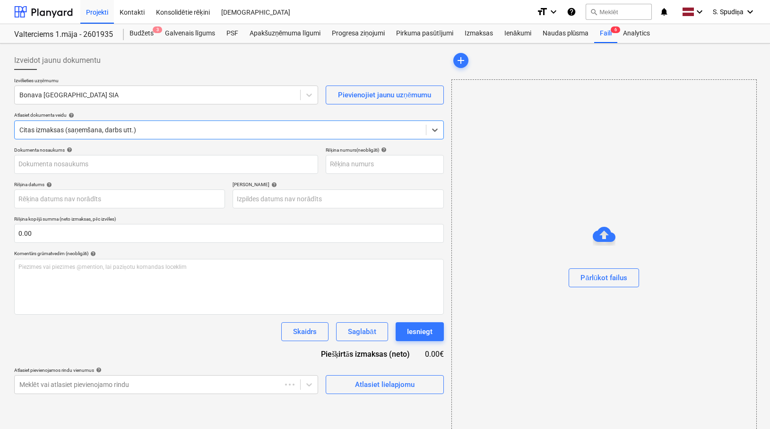
type input "457039830.pdf"
type input "[DATE]"
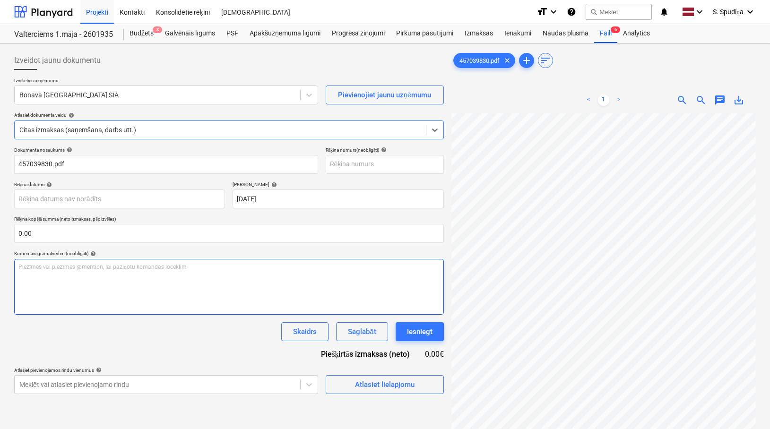
scroll to position [189, 0]
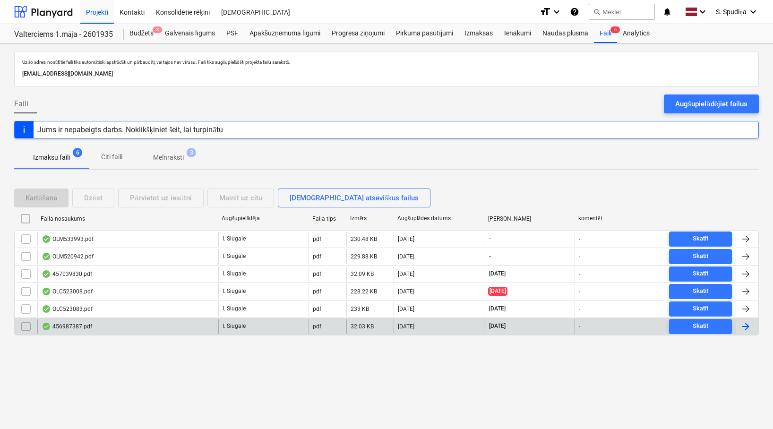
click at [125, 323] on div "456987387.pdf" at bounding box center [127, 326] width 181 height 15
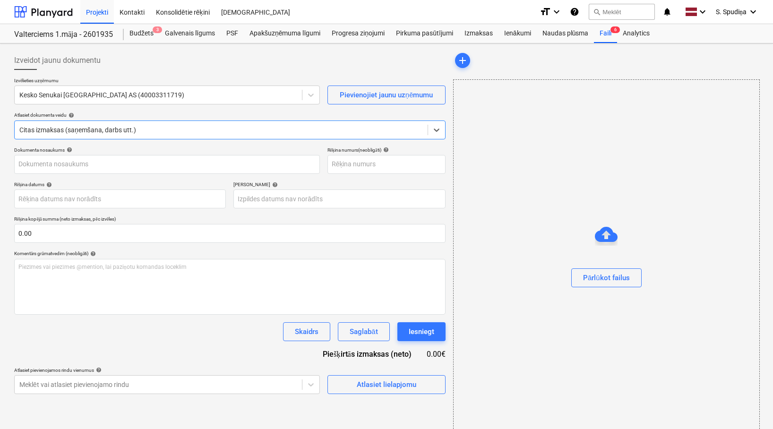
type input "456987387"
type input "[DATE]"
type input "20 Nov 2025"
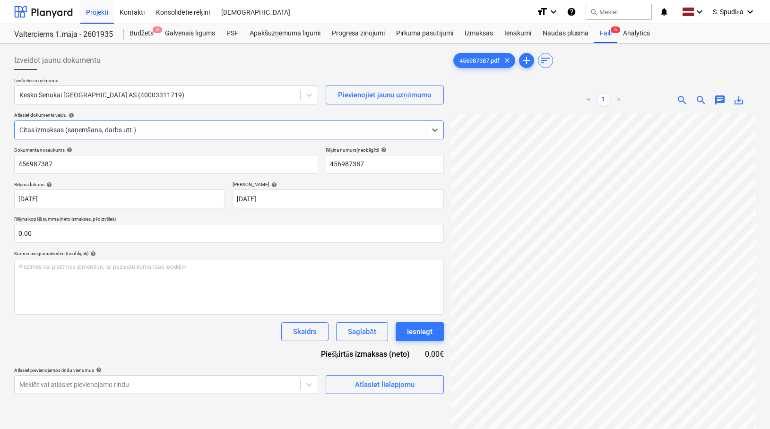
scroll to position [284, 0]
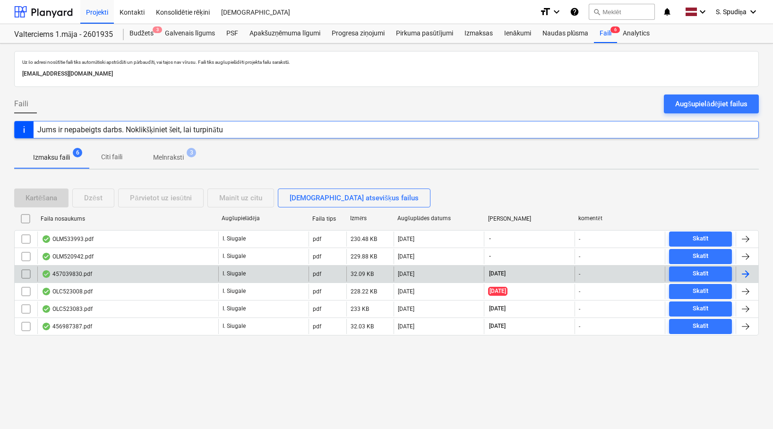
click at [115, 275] on div "457039830.pdf" at bounding box center [127, 274] width 181 height 15
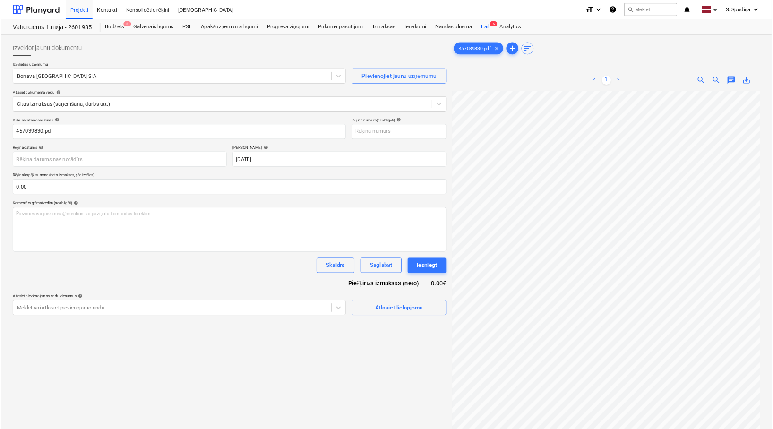
scroll to position [170, 0]
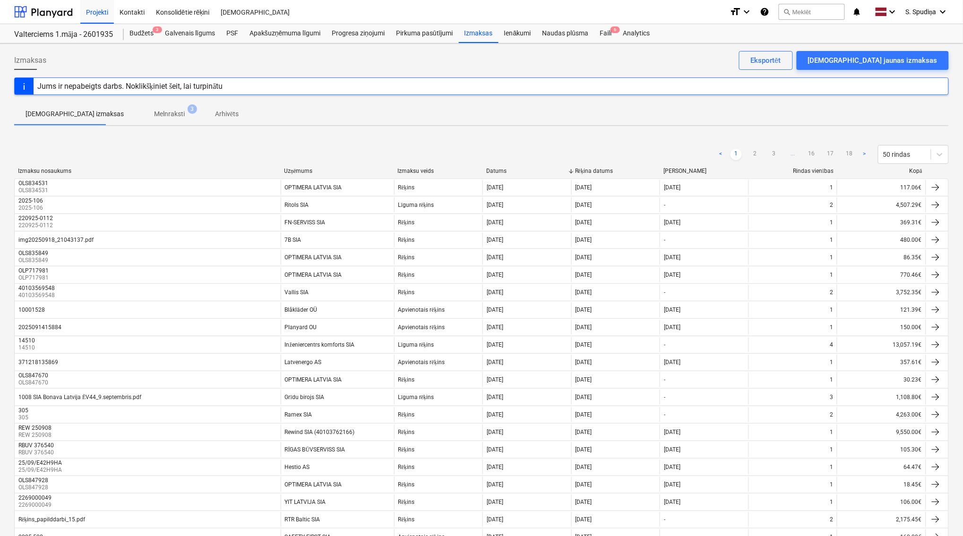
drag, startPoint x: 753, startPoint y: 148, endPoint x: 742, endPoint y: 130, distance: 20.3
click at [753, 149] on link "2" at bounding box center [754, 154] width 11 height 11
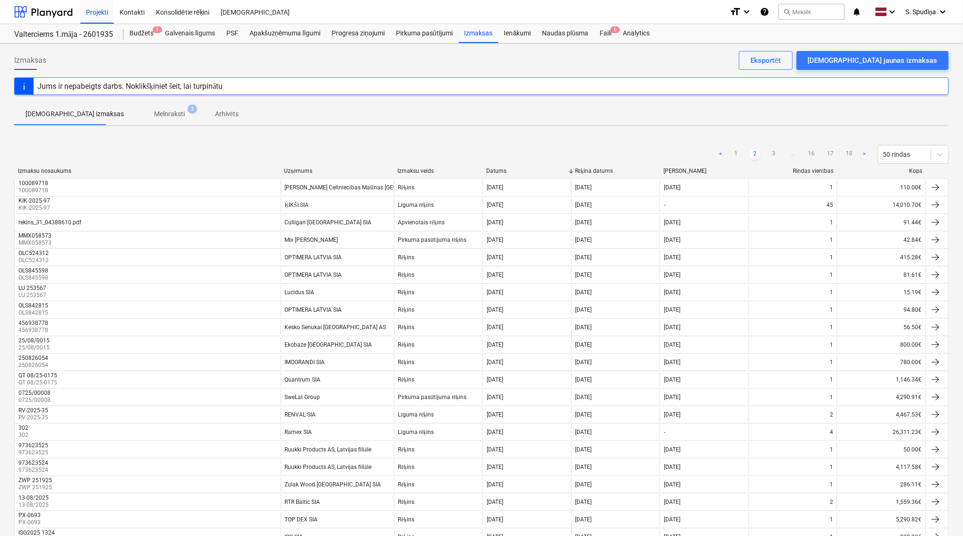
drag, startPoint x: 776, startPoint y: 155, endPoint x: 740, endPoint y: 65, distance: 96.6
click at [776, 154] on link "3" at bounding box center [773, 154] width 11 height 11
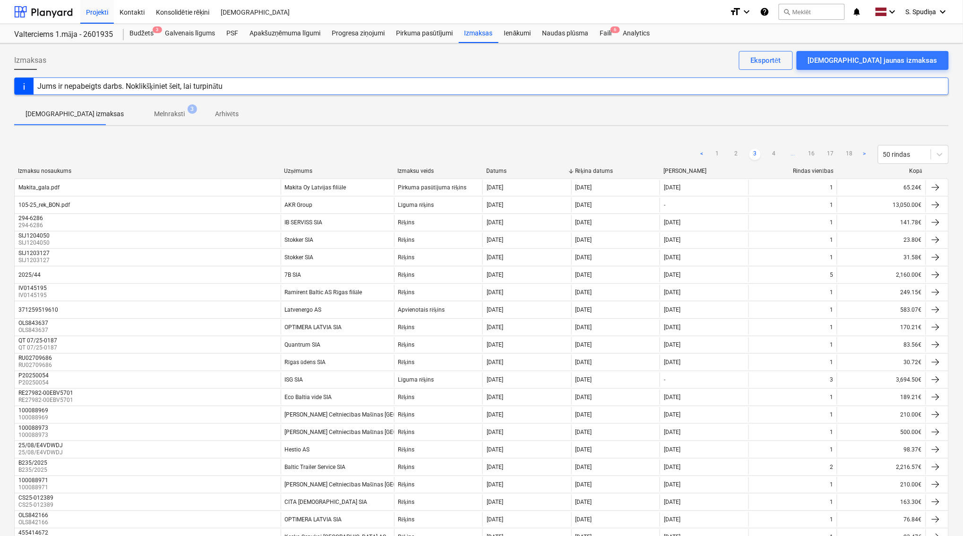
drag, startPoint x: 774, startPoint y: 155, endPoint x: 743, endPoint y: 52, distance: 107.0
click at [774, 151] on link "4" at bounding box center [773, 154] width 11 height 11
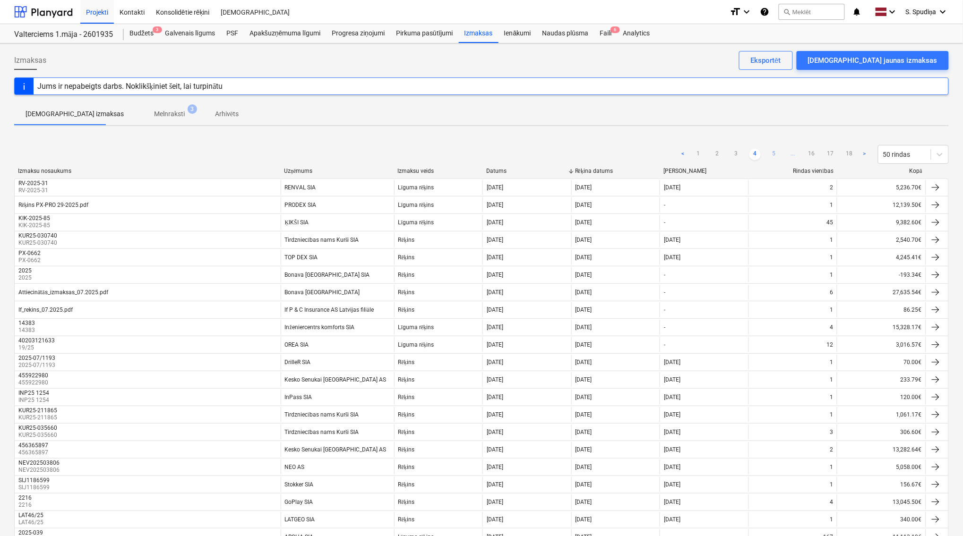
click at [775, 155] on link "5" at bounding box center [773, 154] width 11 height 11
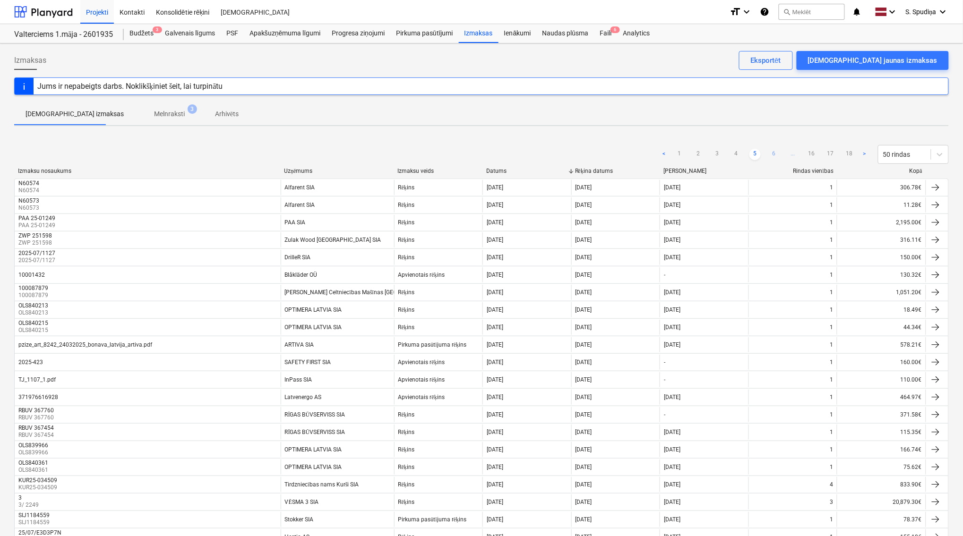
click at [779, 155] on link "6" at bounding box center [773, 154] width 11 height 11
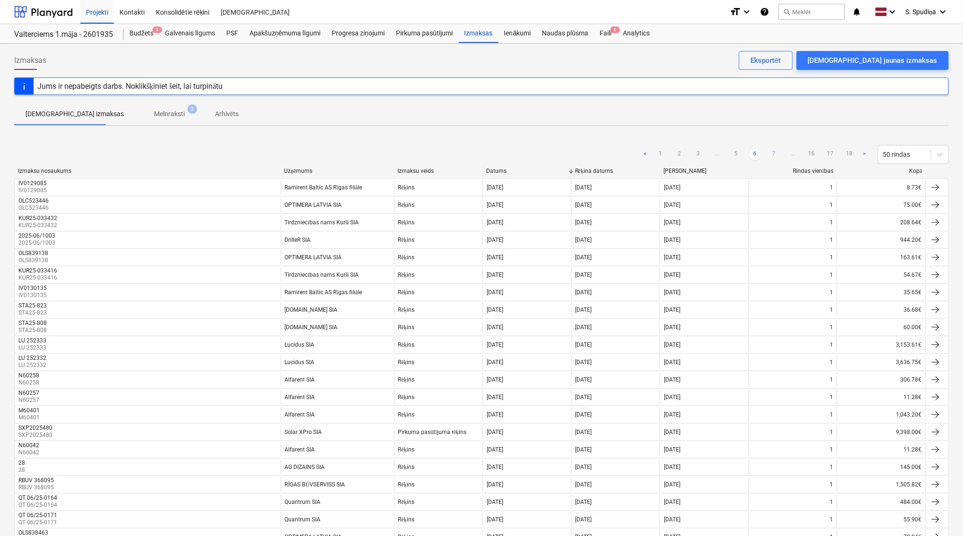
click at [775, 154] on link "7" at bounding box center [773, 154] width 11 height 11
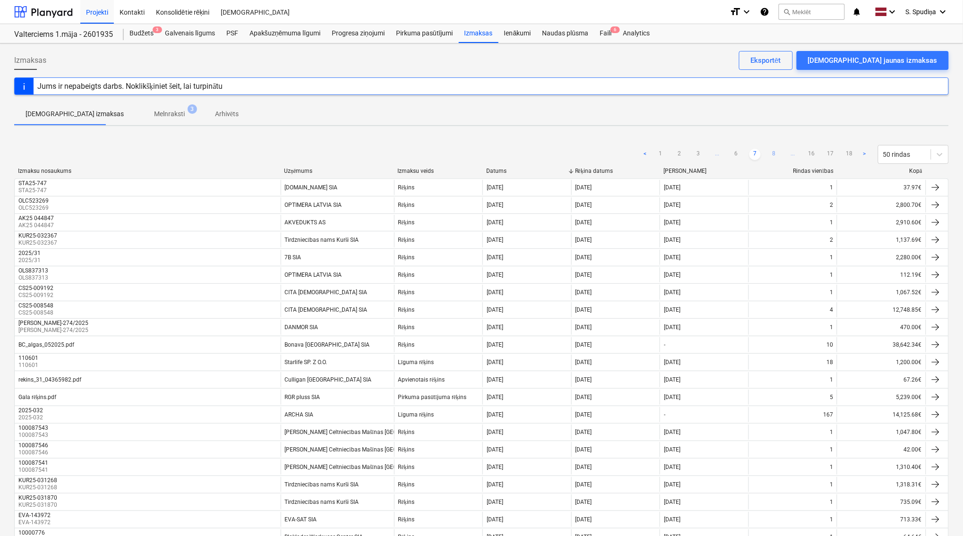
click at [778, 154] on link "8" at bounding box center [773, 154] width 11 height 11
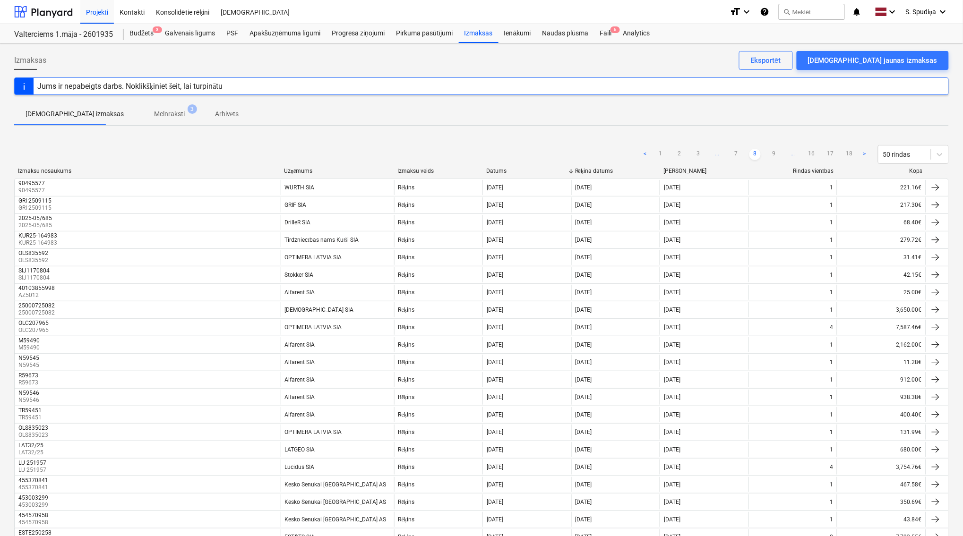
drag, startPoint x: 772, startPoint y: 151, endPoint x: 731, endPoint y: 51, distance: 108.1
click at [773, 151] on link "9" at bounding box center [773, 154] width 11 height 11
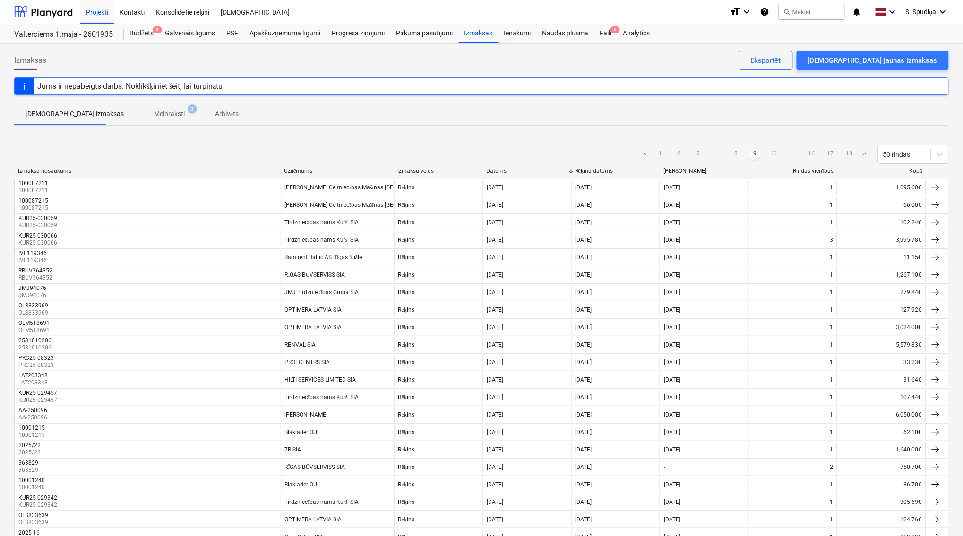
click at [778, 152] on link "10" at bounding box center [773, 154] width 11 height 11
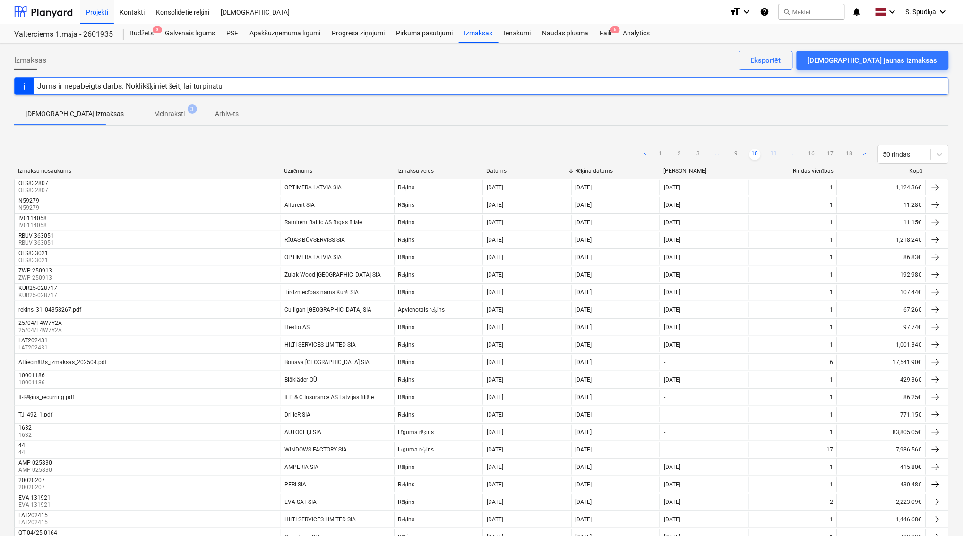
drag, startPoint x: 774, startPoint y: 149, endPoint x: 764, endPoint y: 64, distance: 85.7
click at [774, 147] on div "< 1 2 3 ... 9 10 11 ... 16 17 18 > 50 rindas" at bounding box center [794, 154] width 309 height 19
click at [775, 147] on div "< 1 2 3 ... 9 10 11 ... 16 17 18 > 50 rindas" at bounding box center [794, 154] width 309 height 19
click at [773, 154] on link "11" at bounding box center [773, 154] width 11 height 11
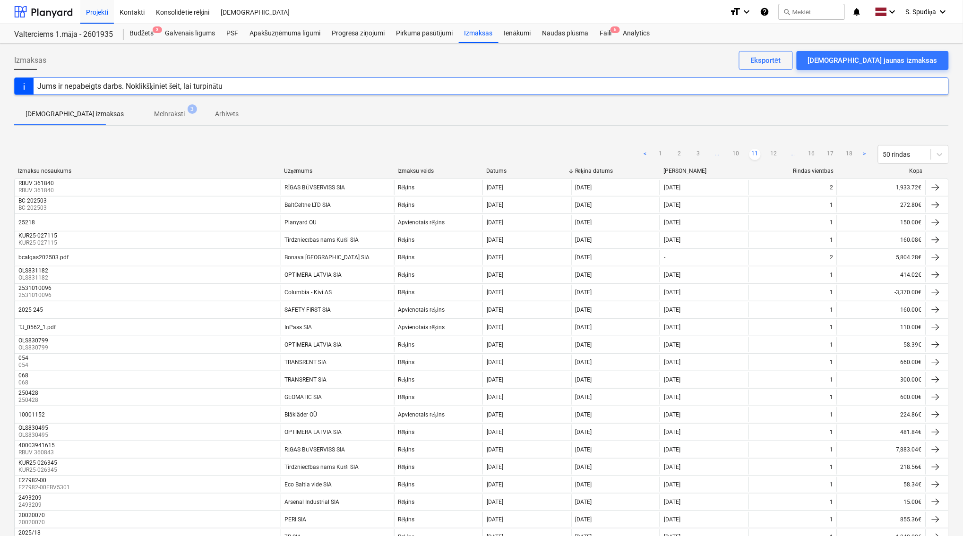
drag, startPoint x: 773, startPoint y: 153, endPoint x: 768, endPoint y: 145, distance: 9.1
click at [772, 153] on link "12" at bounding box center [773, 154] width 11 height 11
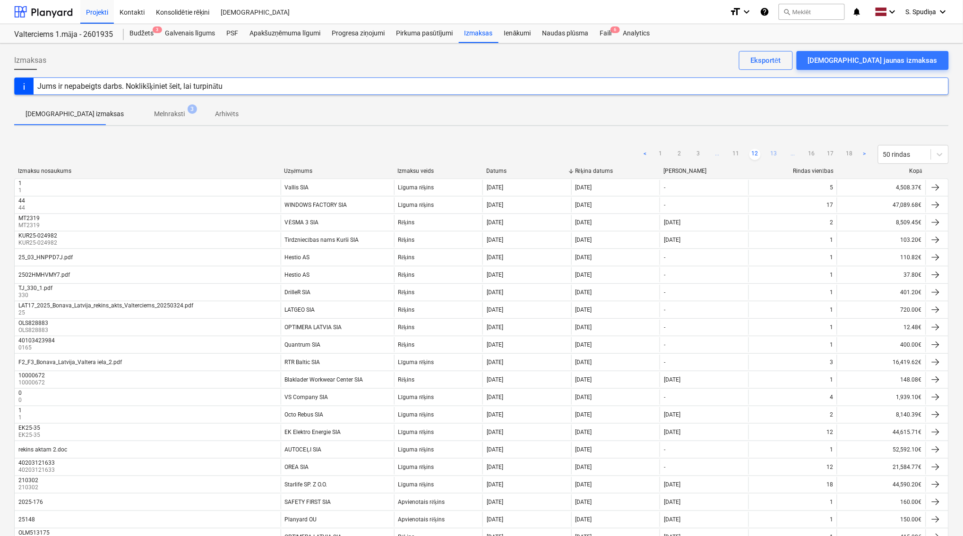
click at [775, 155] on link "13" at bounding box center [773, 154] width 11 height 11
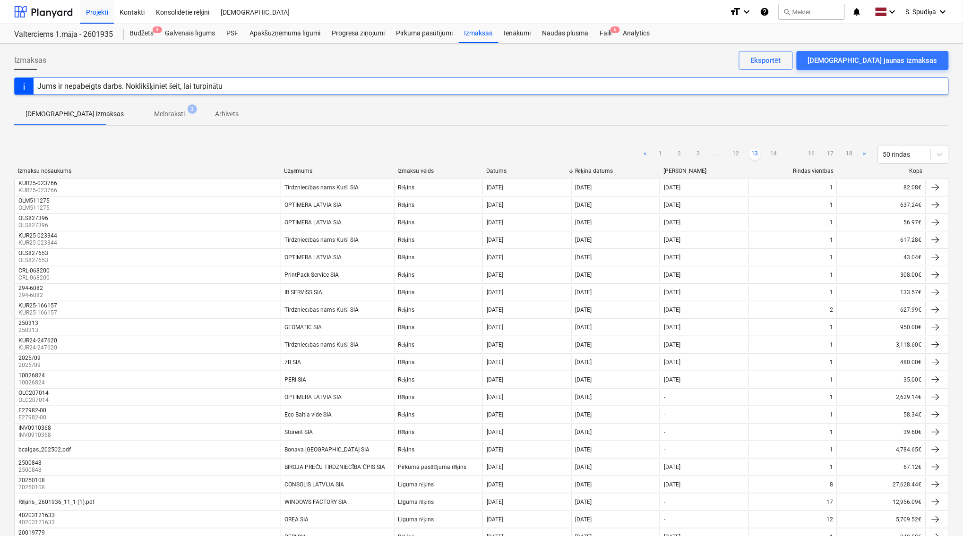
drag, startPoint x: 774, startPoint y: 151, endPoint x: 710, endPoint y: 37, distance: 130.9
click at [773, 147] on div "< 1 2 3 ... 12 13 14 ... 16 17 18 > 50 rindas" at bounding box center [794, 154] width 309 height 19
click at [774, 157] on link "14" at bounding box center [773, 154] width 11 height 11
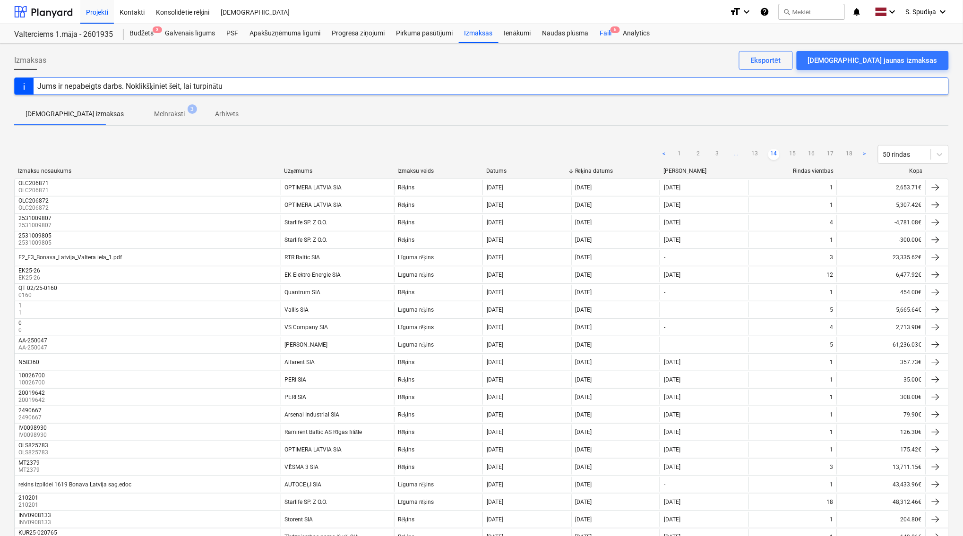
click at [612, 31] on span "6" at bounding box center [615, 29] width 9 height 7
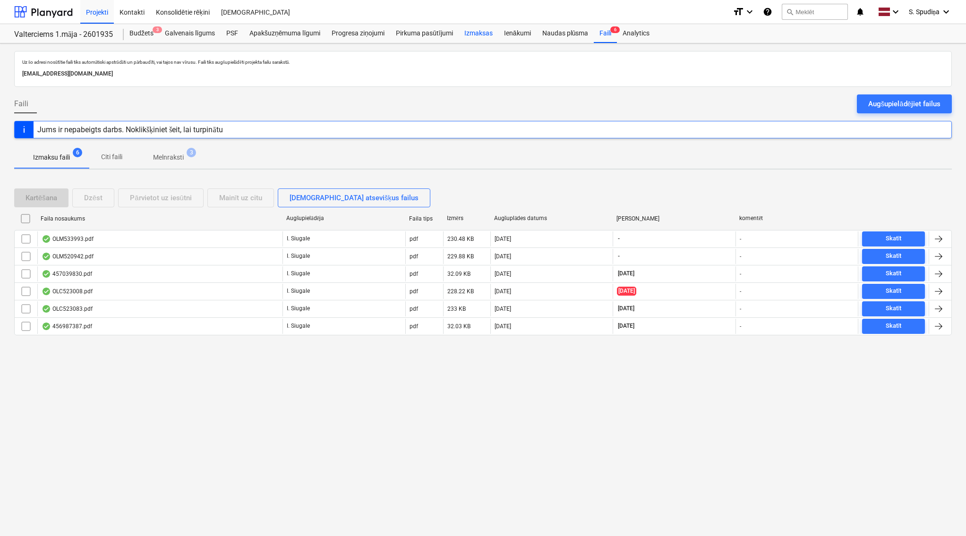
click at [476, 29] on div "Izmaksas" at bounding box center [479, 33] width 40 height 19
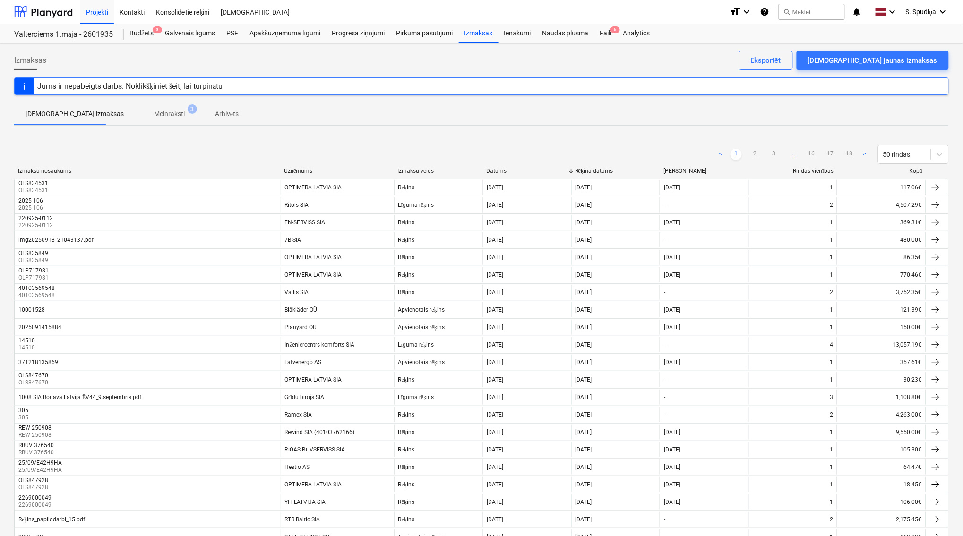
drag, startPoint x: 751, startPoint y: 151, endPoint x: 728, endPoint y: 76, distance: 78.6
click at [752, 149] on link "2" at bounding box center [754, 154] width 11 height 11
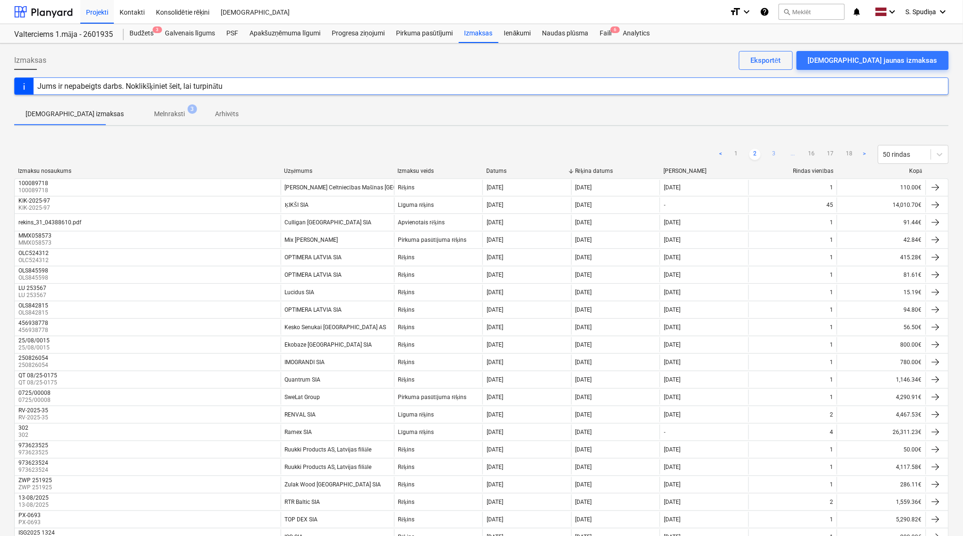
click at [780, 149] on link "3" at bounding box center [773, 154] width 11 height 11
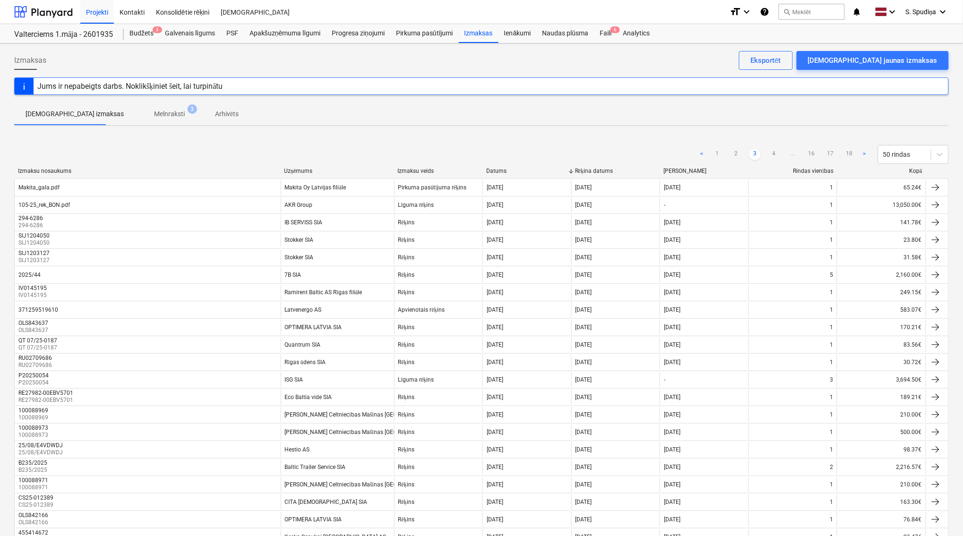
drag, startPoint x: 774, startPoint y: 150, endPoint x: 739, endPoint y: 46, distance: 109.7
click at [774, 147] on div "< 1 2 3 4 ... 16 17 18 > 50 rindas" at bounding box center [823, 154] width 252 height 19
drag, startPoint x: 772, startPoint y: 152, endPoint x: 767, endPoint y: 135, distance: 17.2
click at [772, 151] on link "4" at bounding box center [773, 154] width 11 height 11
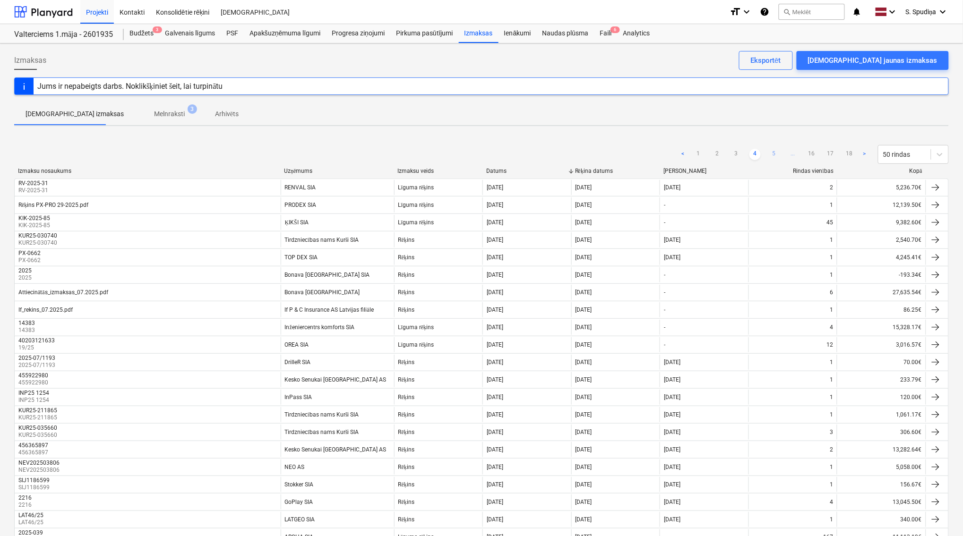
click at [775, 154] on link "5" at bounding box center [773, 154] width 11 height 11
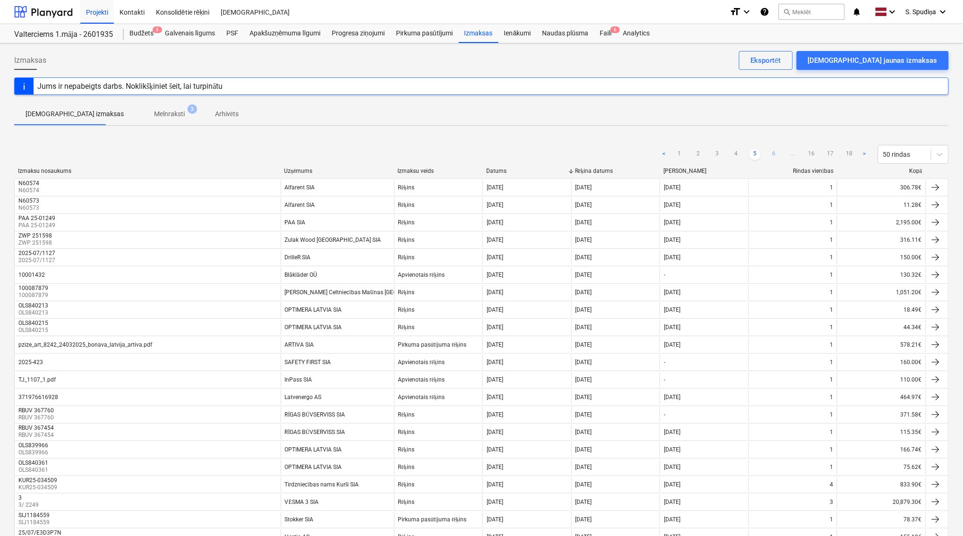
click at [771, 156] on link "6" at bounding box center [773, 154] width 11 height 11
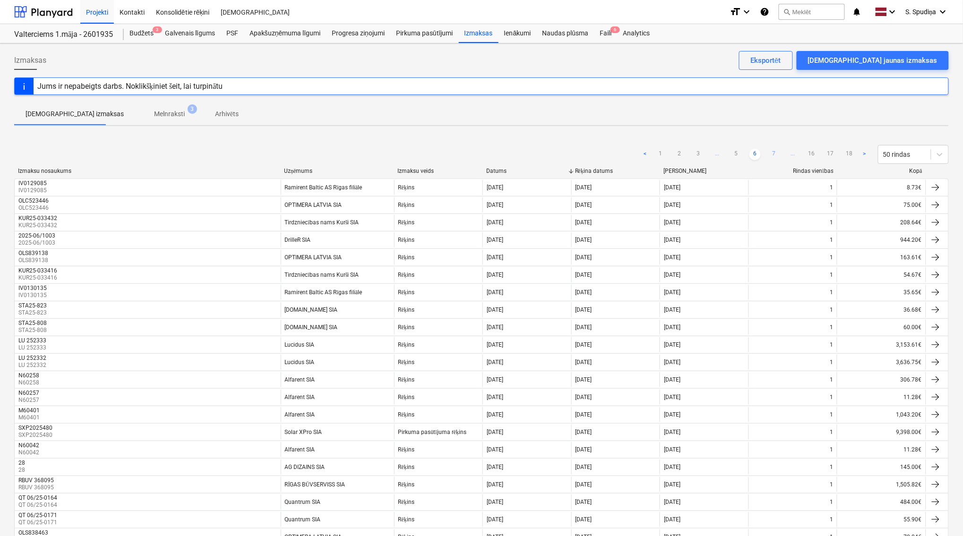
click at [773, 154] on link "7" at bounding box center [773, 154] width 11 height 11
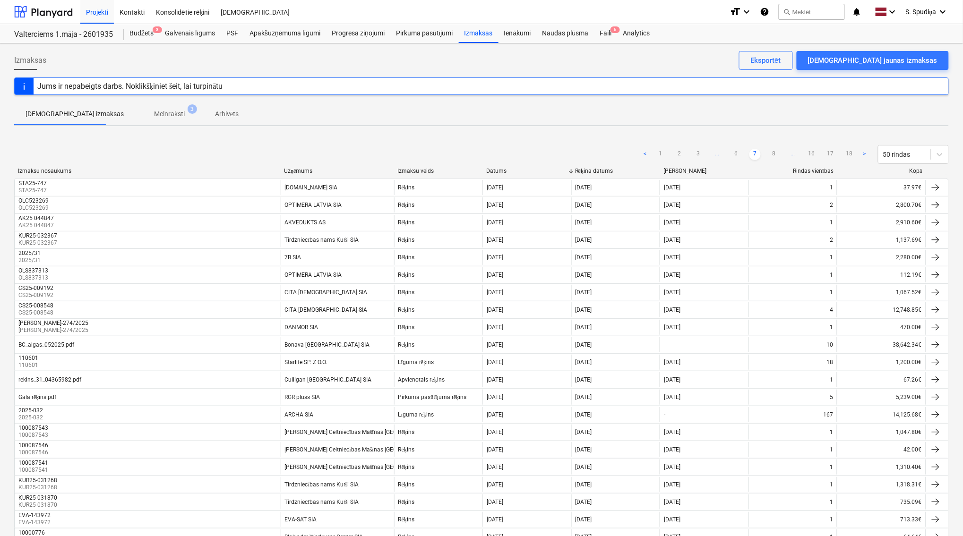
drag, startPoint x: 773, startPoint y: 154, endPoint x: 717, endPoint y: 61, distance: 107.5
click at [773, 149] on link "8" at bounding box center [773, 154] width 11 height 11
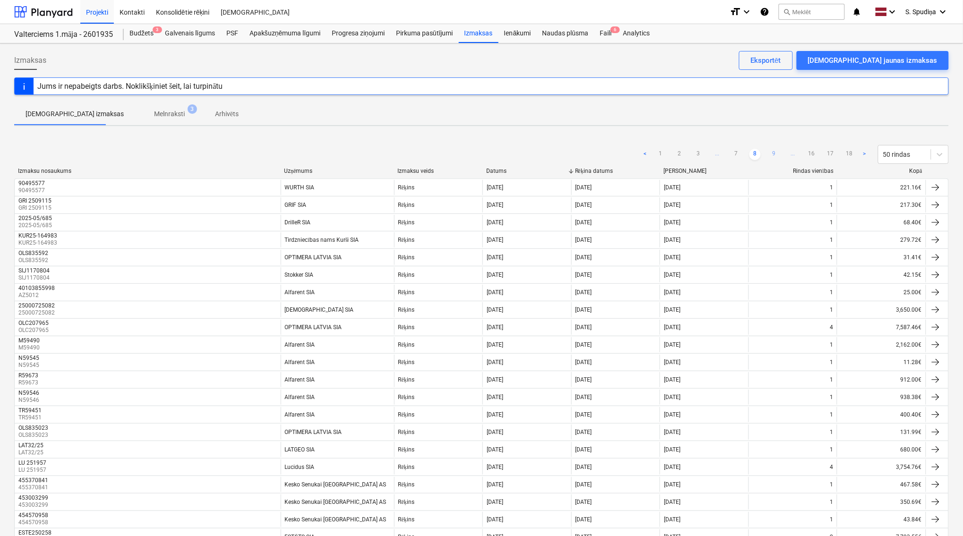
drag, startPoint x: 774, startPoint y: 156, endPoint x: 769, endPoint y: 132, distance: 24.1
click at [774, 155] on link "9" at bounding box center [773, 154] width 11 height 11
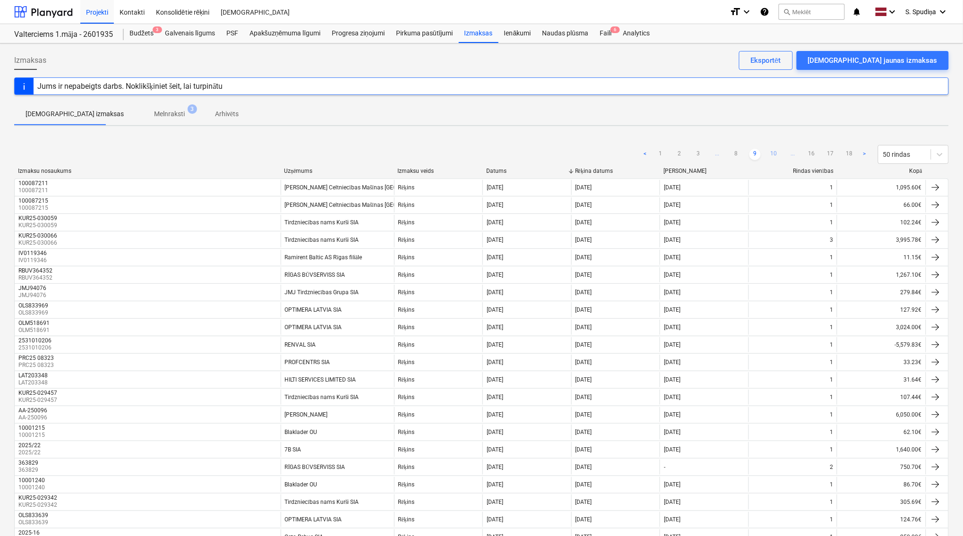
drag, startPoint x: 774, startPoint y: 152, endPoint x: 773, endPoint y: 133, distance: 19.4
click at [774, 151] on link "10" at bounding box center [773, 154] width 11 height 11
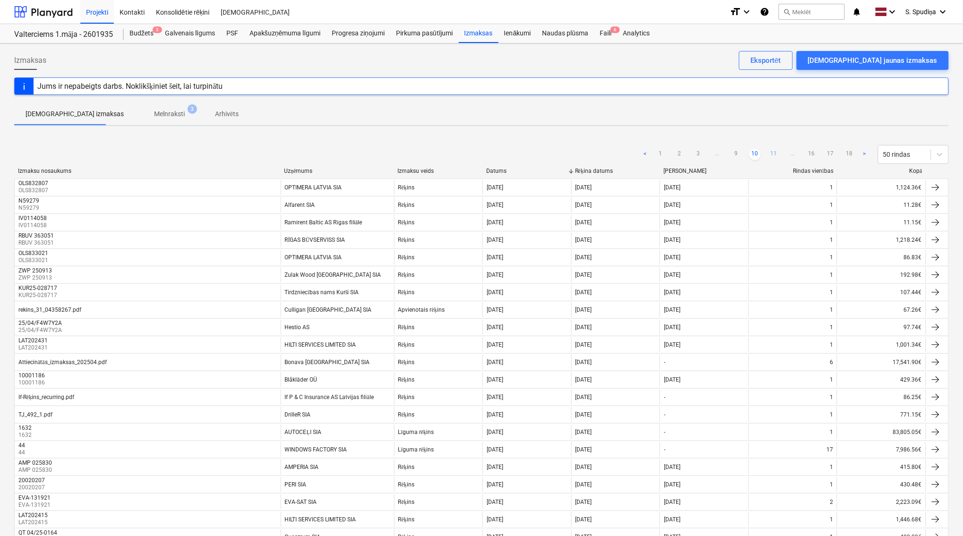
click at [776, 155] on link "11" at bounding box center [773, 154] width 11 height 11
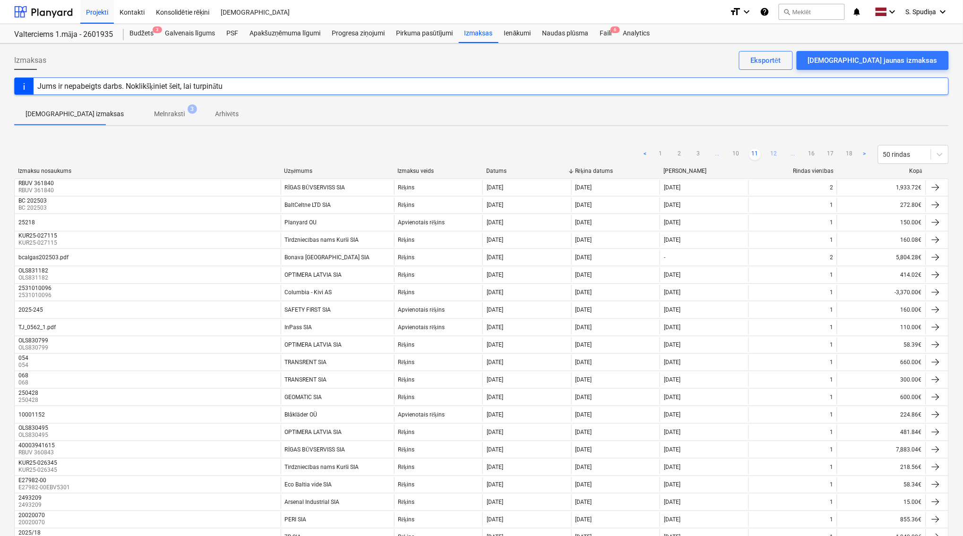
click at [773, 155] on link "12" at bounding box center [773, 154] width 11 height 11
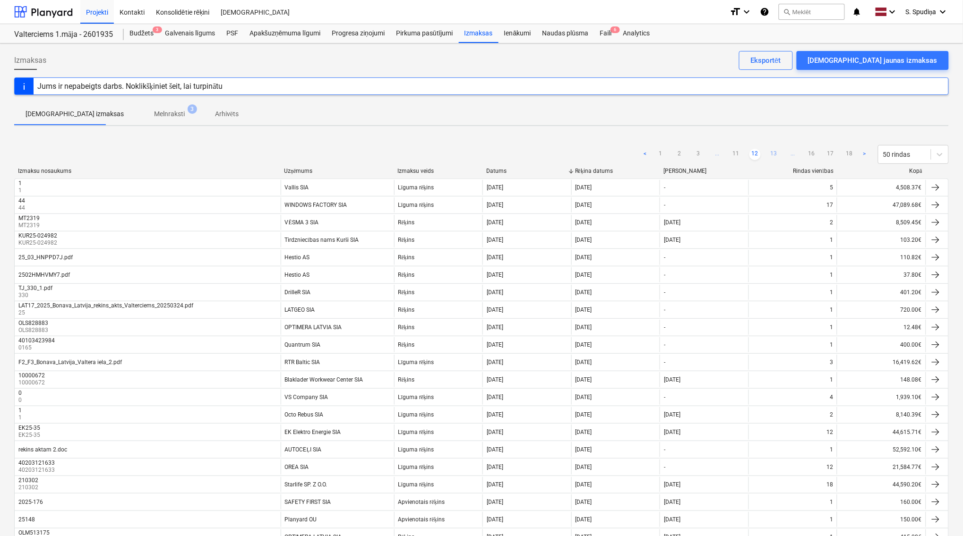
click at [769, 154] on link "13" at bounding box center [773, 154] width 11 height 11
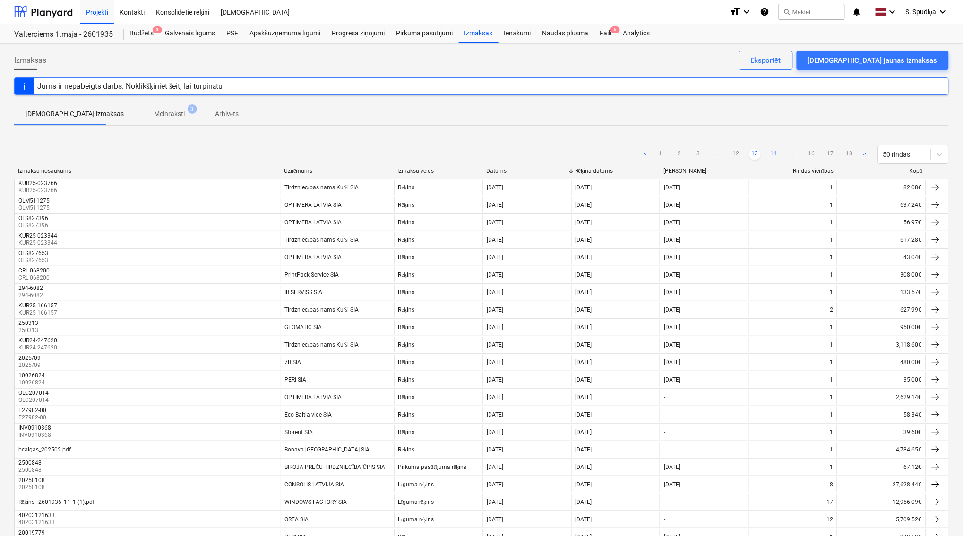
click at [778, 150] on link "14" at bounding box center [773, 154] width 11 height 11
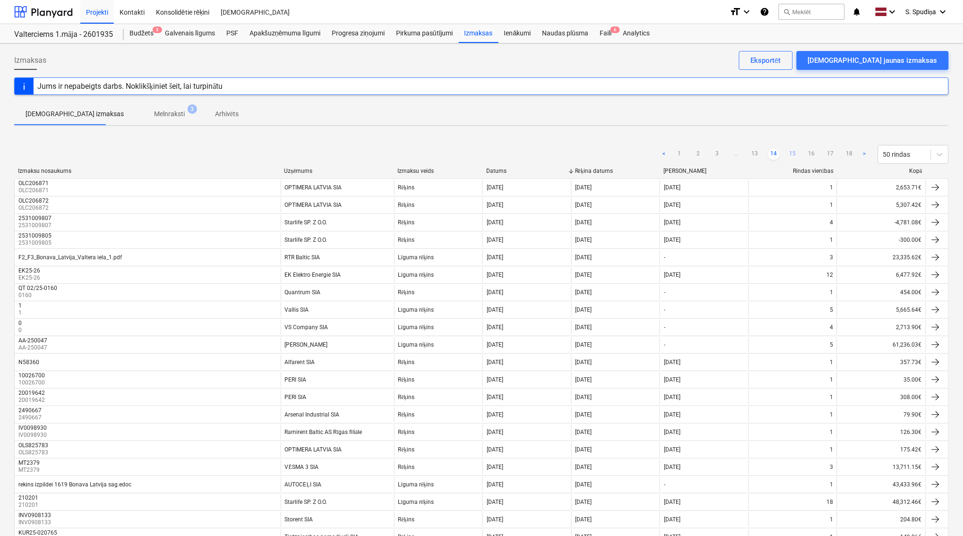
click at [788, 158] on link "15" at bounding box center [792, 154] width 11 height 11
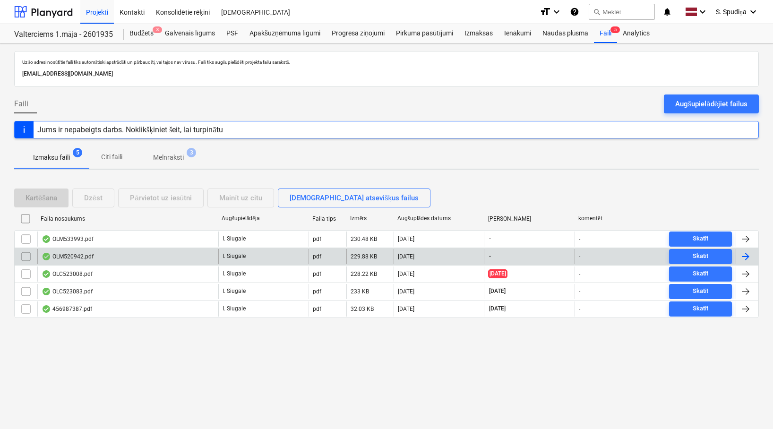
click at [132, 257] on div "OLM520942.pdf" at bounding box center [127, 256] width 181 height 15
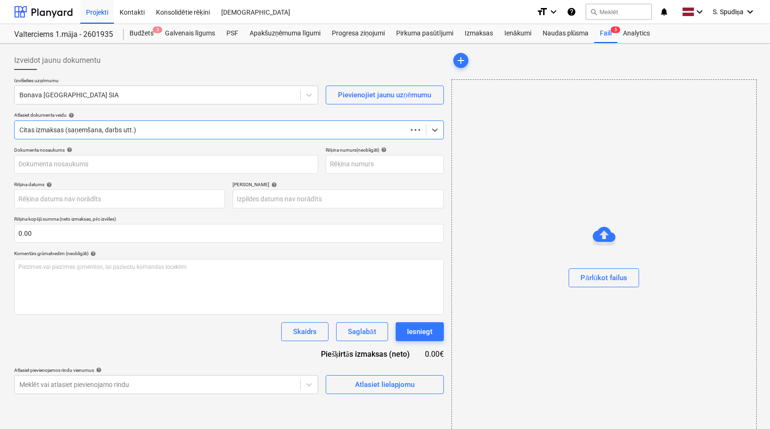
type input "OLM520942"
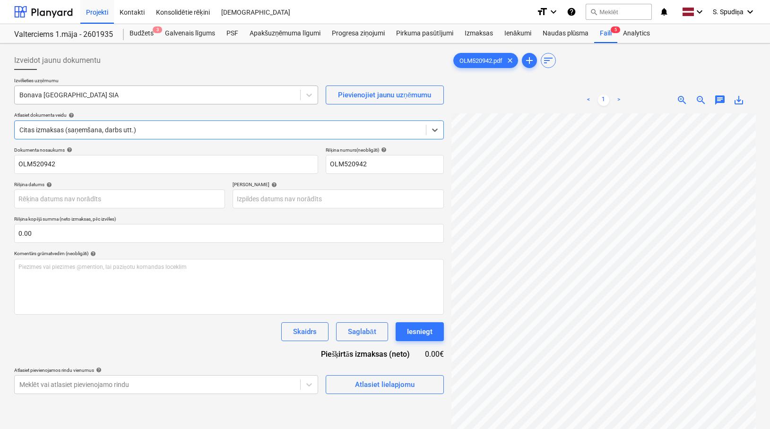
click at [125, 86] on div "Bonava [GEOGRAPHIC_DATA] SIA" at bounding box center [166, 95] width 304 height 19
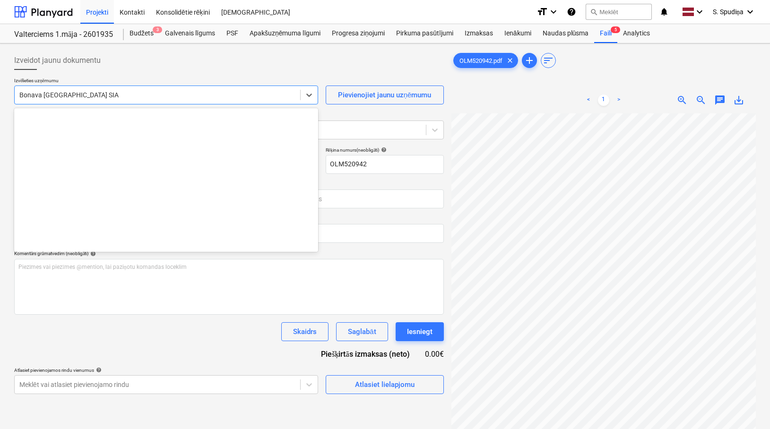
scroll to position [1770, 0]
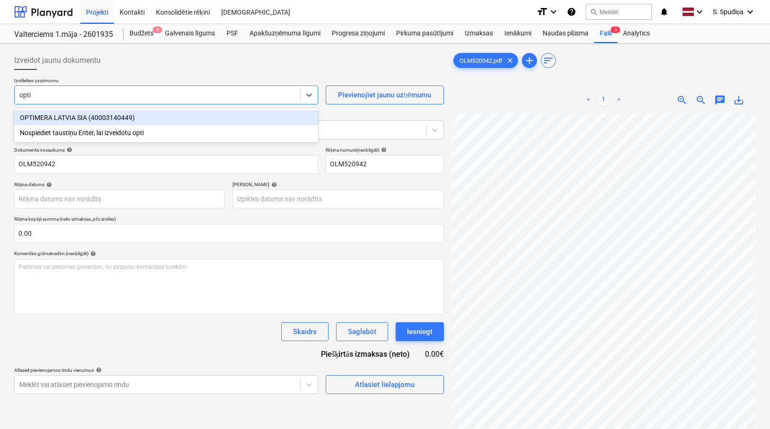
type input "optim"
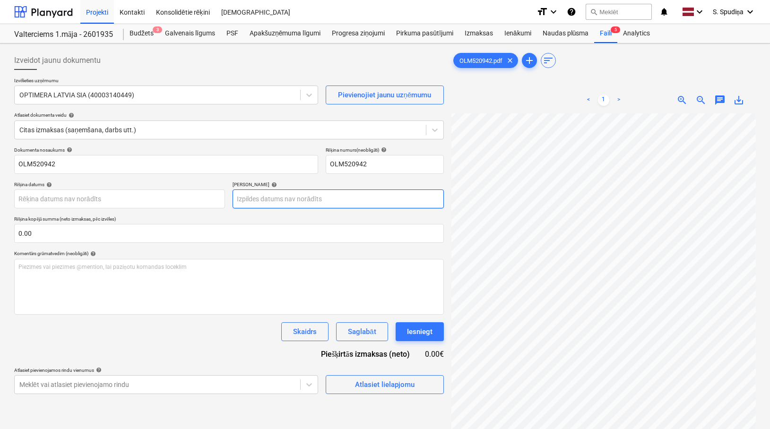
scroll to position [29, 12]
click at [52, 198] on body "Projekti Kontakti Konsolidētie rēķini Iesūtne format_size keyboard_arrow_down h…" at bounding box center [385, 214] width 770 height 429
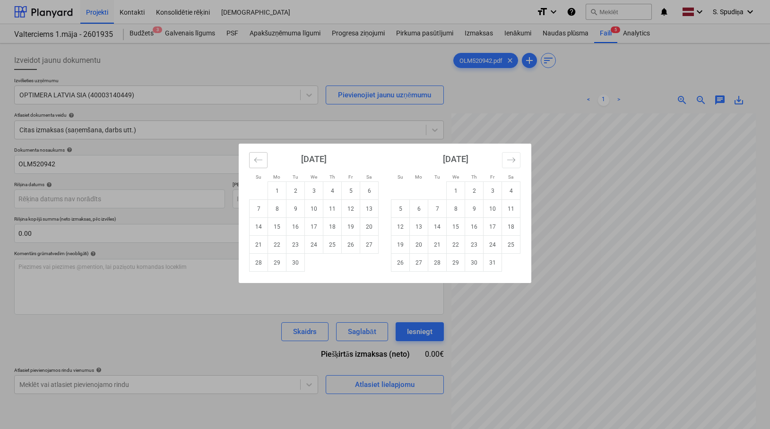
click at [254, 164] on icon "Move backward to switch to the previous month." at bounding box center [258, 159] width 9 height 9
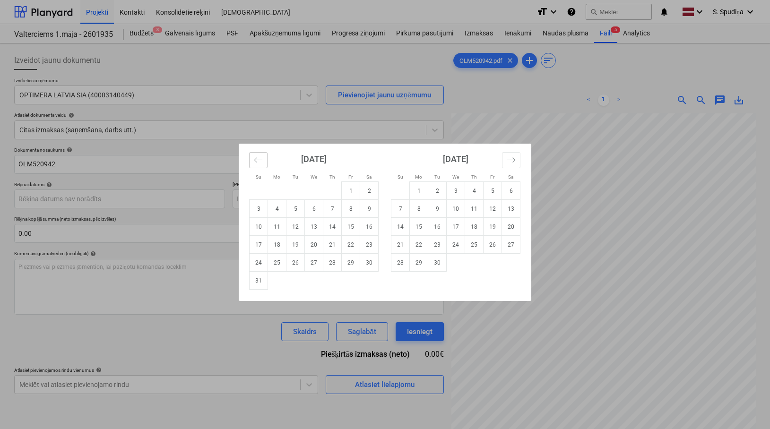
click at [254, 164] on icon "Move backward to switch to the previous month." at bounding box center [258, 159] width 9 height 9
click at [257, 161] on icon "Move backward to switch to the previous month." at bounding box center [258, 159] width 9 height 9
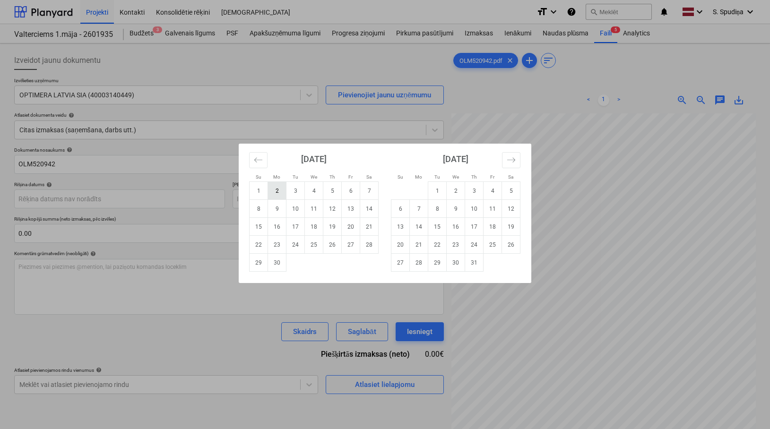
click at [269, 194] on td "2" at bounding box center [277, 191] width 18 height 18
type input "02 Jun 2025"
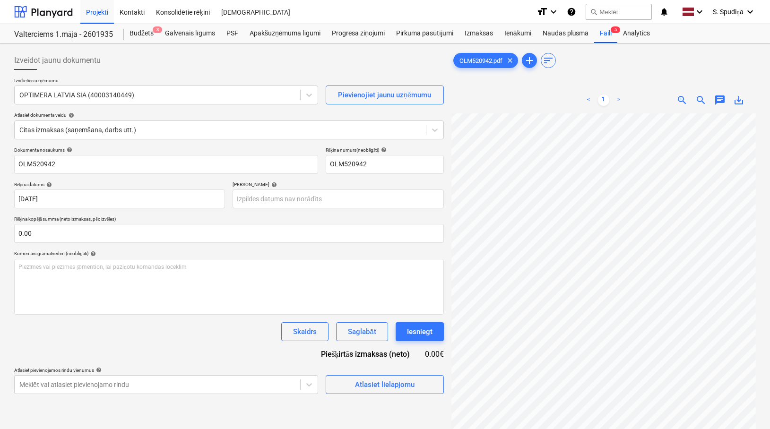
scroll to position [42, 193]
click at [296, 203] on body "Projekti Kontakti Konsolidētie rēķini Iesūtne format_size keyboard_arrow_down h…" at bounding box center [385, 214] width 770 height 429
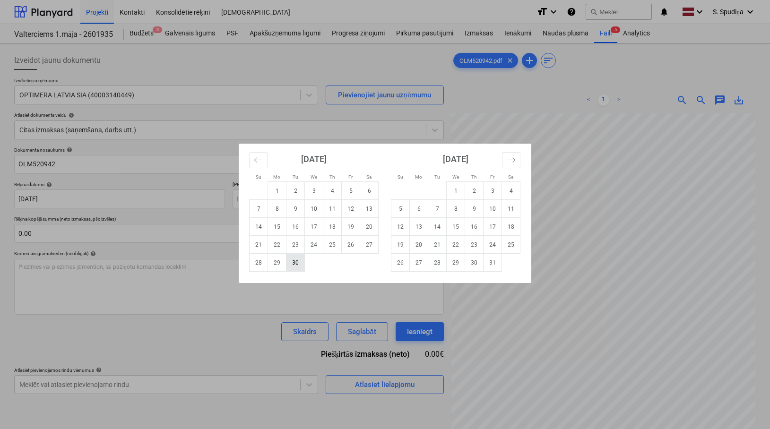
drag, startPoint x: 292, startPoint y: 261, endPoint x: 266, endPoint y: 258, distance: 26.7
click at [292, 261] on td "30" at bounding box center [295, 263] width 18 height 18
type input "30 Sep 2025"
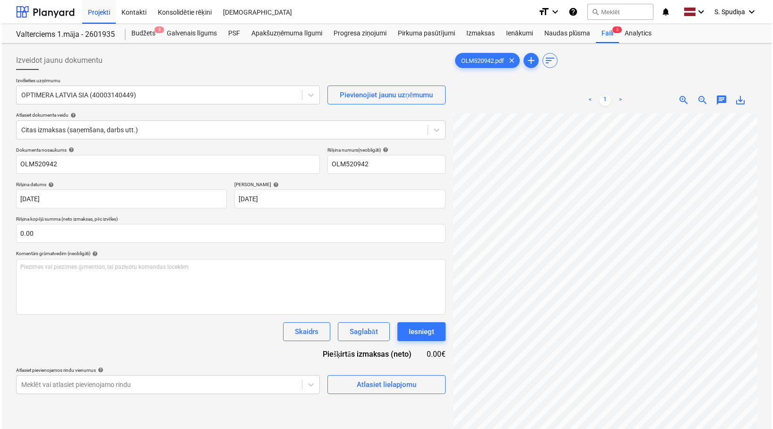
scroll to position [170, 43]
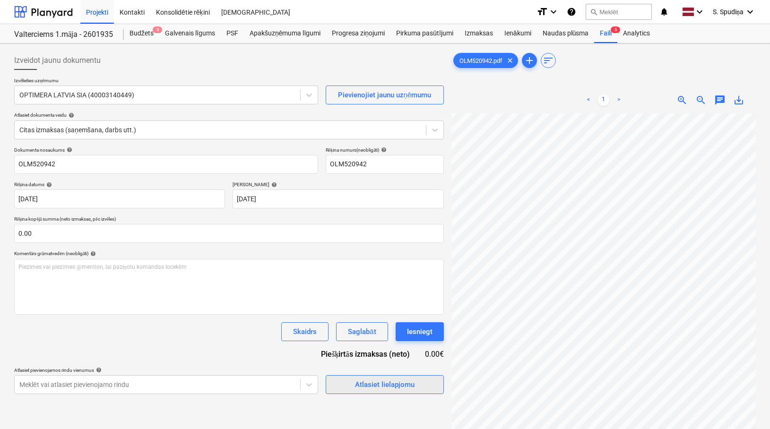
click at [389, 383] on div "Atlasiet lielapjomu" at bounding box center [385, 384] width 60 height 12
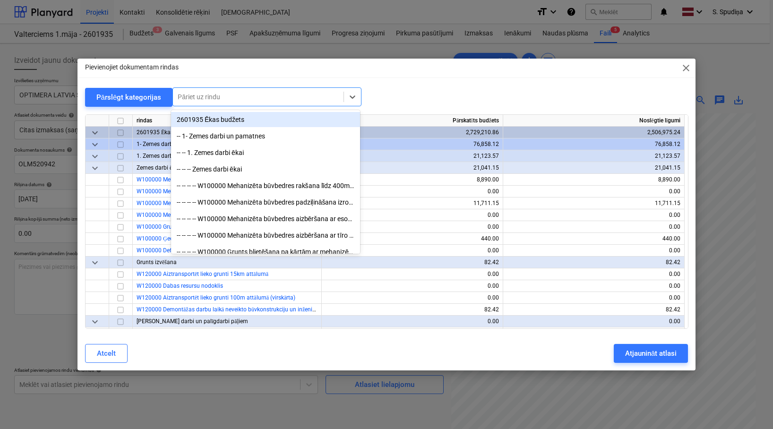
click at [215, 100] on div at bounding box center [258, 96] width 161 height 9
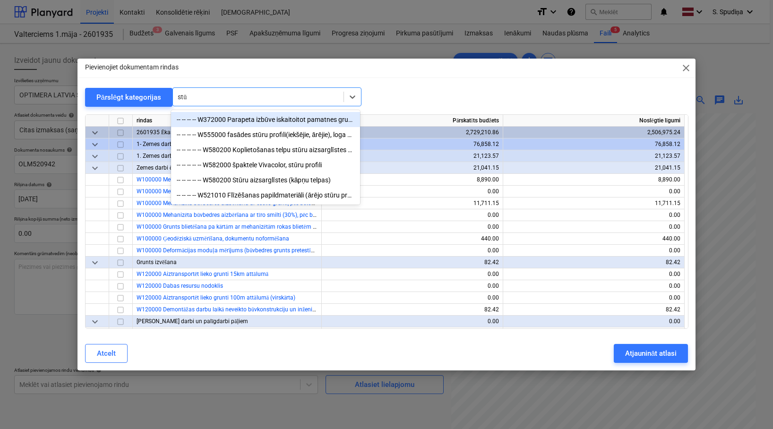
type input "stūr"
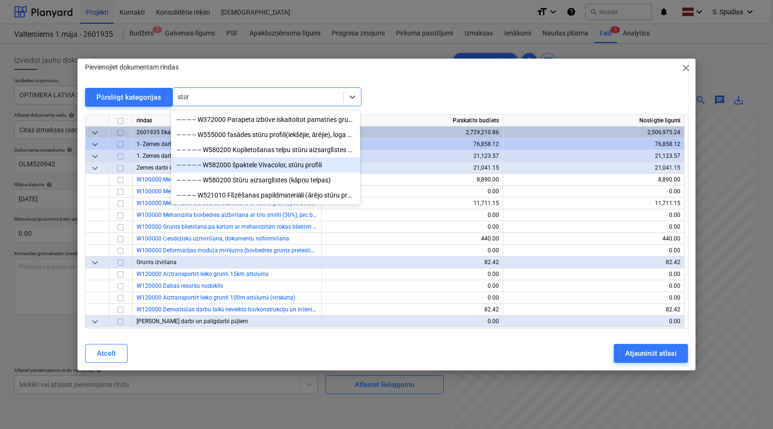
click at [268, 163] on div "-- -- -- -- -- W582000 špaktele Vivacolor, stūru profili" at bounding box center [265, 164] width 189 height 15
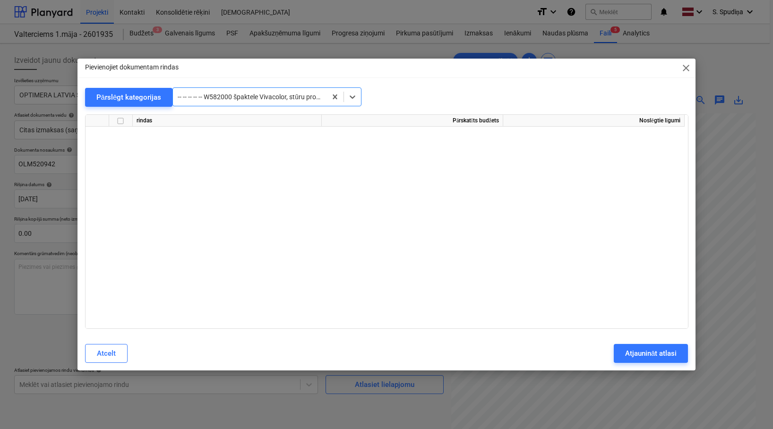
scroll to position [5080, 0]
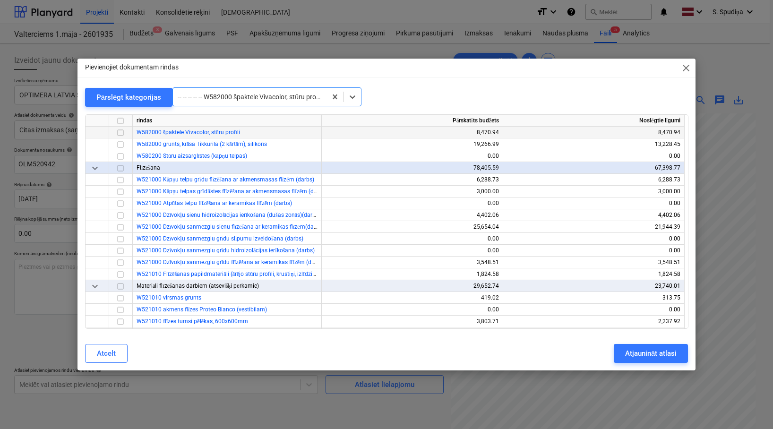
click at [121, 133] on input "checkbox" at bounding box center [120, 132] width 11 height 11
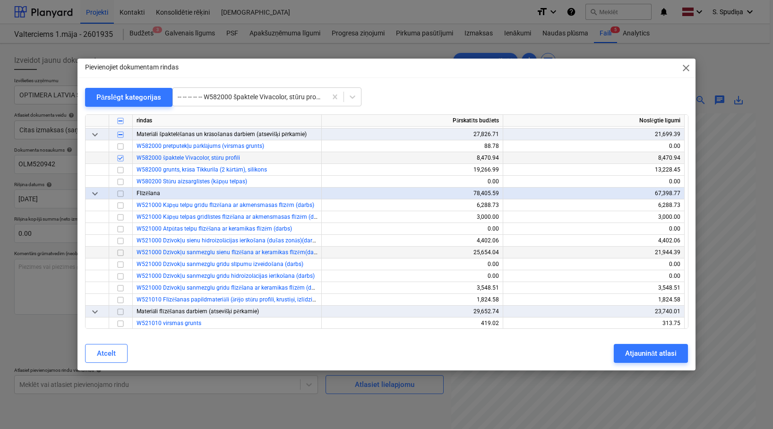
scroll to position [5032, 0]
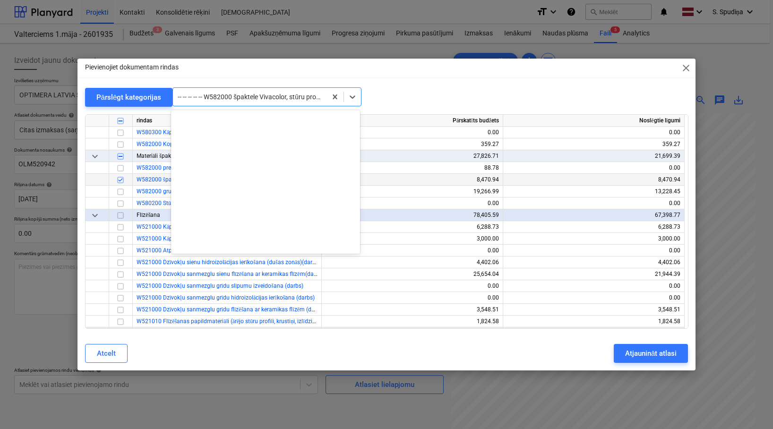
click at [247, 99] on div at bounding box center [250, 96] width 144 height 9
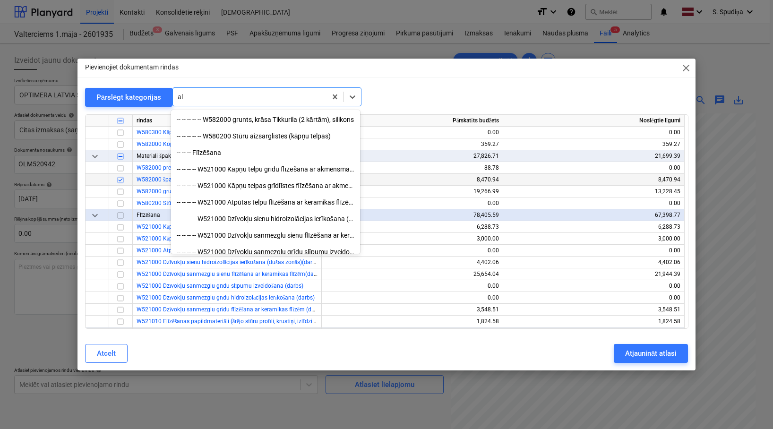
scroll to position [3381, 0]
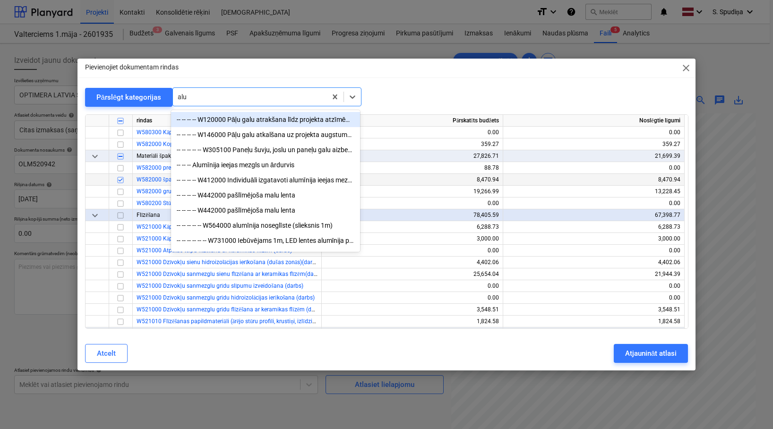
type input "alum"
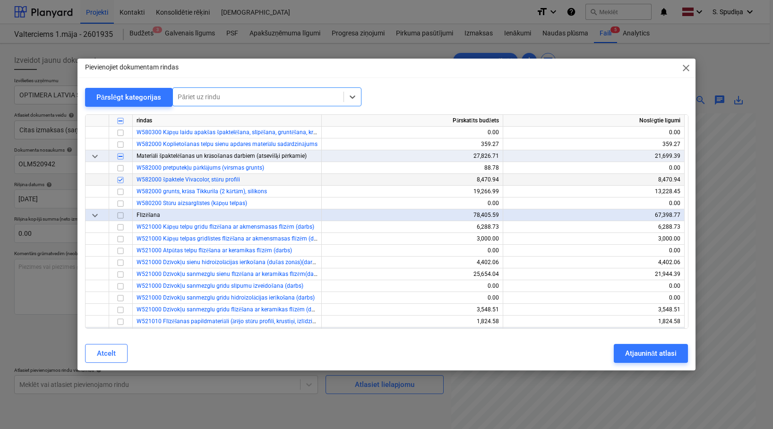
click at [334, 95] on div at bounding box center [258, 96] width 161 height 9
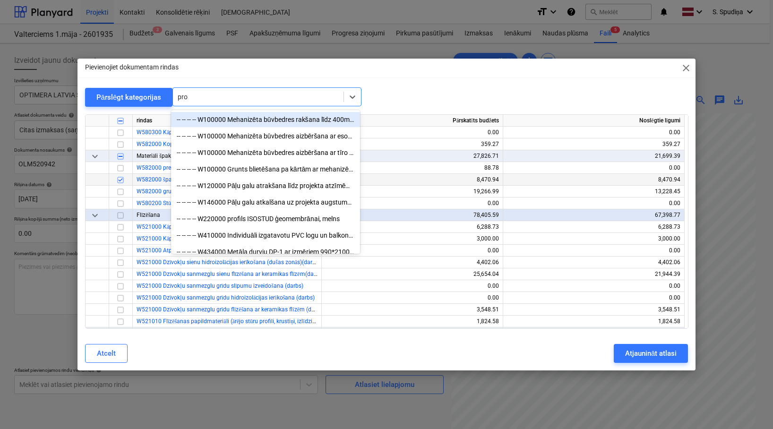
type input "prof"
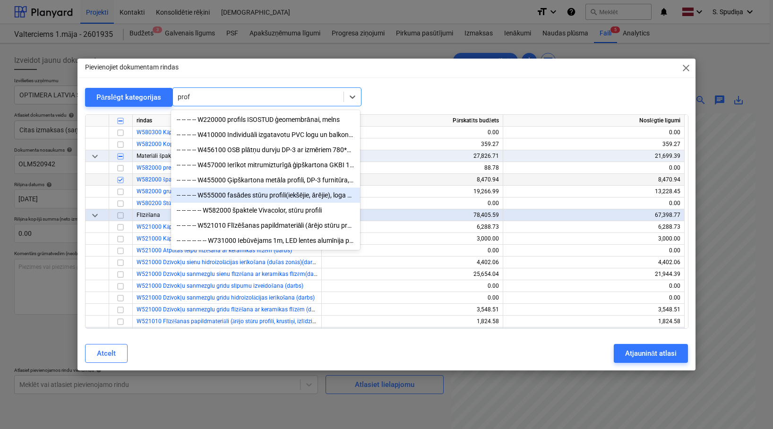
click at [274, 197] on div "-- -- -- -- W555000 fasādes stūru profili(iekšējie, ārējie), loga pieslēguma pr…" at bounding box center [265, 195] width 189 height 15
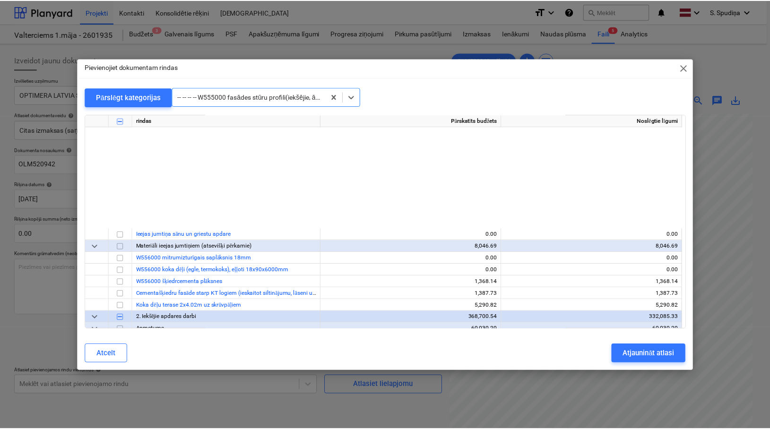
scroll to position [4442, 0]
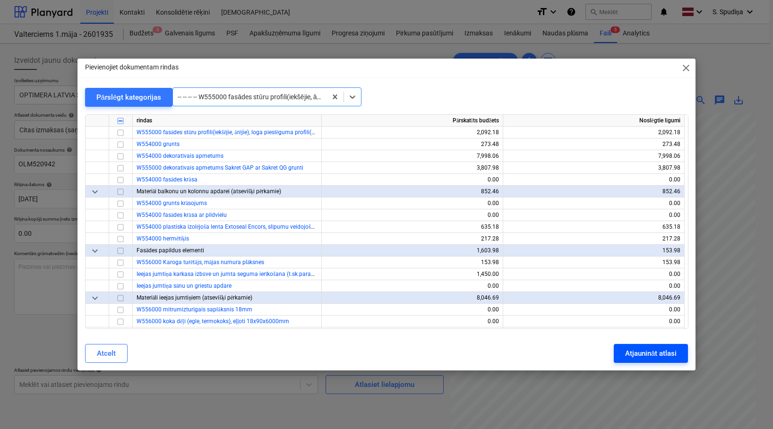
click at [647, 350] on div "Atjaunināt atlasi" at bounding box center [651, 353] width 52 height 12
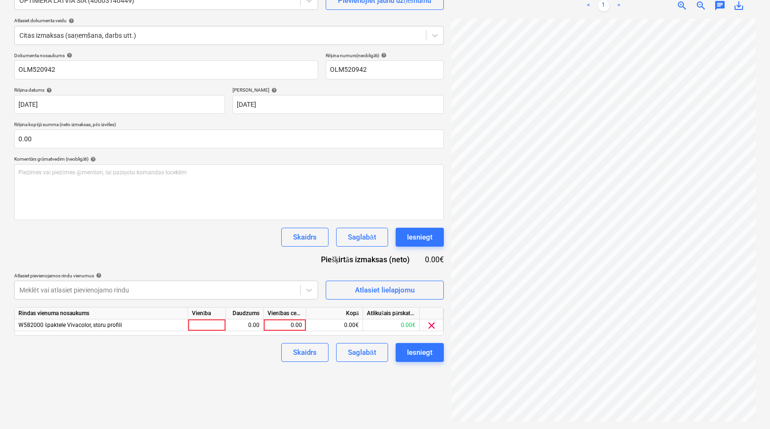
scroll to position [172, 66]
click at [410, 293] on div "Atlasiet lielapjomu" at bounding box center [385, 290] width 60 height 12
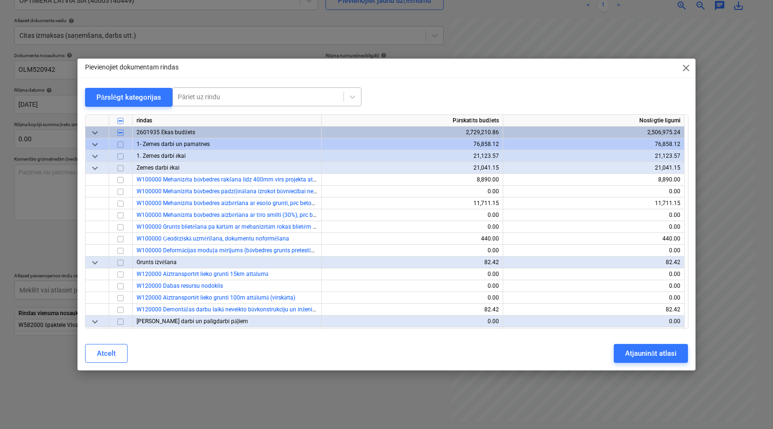
click at [260, 95] on div at bounding box center [258, 96] width 161 height 9
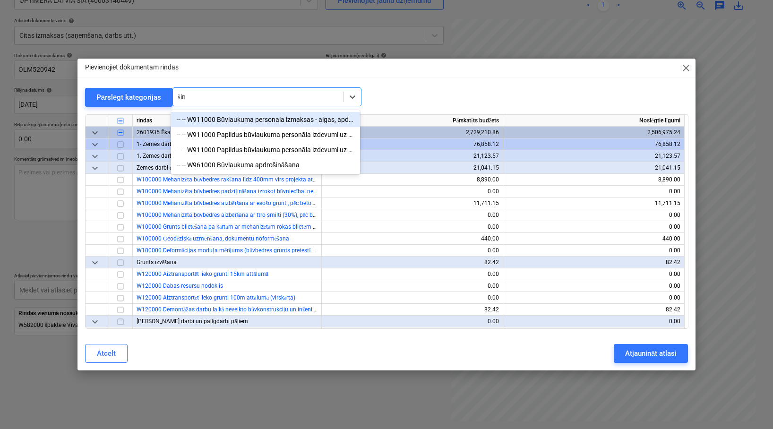
type input "šin"
click at [690, 71] on span "close" at bounding box center [685, 67] width 11 height 11
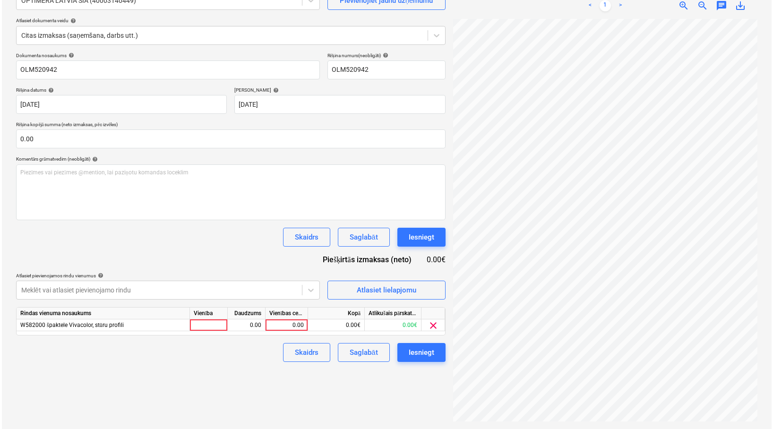
scroll to position [167, 47]
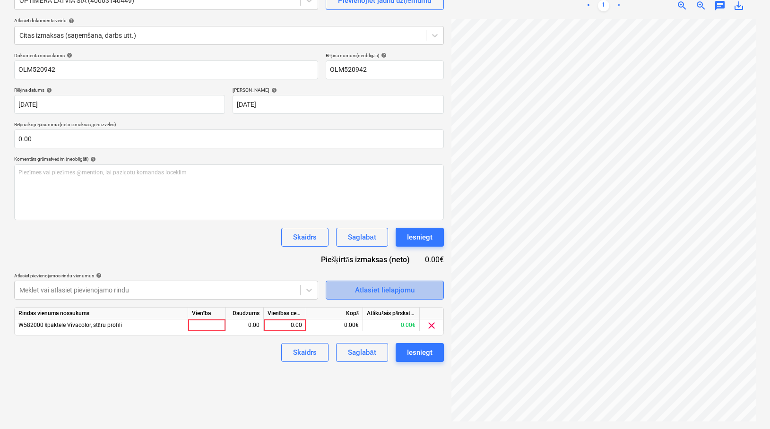
click at [389, 285] on div "Atlasiet lielapjomu" at bounding box center [385, 290] width 60 height 12
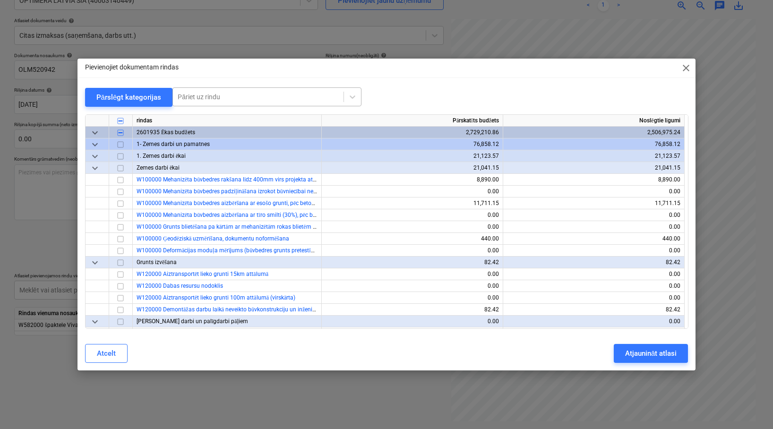
click at [202, 101] on div at bounding box center [258, 96] width 161 height 9
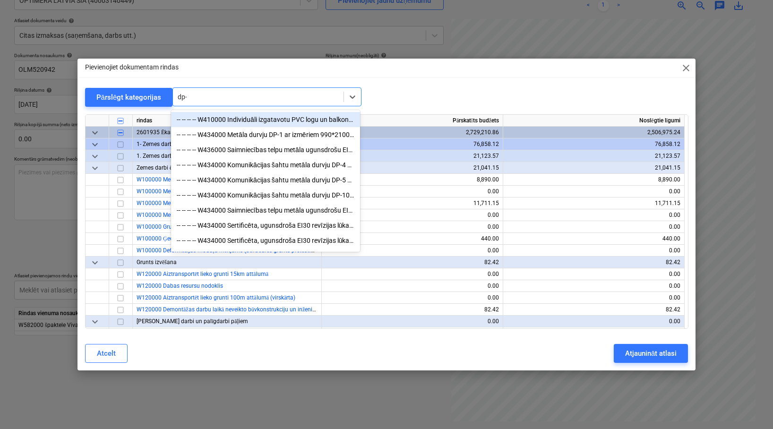
type input "dp-3"
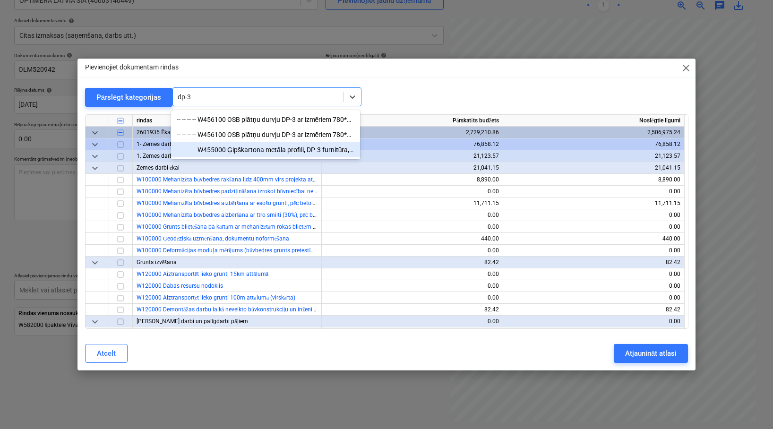
click at [270, 147] on div "-- -- -- -- W455000 Ģipškartona metāla profili, DP-3 furnitūra, šuvju lenta, šp…" at bounding box center [265, 149] width 189 height 15
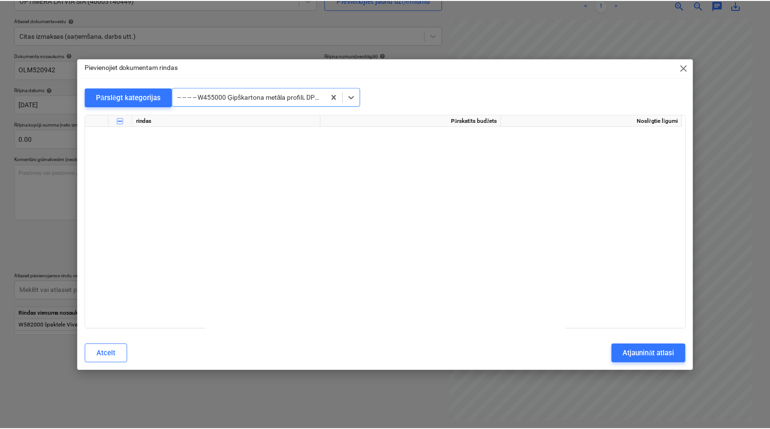
scroll to position [3863, 0]
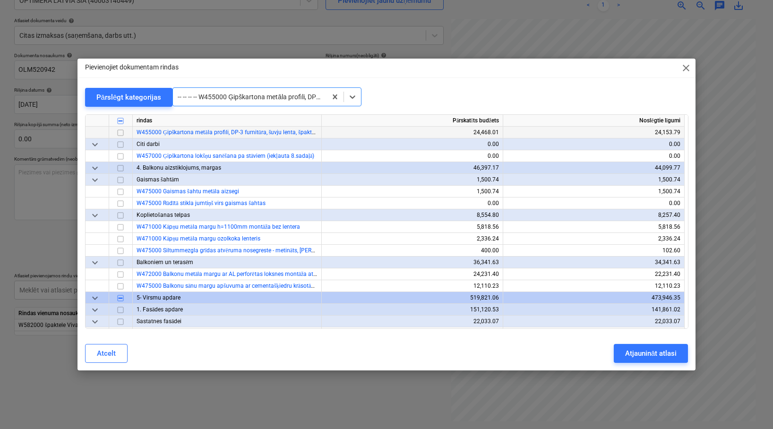
click at [122, 132] on input "checkbox" at bounding box center [120, 132] width 11 height 11
click at [655, 353] on div "Atjaunināt atlasi" at bounding box center [651, 353] width 52 height 12
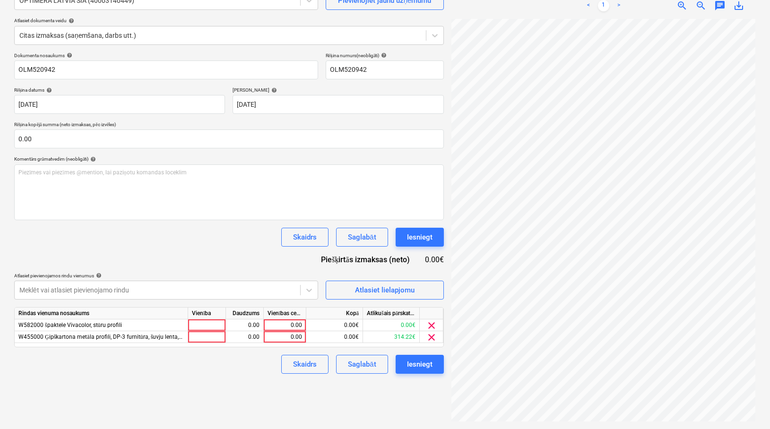
scroll to position [112, 193]
click at [282, 321] on div "0.00" at bounding box center [284, 325] width 34 height 12
type input "351.74"
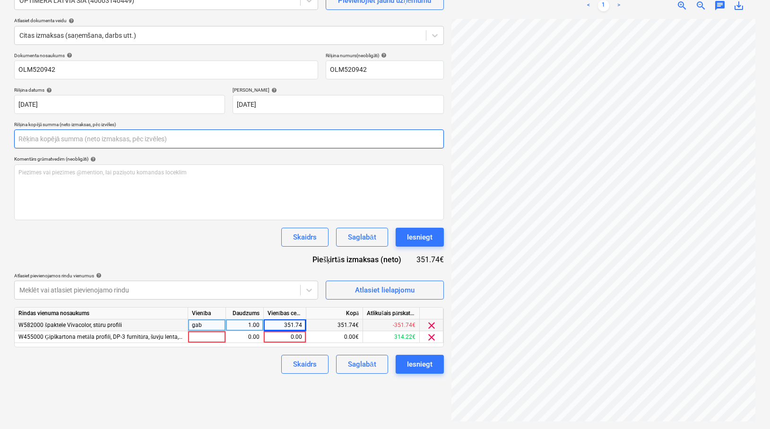
click at [77, 138] on input "text" at bounding box center [229, 138] width 430 height 19
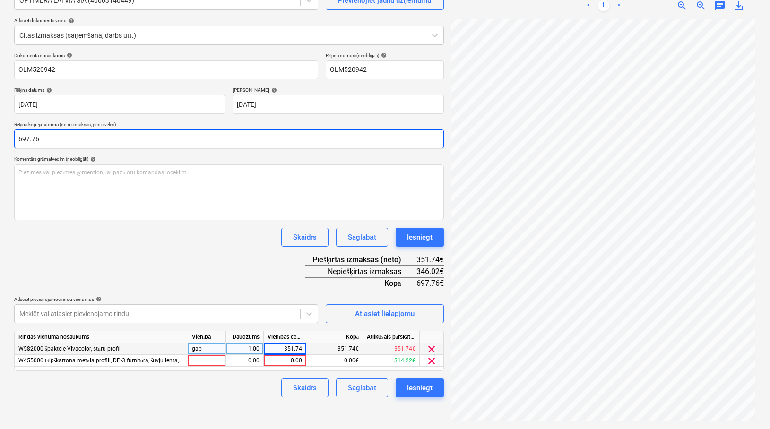
type input "697.76"
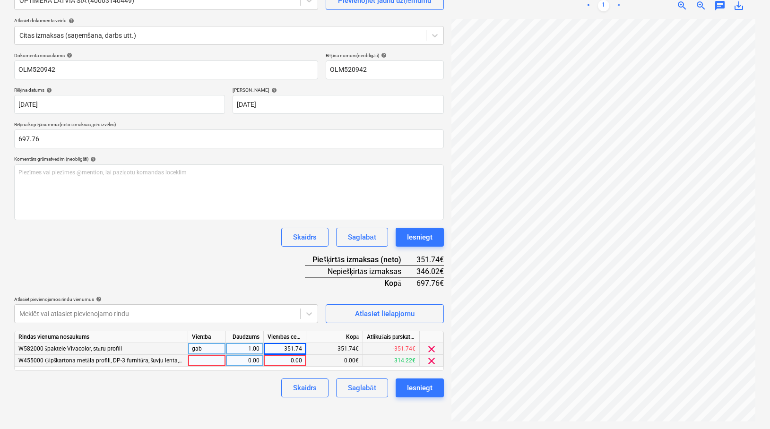
click at [295, 362] on div "0.00" at bounding box center [284, 361] width 34 height 12
type input "346.02"
click at [356, 387] on div "Saglabāt" at bounding box center [362, 388] width 28 height 12
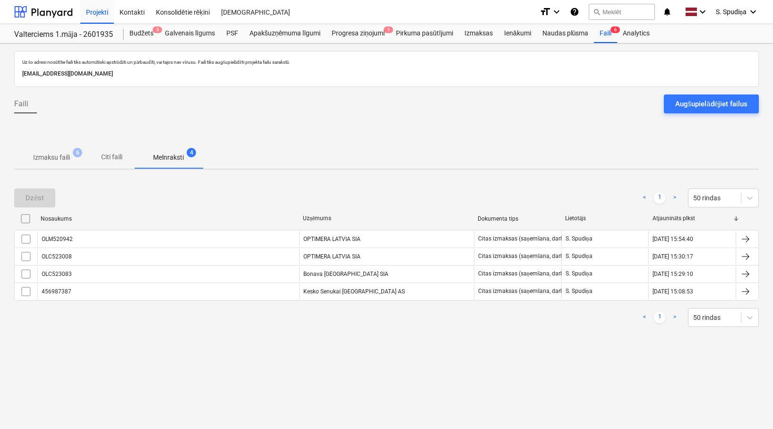
click at [54, 157] on p "Izmaksu faili" at bounding box center [51, 158] width 37 height 10
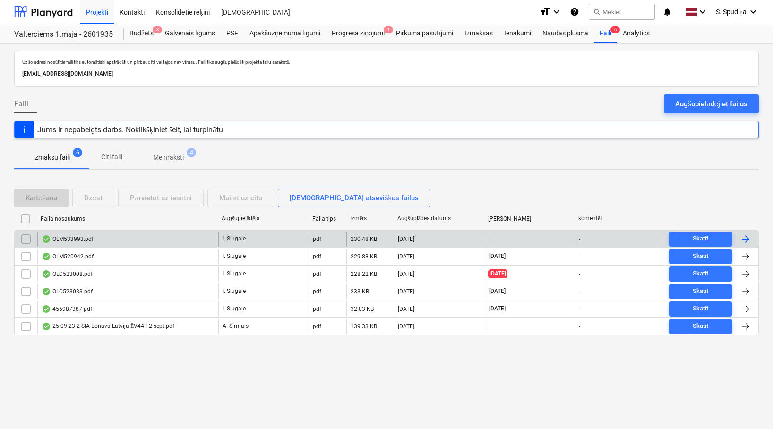
click at [96, 238] on div "OLM533993.pdf" at bounding box center [127, 239] width 181 height 15
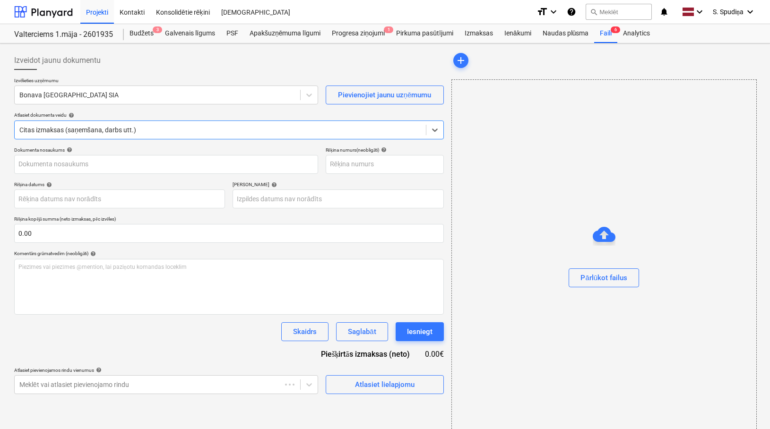
type input "OLM533993"
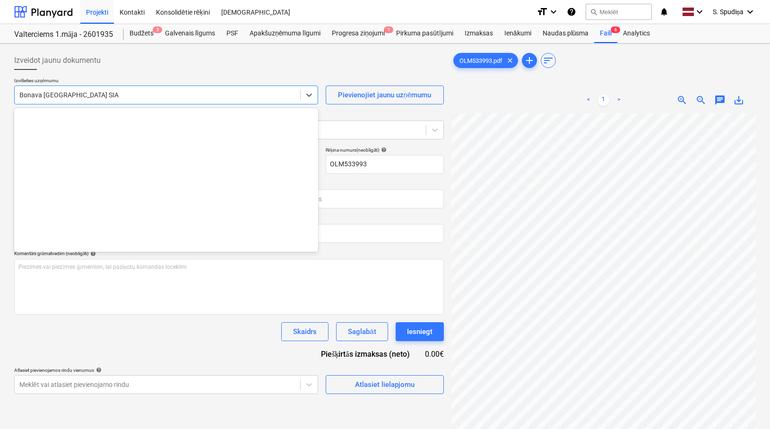
click at [157, 96] on div at bounding box center [157, 94] width 276 height 9
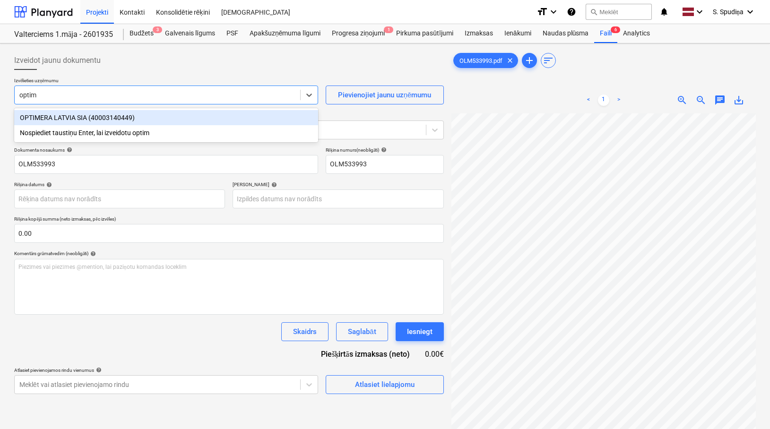
type input "optime"
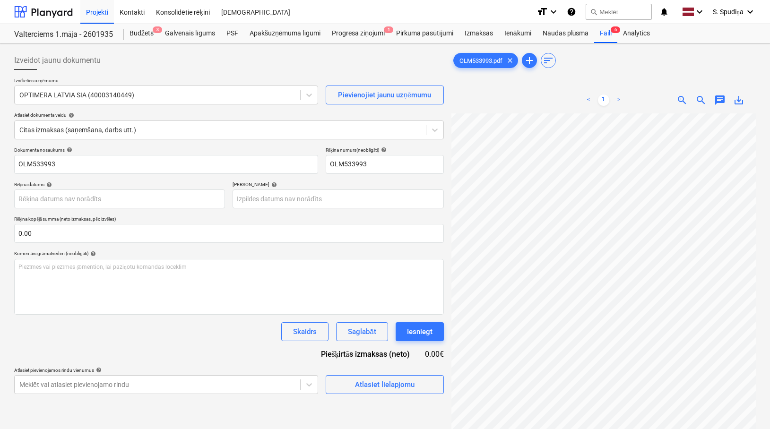
scroll to position [37, 36]
click at [98, 197] on body "Projekti Kontakti Konsolidētie rēķini Iesūtne format_size keyboard_arrow_down h…" at bounding box center [385, 214] width 770 height 429
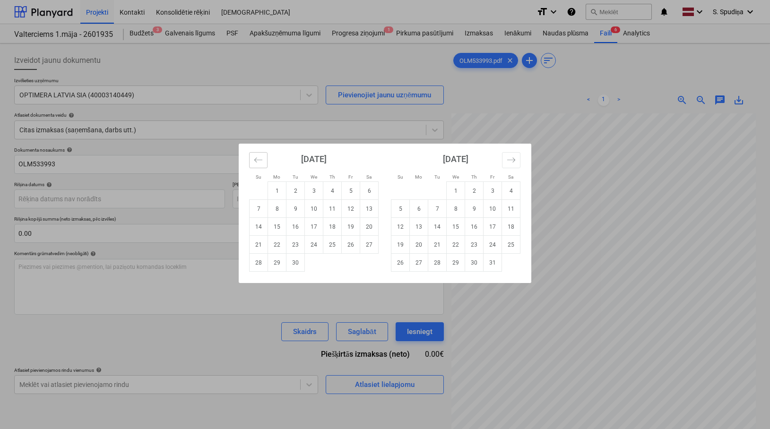
click at [260, 163] on icon "Move backward to switch to the previous month." at bounding box center [258, 159] width 9 height 9
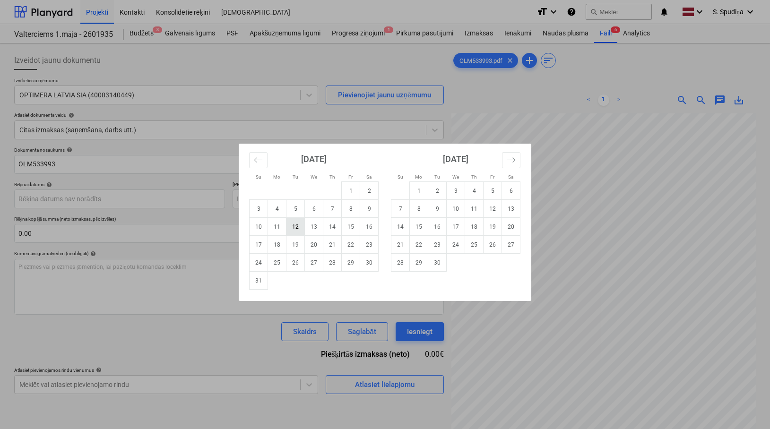
click at [293, 224] on td "12" at bounding box center [295, 227] width 18 height 18
type input "12 Aug 2025"
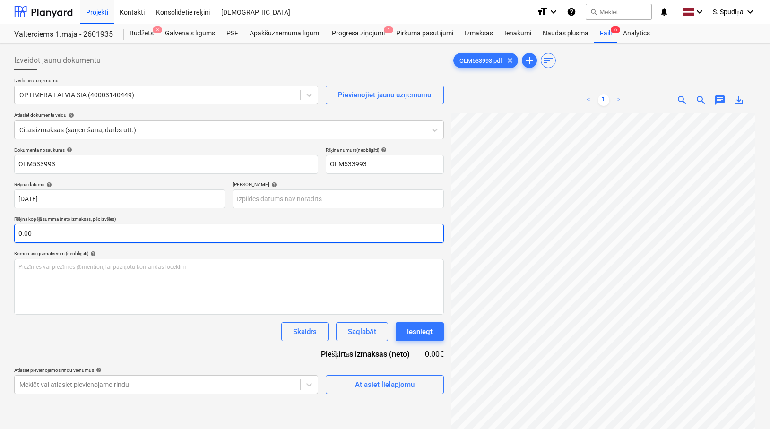
scroll to position [77, 189]
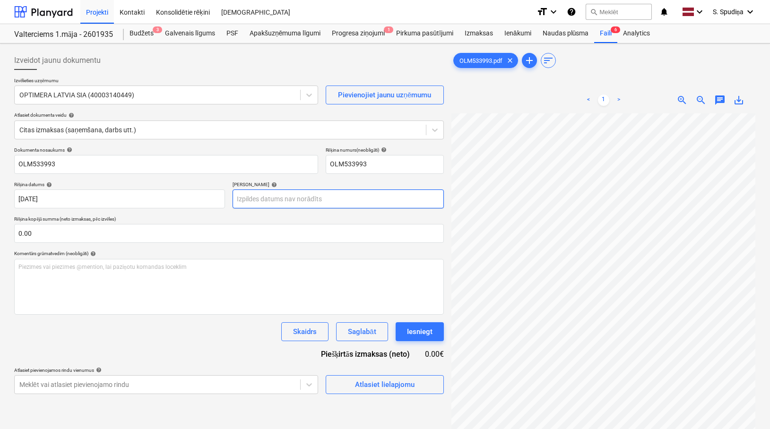
click at [267, 202] on body "Projekti Kontakti Konsolidētie rēķini Iesūtne format_size keyboard_arrow_down h…" at bounding box center [385, 214] width 770 height 429
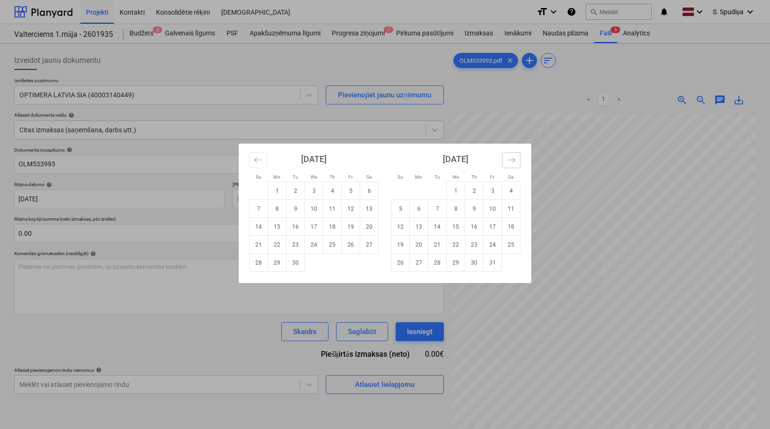
click at [512, 155] on button "Move forward to switch to the next month." at bounding box center [511, 160] width 18 height 16
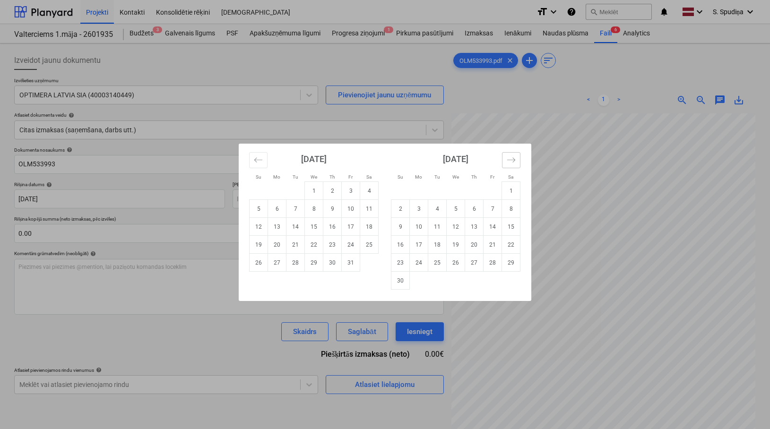
click at [512, 156] on icon "Move forward to switch to the next month." at bounding box center [511, 159] width 9 height 9
click at [456, 209] on td "10" at bounding box center [456, 209] width 18 height 18
type input "10 Dec 2025"
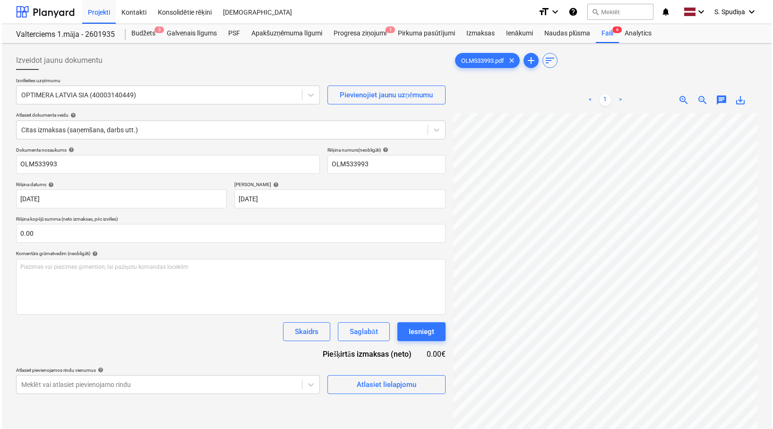
scroll to position [189, 39]
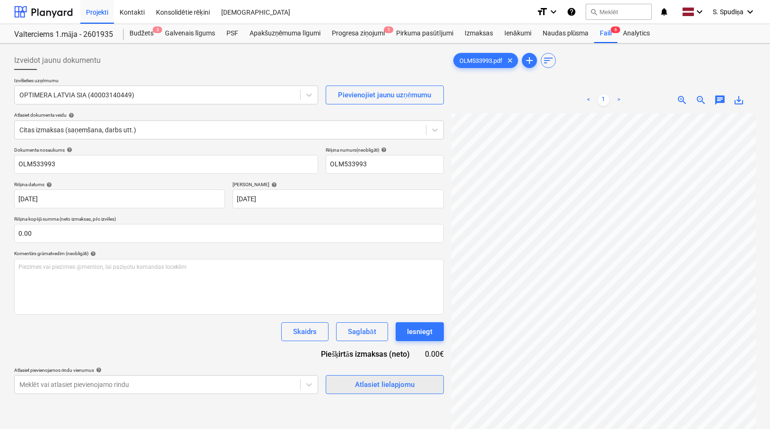
click at [407, 384] on div "Atlasiet lielapjomu" at bounding box center [385, 384] width 60 height 12
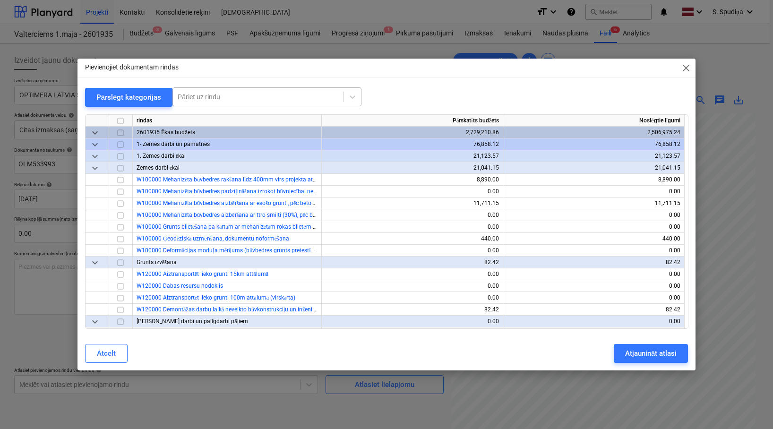
click at [265, 89] on div "Pāriet uz rindu" at bounding box center [266, 96] width 189 height 19
type input "viva"
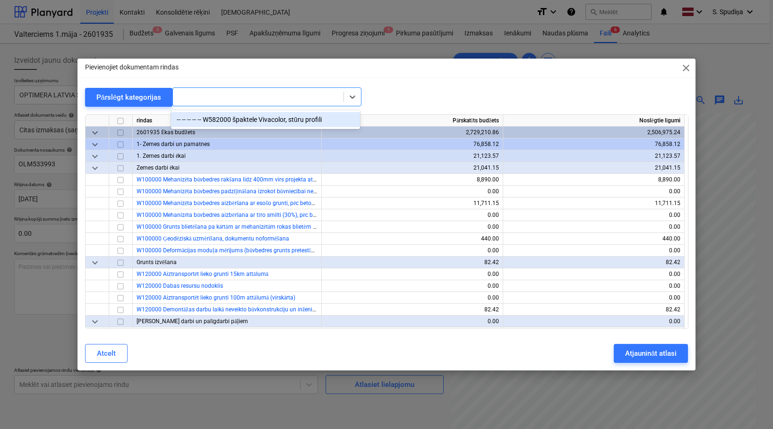
click at [682, 64] on span "close" at bounding box center [685, 67] width 11 height 11
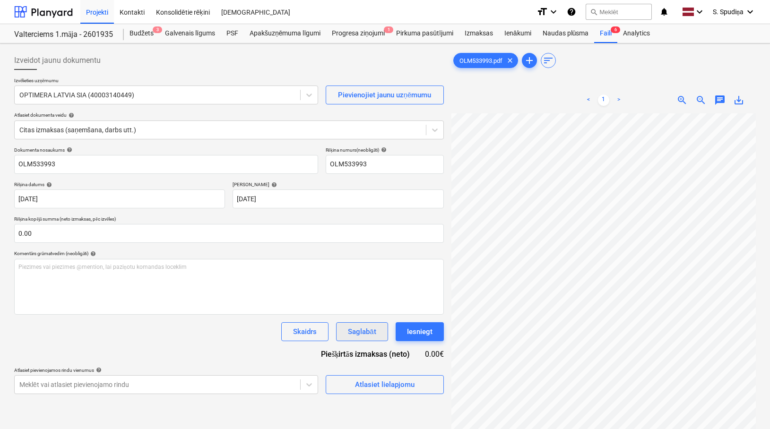
click at [382, 368] on div "Atlasiet lielapjomu" at bounding box center [385, 380] width 118 height 27
click at [376, 378] on div "Atlasiet lielapjomu" at bounding box center [385, 384] width 60 height 12
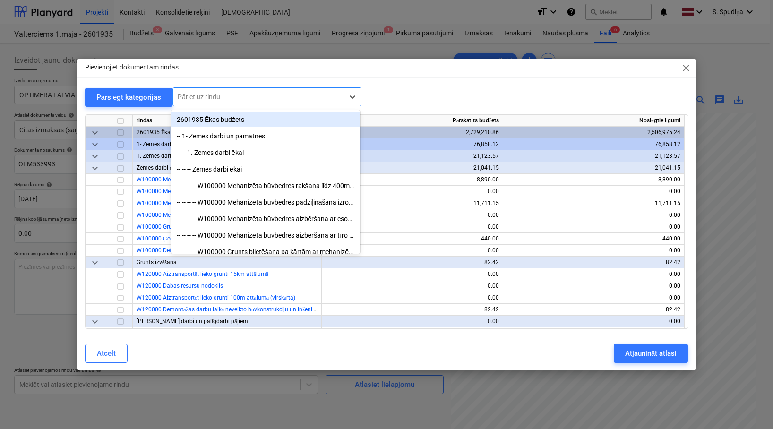
click at [284, 95] on div at bounding box center [258, 96] width 161 height 9
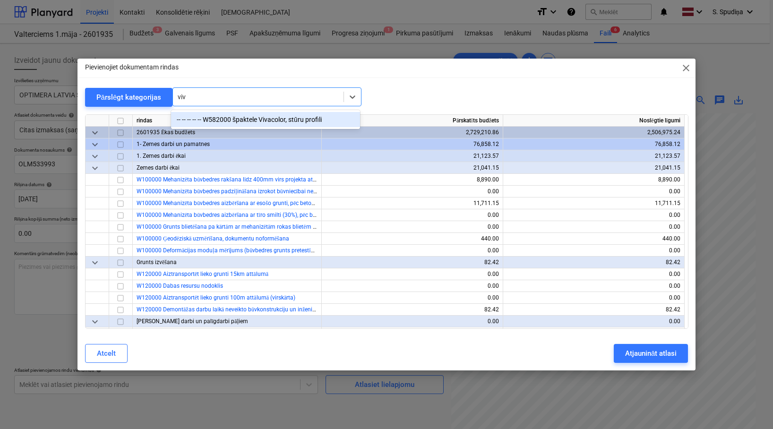
type input "viva"
click at [267, 123] on div "-- -- -- -- -- W582000 špaktele Vivacolor, stūru profili" at bounding box center [265, 119] width 189 height 15
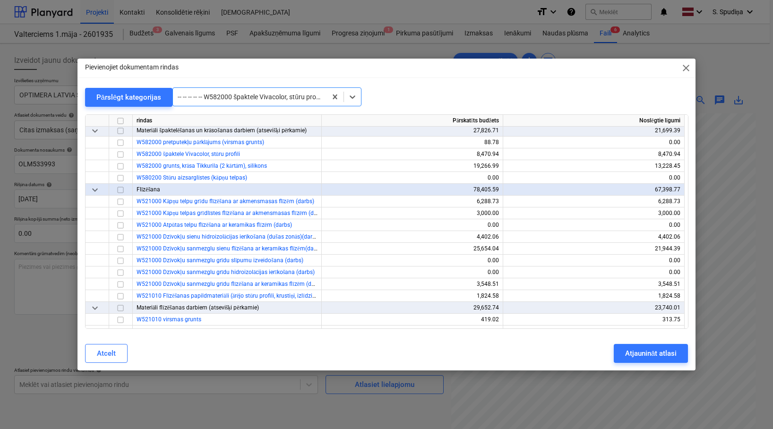
scroll to position [5080, 0]
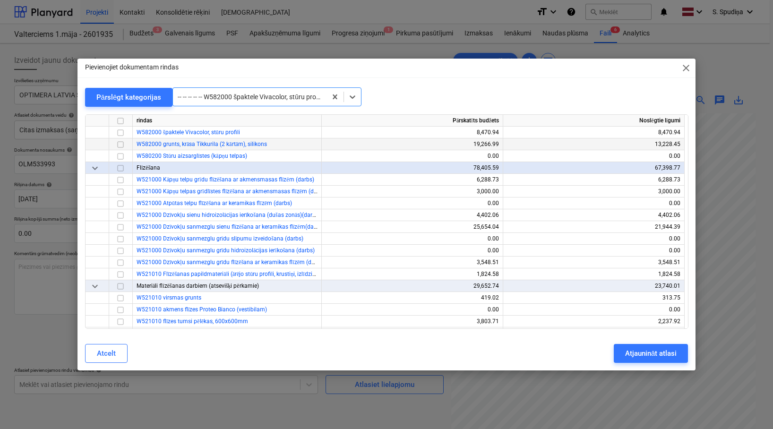
click at [116, 144] on input "checkbox" at bounding box center [120, 144] width 11 height 11
click at [300, 96] on div at bounding box center [258, 96] width 161 height 9
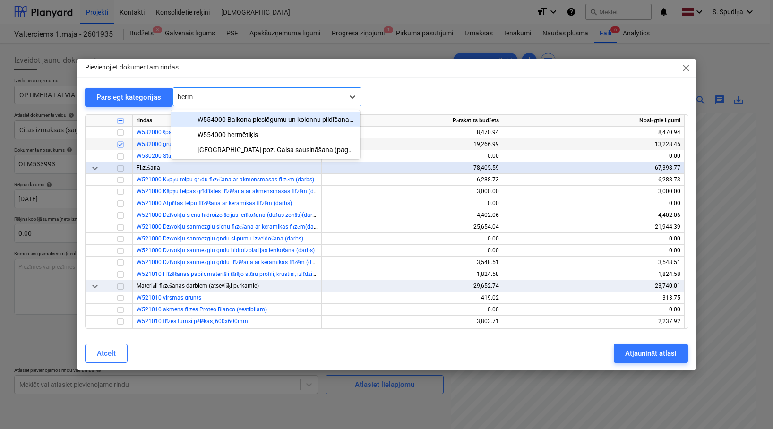
type input "hermē"
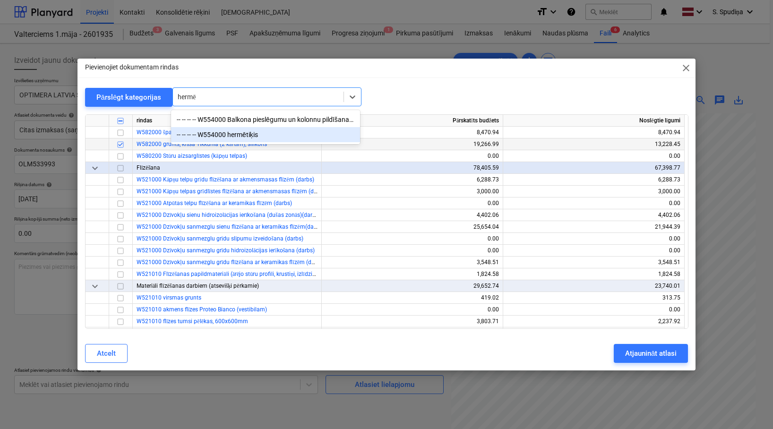
click at [267, 138] on div "-- -- -- -- W554000 hermētiķis" at bounding box center [265, 134] width 189 height 15
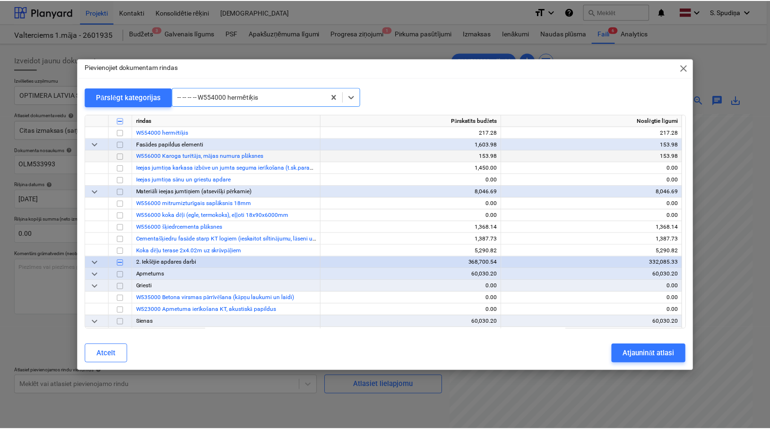
scroll to position [4501, 0]
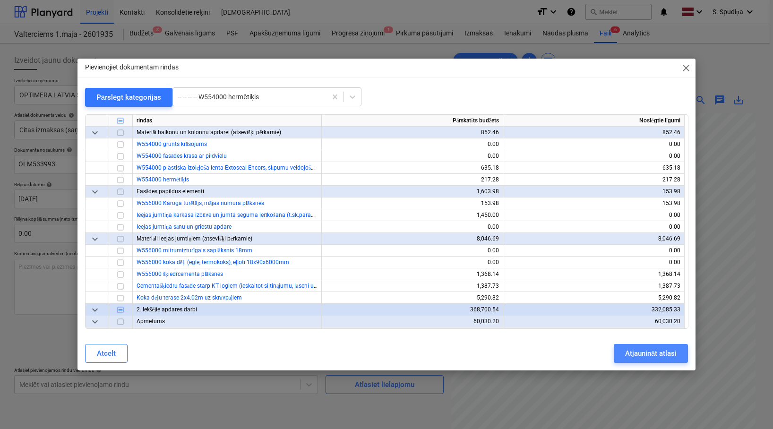
click at [650, 358] on div "Atjaunināt atlasi" at bounding box center [651, 353] width 52 height 12
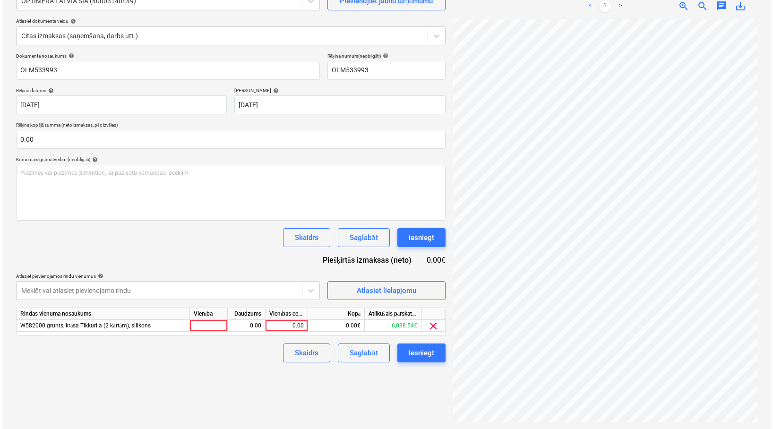
scroll to position [95, 0]
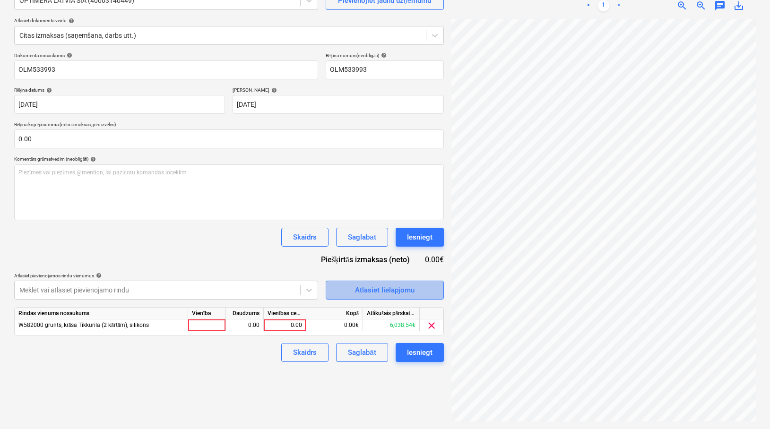
click at [392, 283] on button "Atlasiet lielapjomu" at bounding box center [385, 290] width 118 height 19
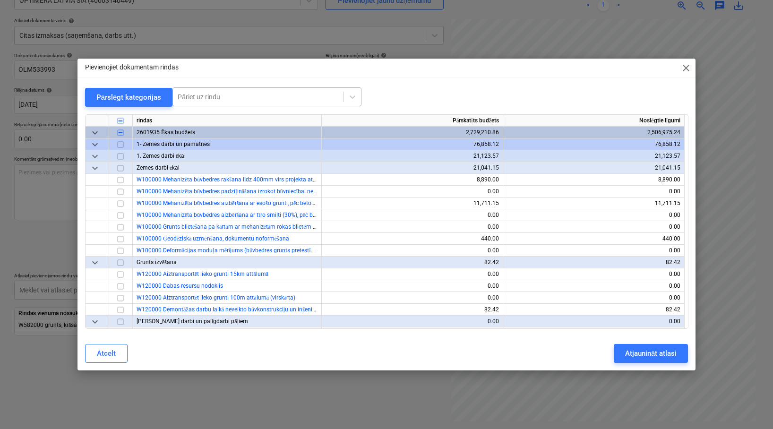
click at [223, 98] on div at bounding box center [258, 96] width 161 height 9
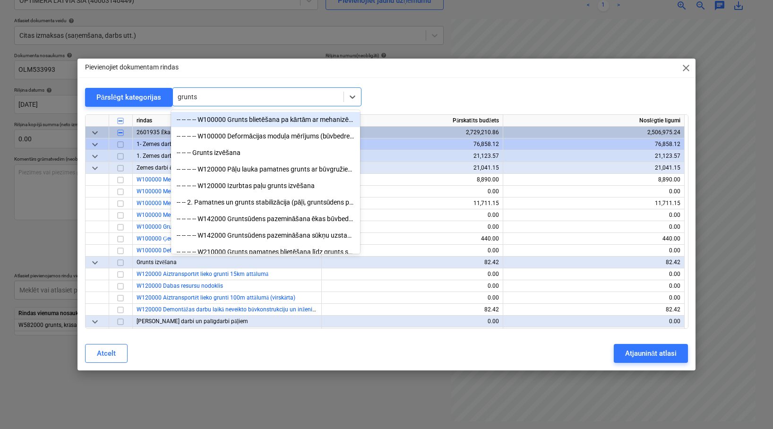
type input "grunts k"
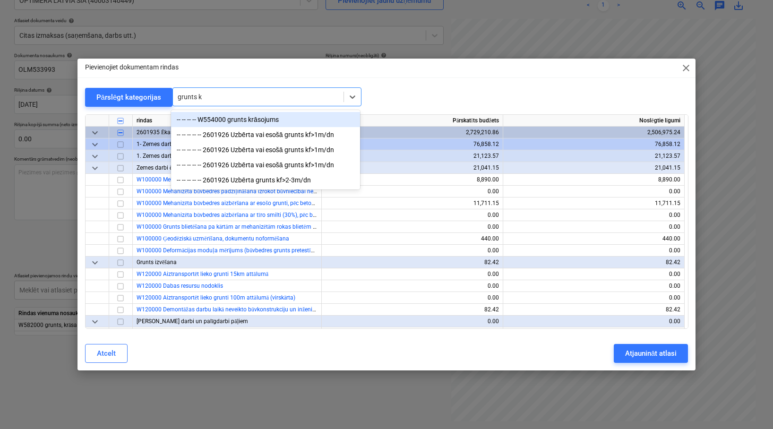
click at [250, 120] on div "-- -- -- -- W554000 grunts krāsojums" at bounding box center [265, 119] width 189 height 15
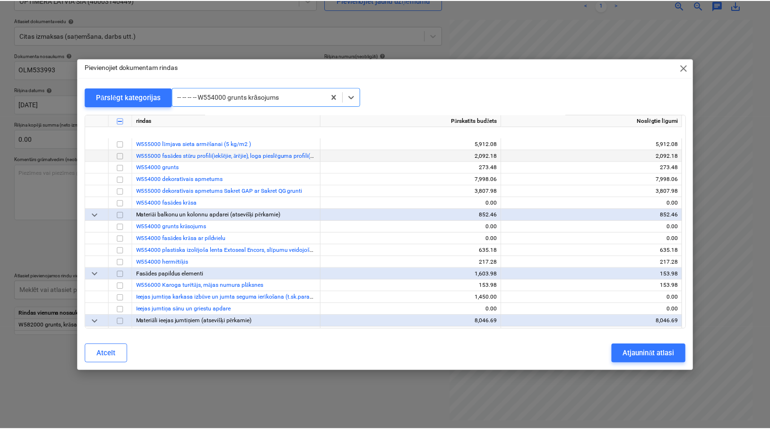
scroll to position [4418, 0]
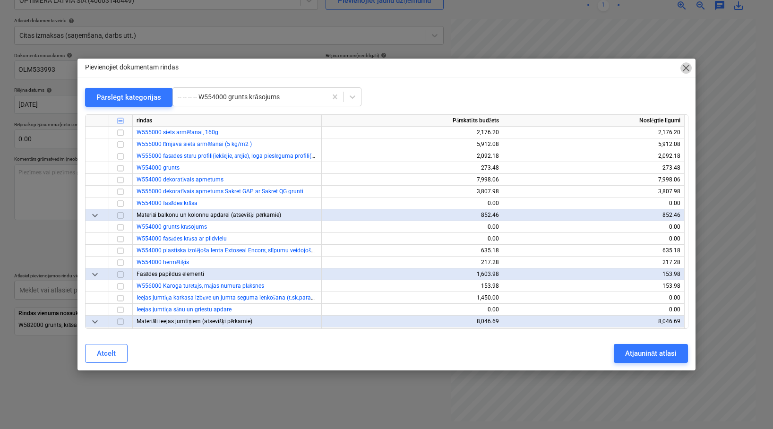
click at [684, 68] on span "close" at bounding box center [685, 67] width 11 height 11
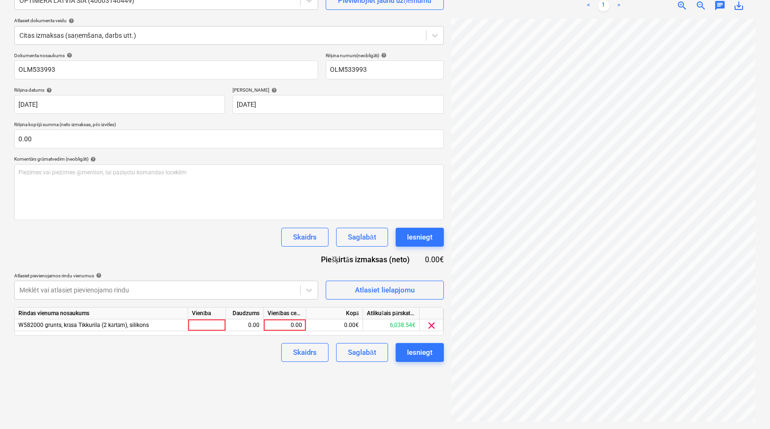
scroll to position [146, 193]
click at [296, 324] on div "0.00" at bounding box center [284, 325] width 34 height 12
type input "1330.54"
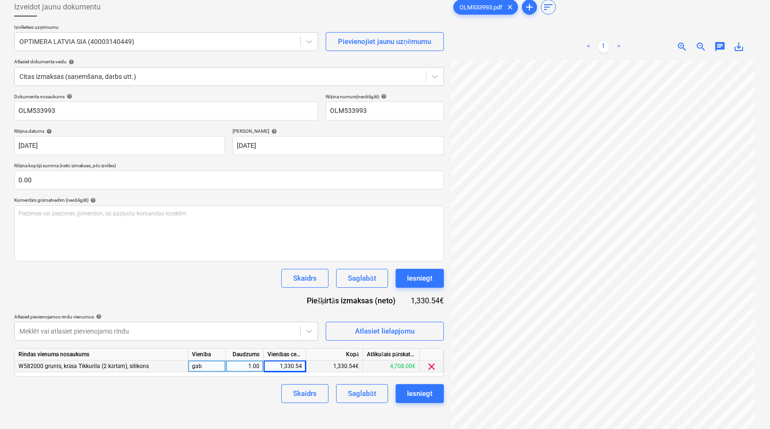
scroll to position [95, 0]
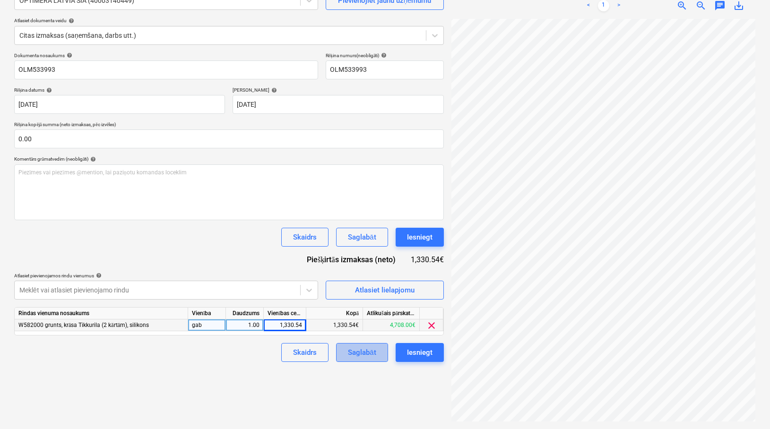
click at [370, 354] on div "Saglabāt" at bounding box center [362, 352] width 28 height 12
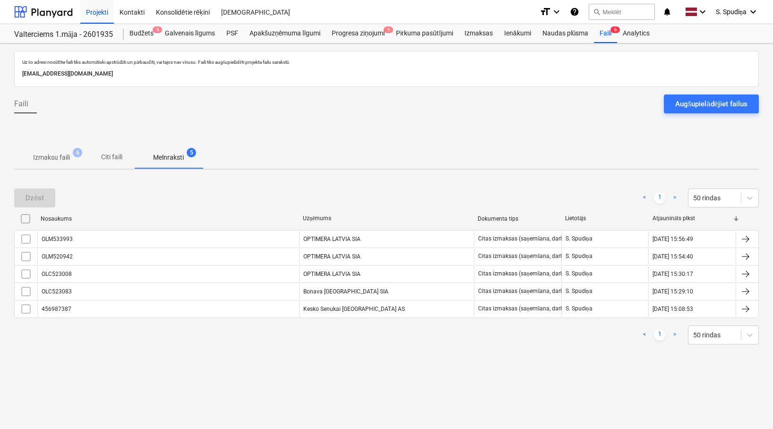
click at [60, 155] on p "Izmaksu faili" at bounding box center [51, 158] width 37 height 10
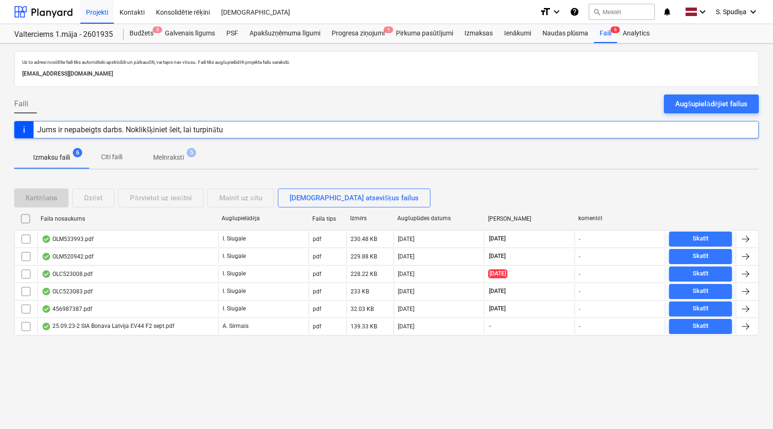
drag, startPoint x: 715, startPoint y: 103, endPoint x: 765, endPoint y: 112, distance: 50.1
click at [715, 103] on div "Augšupielādējiet failus" at bounding box center [711, 104] width 72 height 12
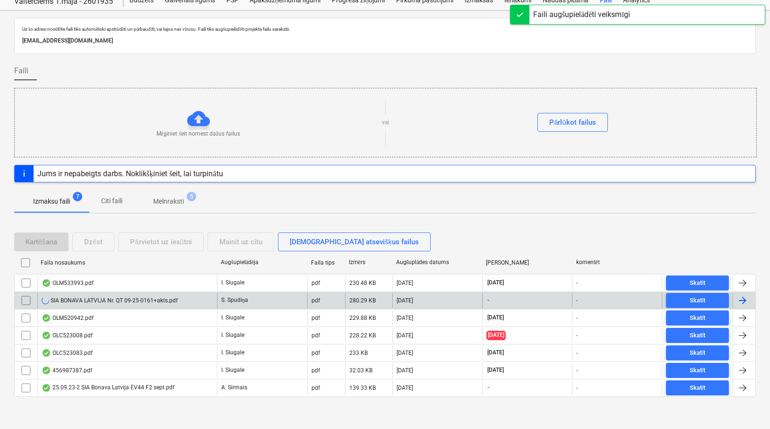
scroll to position [35, 0]
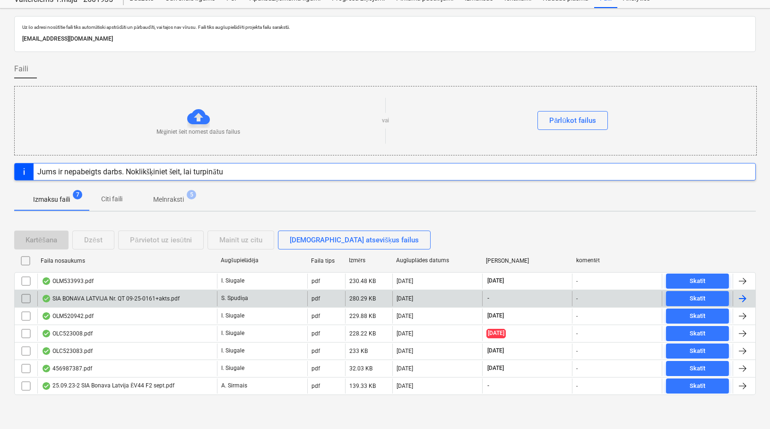
click at [112, 294] on div "SIA BONAVA LATVIJA Nr. QT 09-25-0161+akts.pdf" at bounding box center [127, 298] width 180 height 15
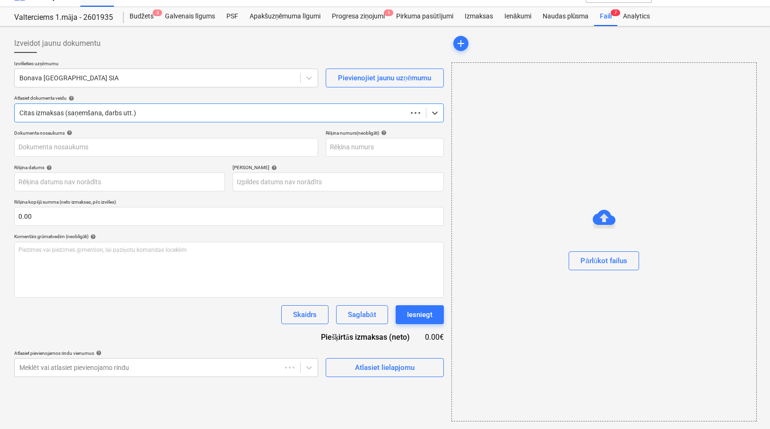
scroll to position [17, 0]
type input "40103423984"
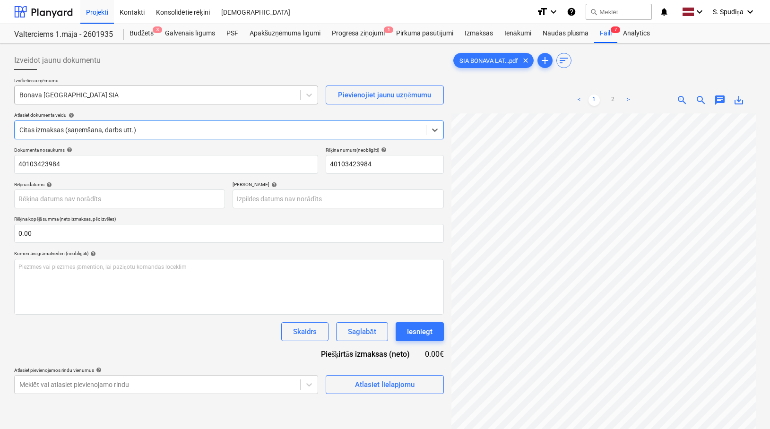
click at [116, 100] on div "Bonava [GEOGRAPHIC_DATA] SIA" at bounding box center [157, 94] width 285 height 13
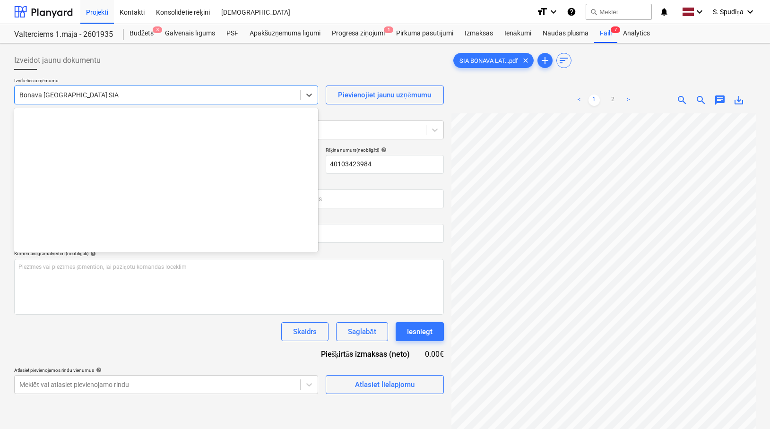
scroll to position [1770, 0]
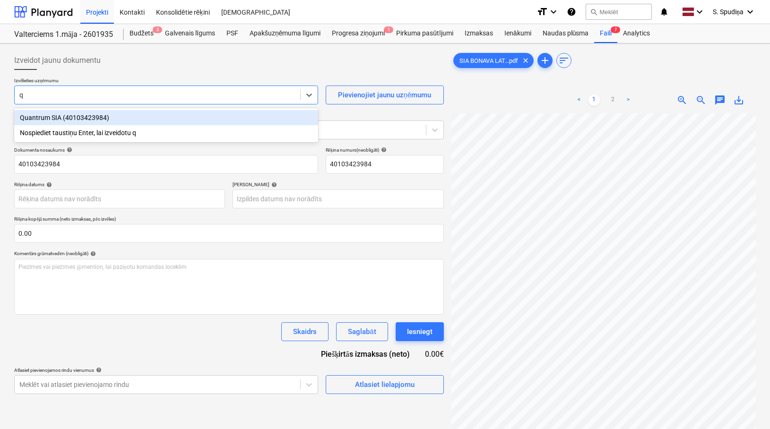
type input "qu"
click at [112, 112] on div "Quantrum SIA (40103423984)" at bounding box center [166, 117] width 304 height 15
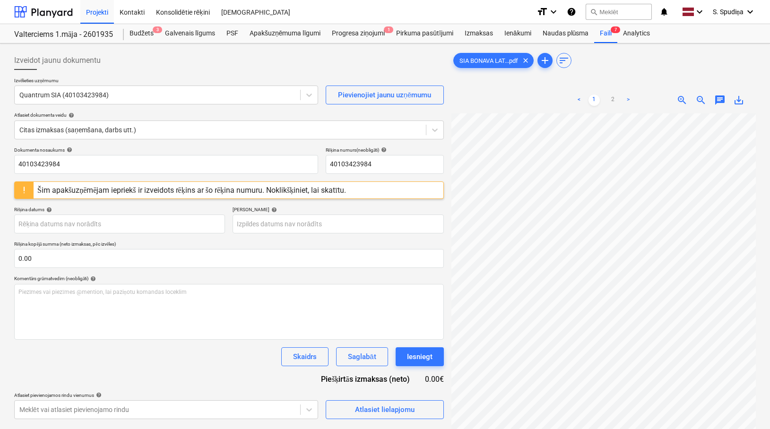
scroll to position [0, 156]
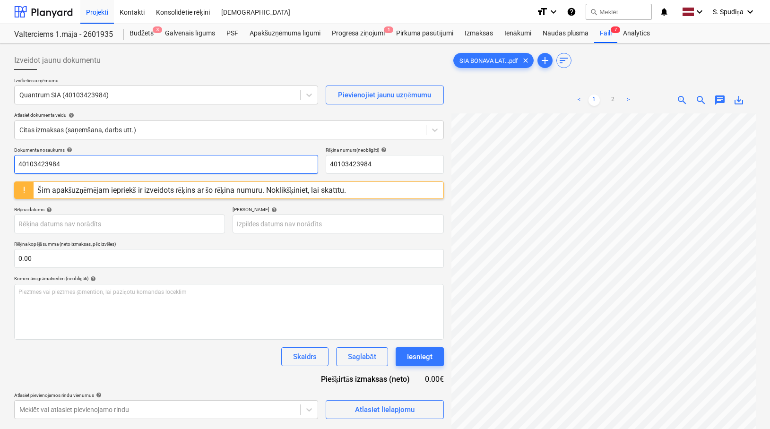
drag, startPoint x: 78, startPoint y: 169, endPoint x: -32, endPoint y: 171, distance: 110.1
click at [0, 171] on html "Projekti Kontakti Konsolidētie rēķini Iesūtne format_size keyboard_arrow_down h…" at bounding box center [385, 214] width 770 height 429
drag, startPoint x: 84, startPoint y: 158, endPoint x: -74, endPoint y: 162, distance: 157.4
click at [0, 162] on html "Projekti Kontakti Konsolidētie rēķini Iesūtne format_size keyboard_arrow_down h…" at bounding box center [385, 214] width 770 height 429
type input "QT 09/25-0161"
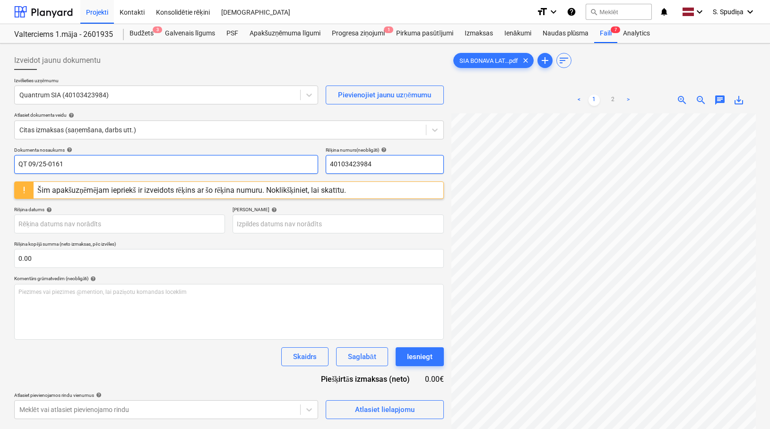
drag, startPoint x: 318, startPoint y: 163, endPoint x: 180, endPoint y: 163, distance: 138.5
click at [180, 163] on div "Dokumenta nosaukums help QT 09/25-0161 Rēķina numurs (neobligāti) help 40103423…" at bounding box center [229, 160] width 430 height 27
paste input "QT 09/25-0161"
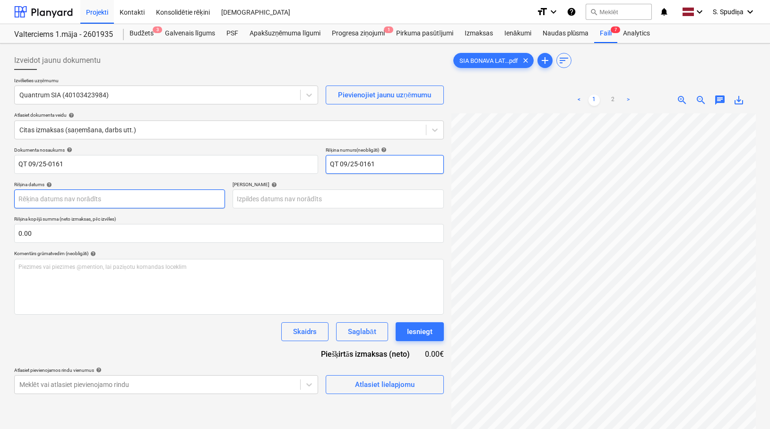
type input "QT 09/25-0161"
click at [60, 197] on body "Projekti Kontakti Konsolidētie rēķini Iesūtne format_size keyboard_arrow_down h…" at bounding box center [385, 214] width 770 height 429
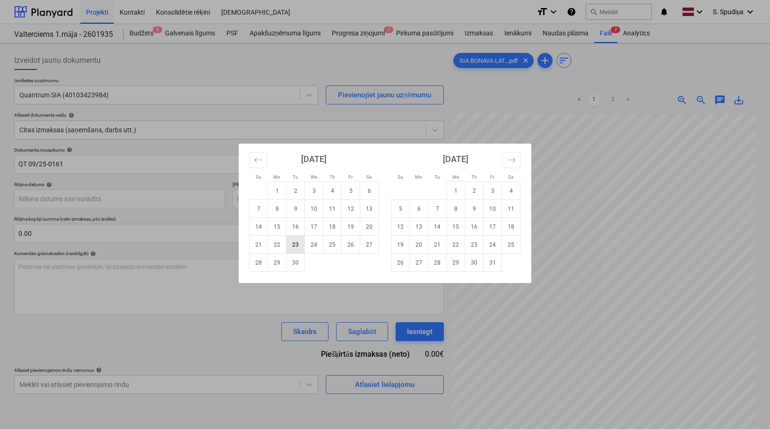
click at [297, 246] on td "23" at bounding box center [295, 245] width 18 height 18
type input "[DATE]"
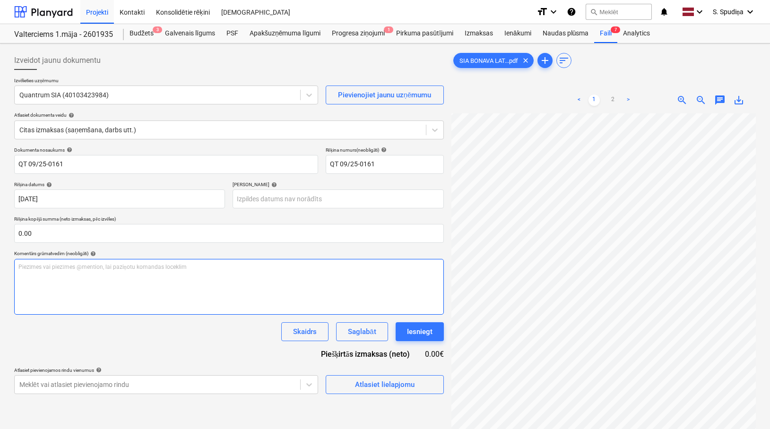
scroll to position [21, 73]
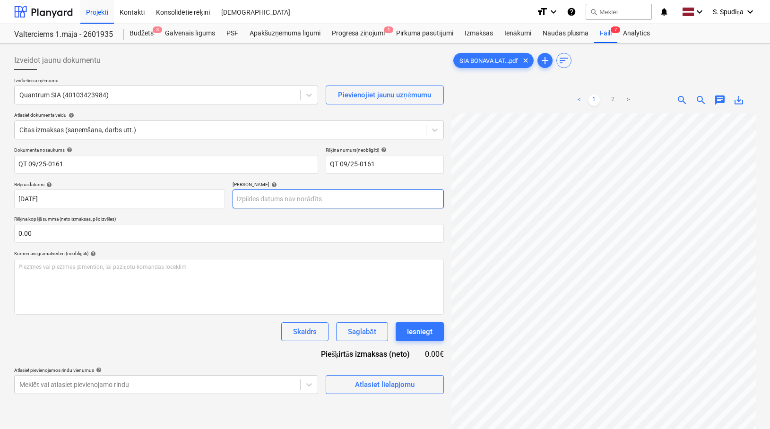
click at [289, 200] on body "Projekti Kontakti Konsolidētie rēķini Iesūtne format_size keyboard_arrow_down h…" at bounding box center [385, 214] width 770 height 429
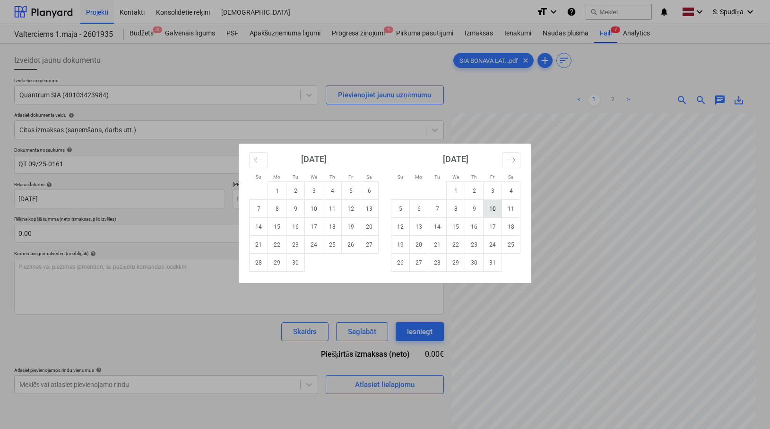
click at [490, 203] on td "10" at bounding box center [492, 209] width 18 height 18
type input "10 Oct 2025"
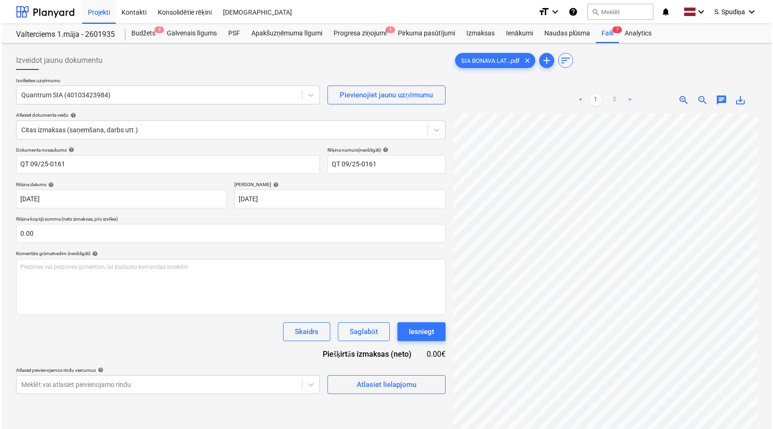
scroll to position [141, 51]
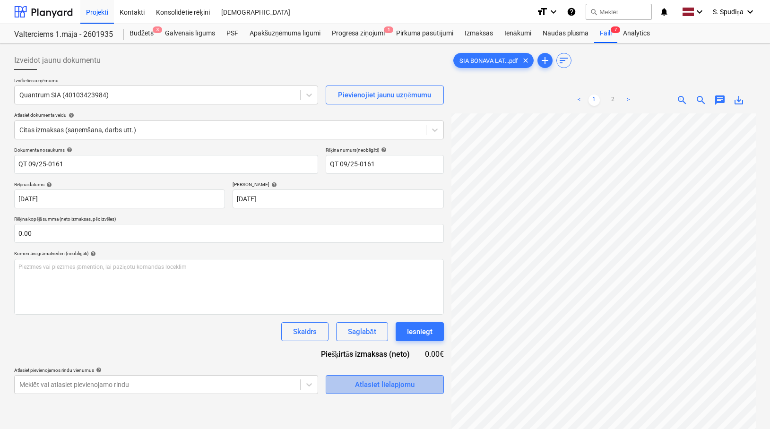
click at [347, 387] on span "Atlasiet lielapjomu" at bounding box center [384, 384] width 95 height 12
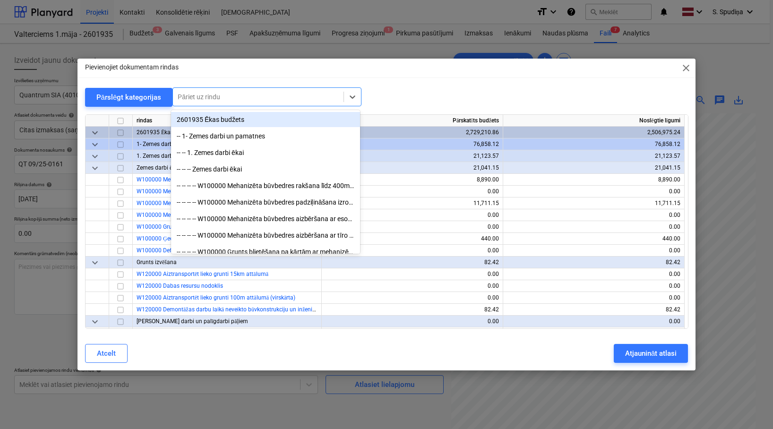
click at [266, 96] on div at bounding box center [258, 96] width 161 height 9
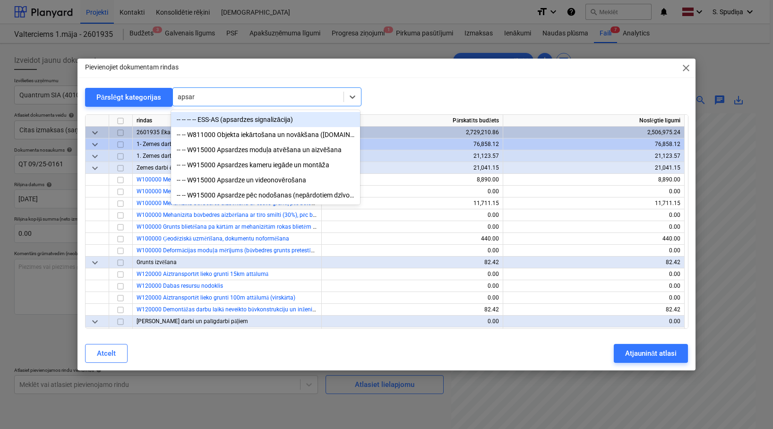
type input "apsard"
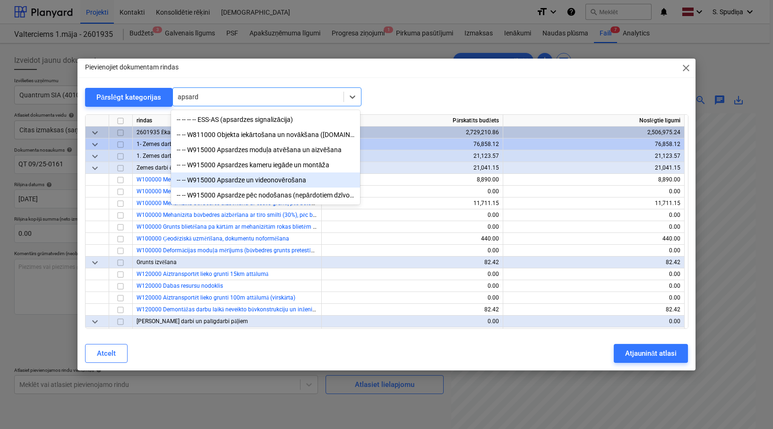
click at [284, 184] on div "-- -- W915000 Apsardze un videonovērošana" at bounding box center [265, 179] width 189 height 15
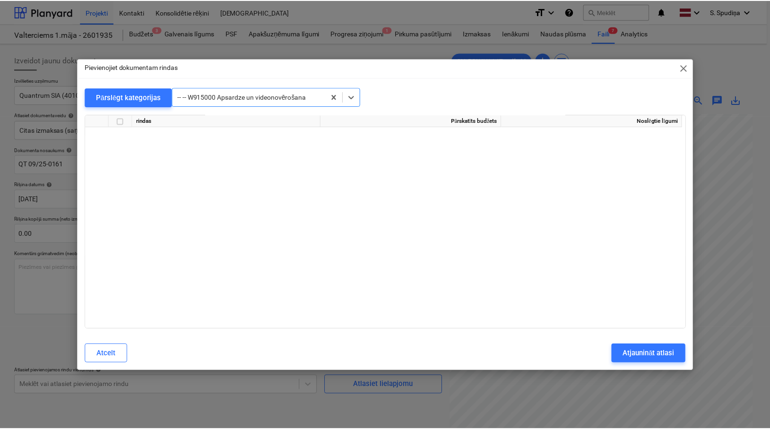
scroll to position [8706, 0]
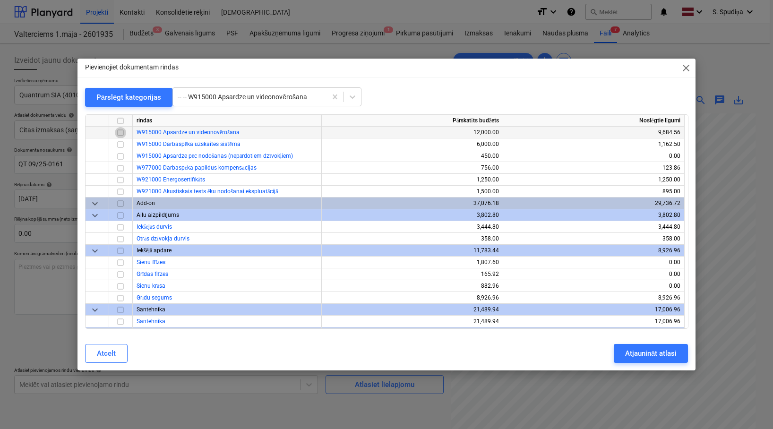
click at [120, 133] on input "checkbox" at bounding box center [120, 132] width 11 height 11
click at [651, 354] on div "Atjaunināt atlasi" at bounding box center [651, 353] width 52 height 12
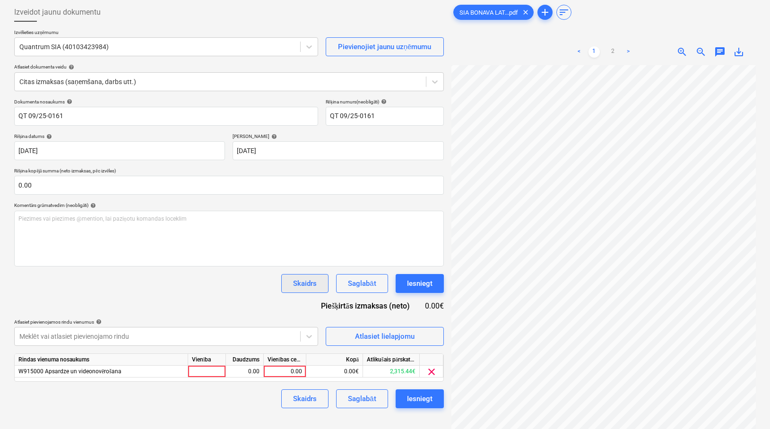
scroll to position [95, 0]
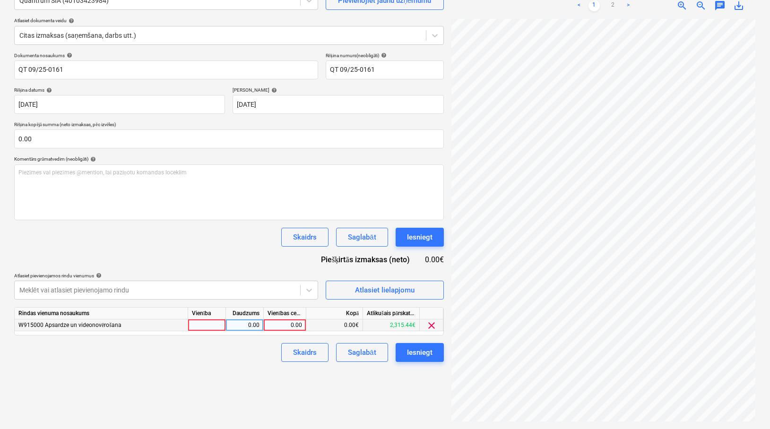
click at [443, 296] on div "Izveidot jaunu dokumentu Izvēlieties uzņēmumu Quantrum SIA (40103423984) Pievie…" at bounding box center [384, 189] width 749 height 473
click at [280, 328] on div "0.00" at bounding box center [284, 325] width 34 height 12
type input "520"
click at [353, 361] on button "Saglabāt" at bounding box center [362, 352] width 52 height 19
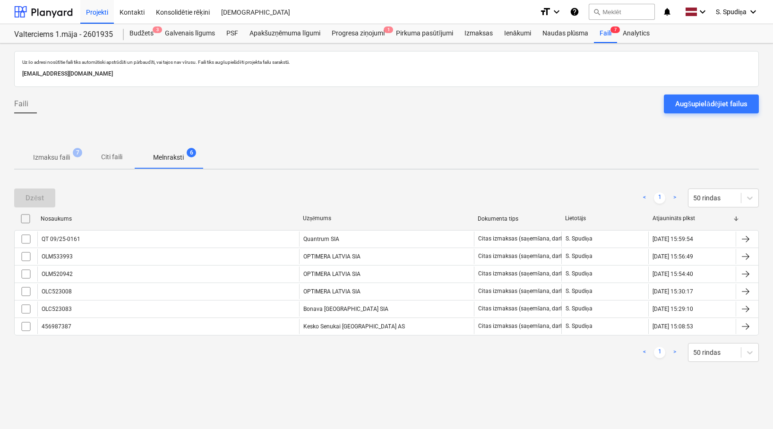
click at [61, 161] on p "Izmaksu faili" at bounding box center [51, 158] width 37 height 10
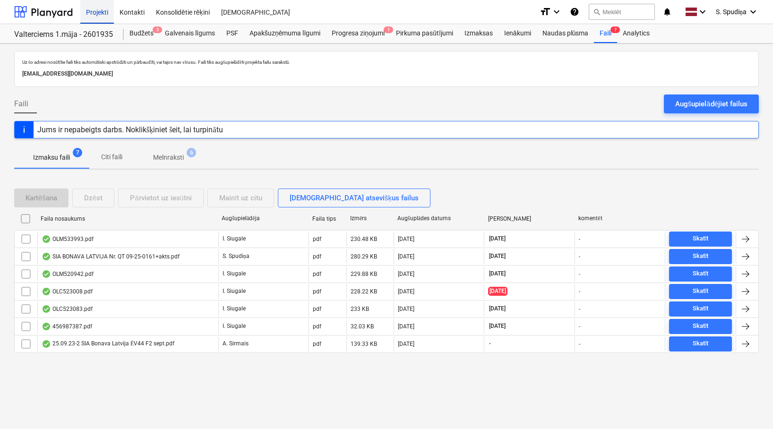
click at [91, 11] on div "Projekti" at bounding box center [97, 12] width 34 height 24
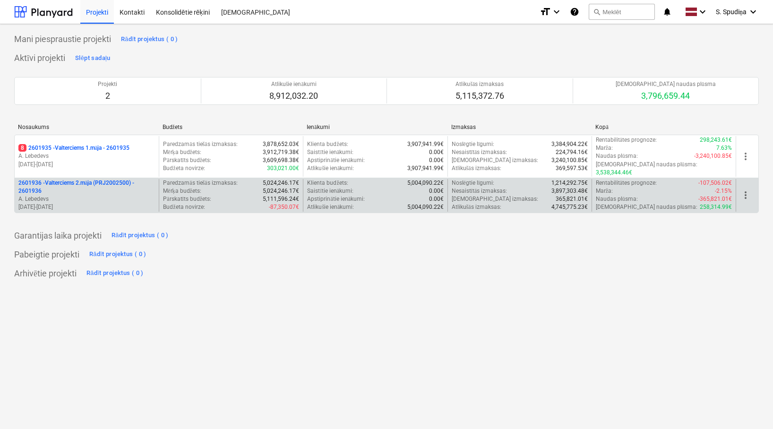
click at [93, 195] on p "A. Lebedevs" at bounding box center [86, 199] width 137 height 8
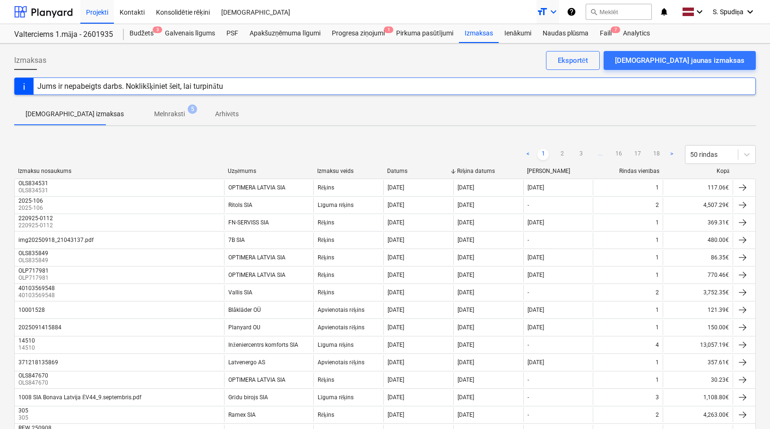
drag, startPoint x: 562, startPoint y: 152, endPoint x: 551, endPoint y: 22, distance: 129.9
click at [562, 148] on div "< 1 2 3 ... 16 17 18 > 50 rindas" at bounding box center [638, 154] width 233 height 19
click at [557, 155] on link "2" at bounding box center [561, 154] width 11 height 11
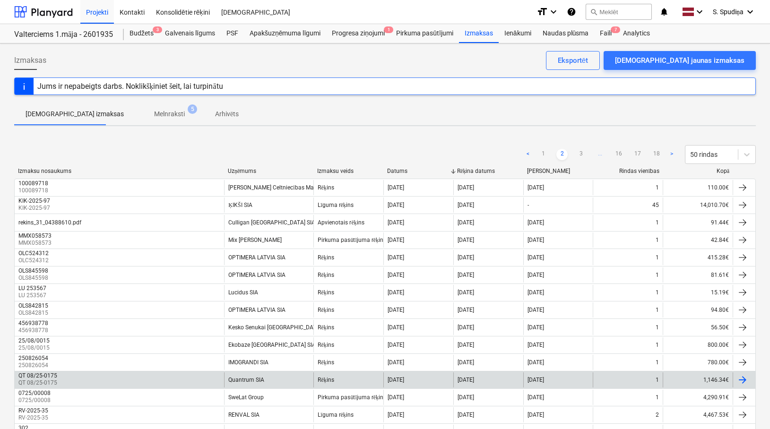
click at [190, 375] on div "QT 08/25-0175 QT 08/25-0175" at bounding box center [119, 379] width 209 height 15
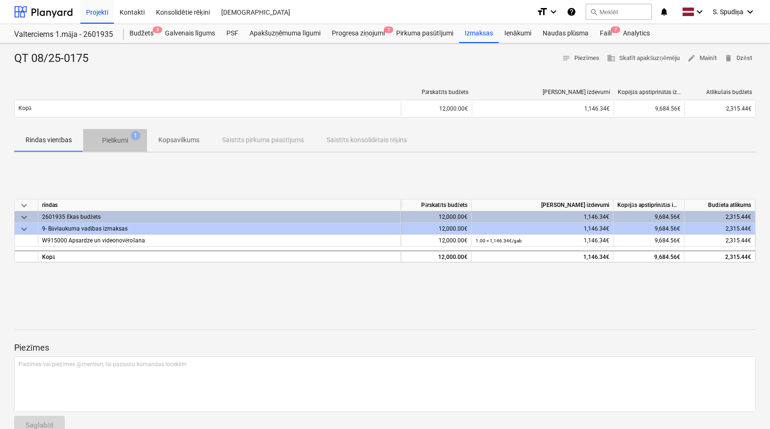
click at [118, 139] on p "Pielikumi" at bounding box center [115, 141] width 26 height 10
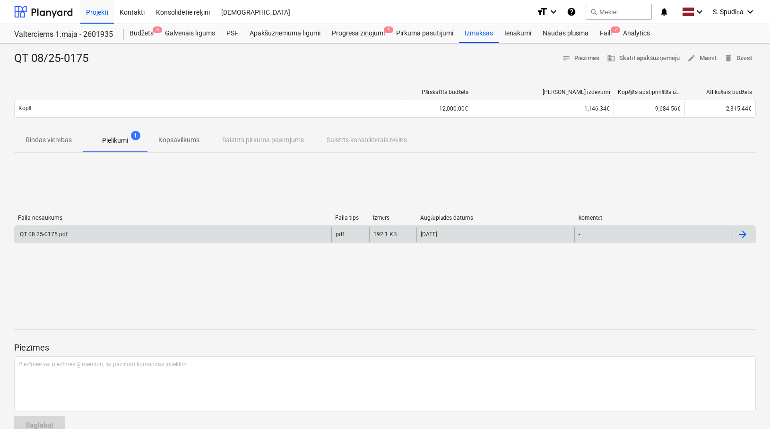
click at [90, 235] on div "QT 08 25-0175.pdf" at bounding box center [173, 234] width 317 height 15
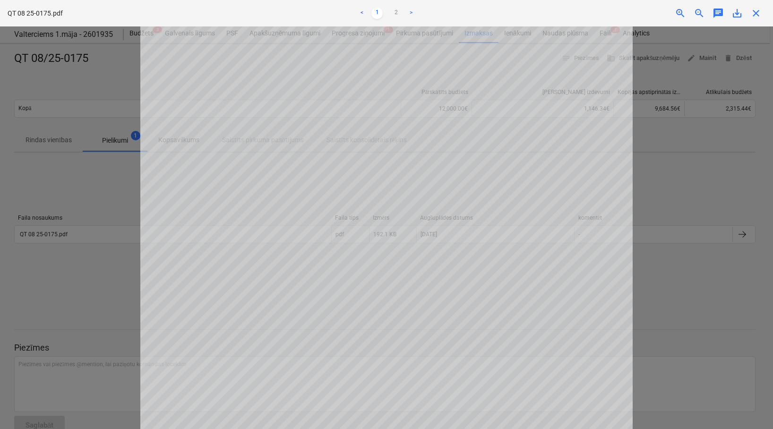
click at [752, 14] on span "close" at bounding box center [755, 13] width 11 height 11
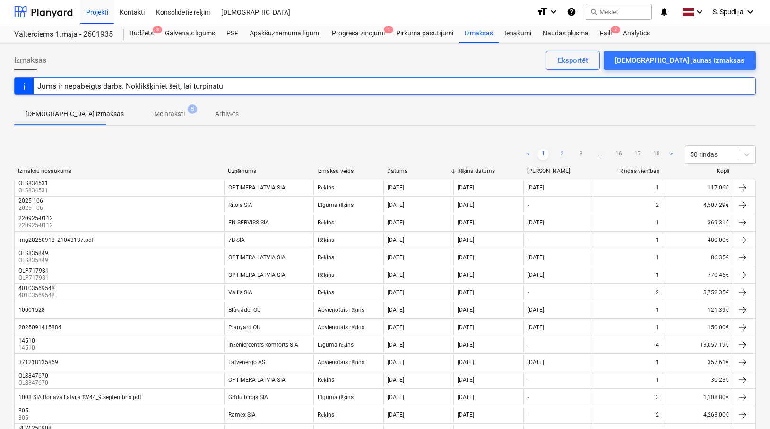
drag, startPoint x: 563, startPoint y: 157, endPoint x: 571, endPoint y: 105, distance: 52.7
click at [563, 157] on link "2" at bounding box center [561, 154] width 11 height 11
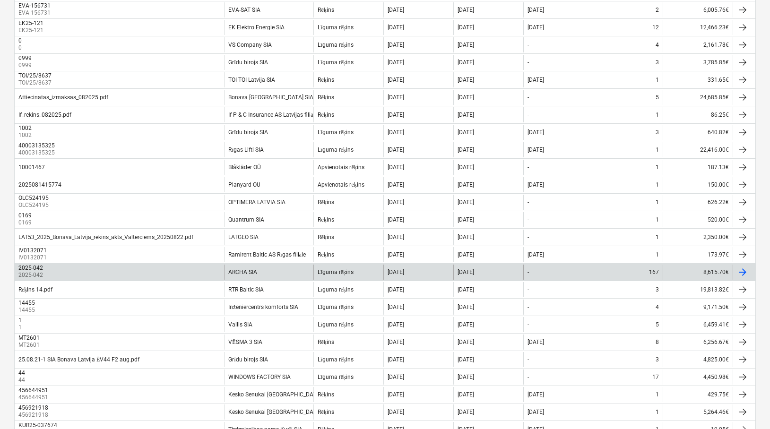
scroll to position [567, 0]
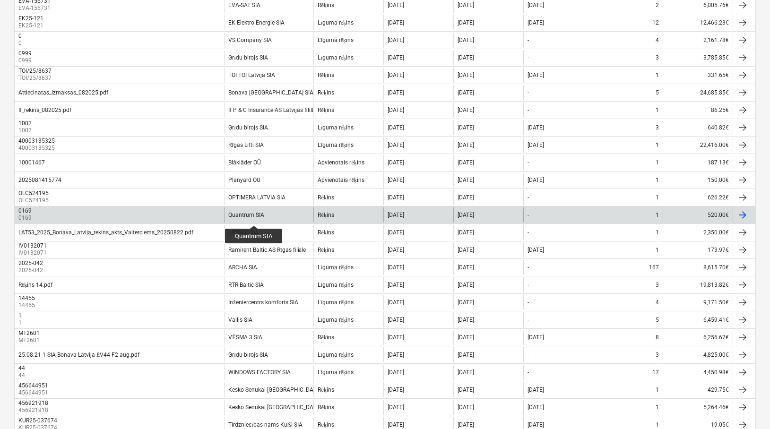
click at [254, 217] on div "Quantrum SIA" at bounding box center [246, 215] width 36 height 7
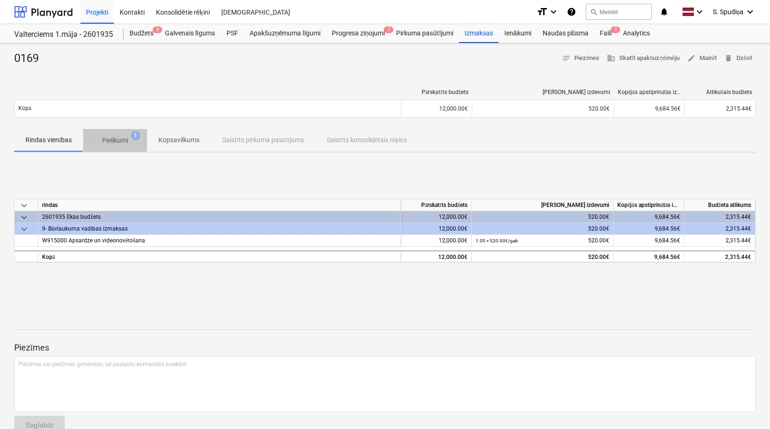
click at [112, 142] on p "Pielikumi" at bounding box center [115, 141] width 26 height 10
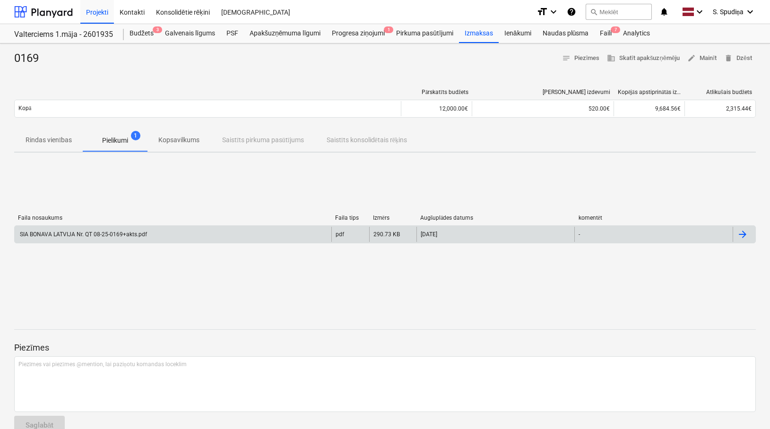
click at [96, 235] on div "SIA BONAVA LATVIJA Nr. QT 08-25-0169+akts.pdf" at bounding box center [82, 234] width 129 height 7
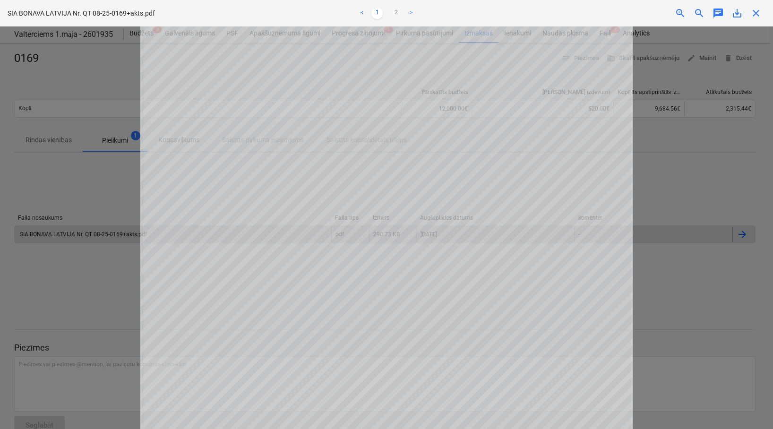
click at [757, 15] on span "close" at bounding box center [755, 13] width 11 height 11
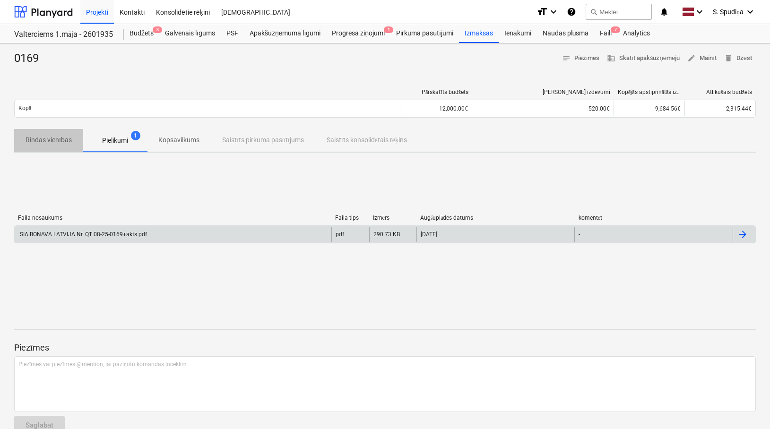
click at [61, 146] on span "Rindas vienības" at bounding box center [48, 140] width 69 height 16
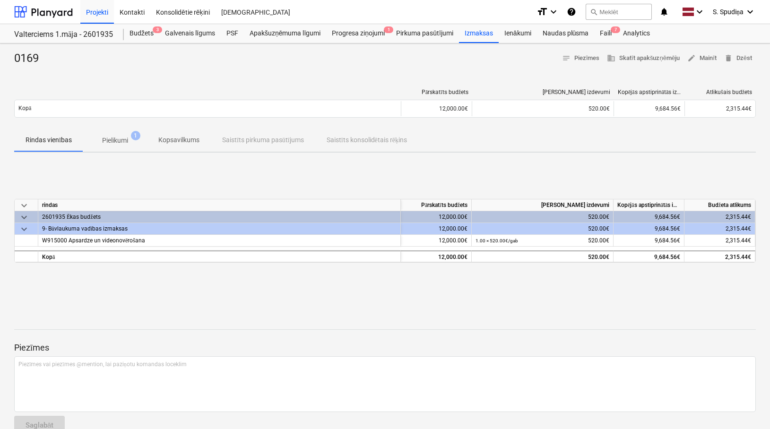
click at [172, 141] on p "Kopsavilkums" at bounding box center [178, 140] width 41 height 10
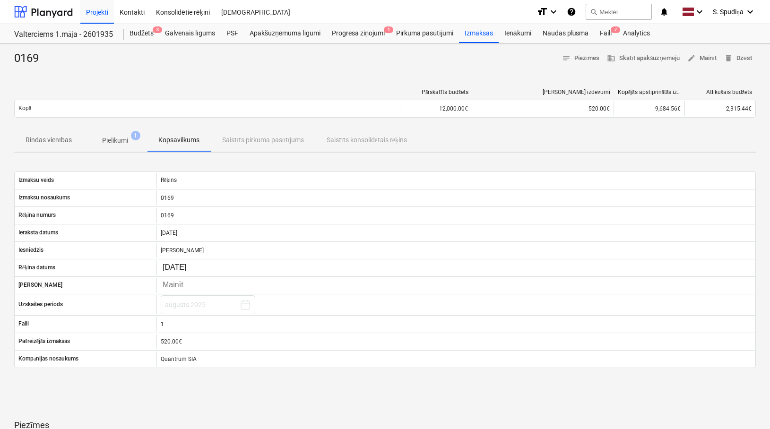
click at [49, 139] on p "Rindas vienības" at bounding box center [49, 140] width 46 height 10
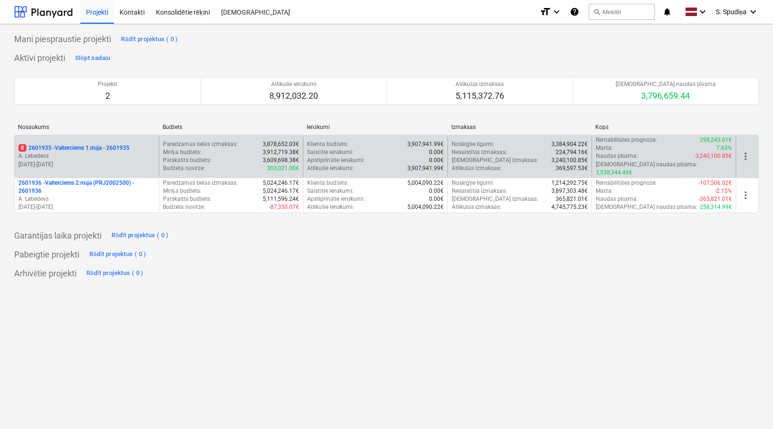
click at [109, 161] on p "[DATE] - [DATE]" at bounding box center [86, 165] width 137 height 8
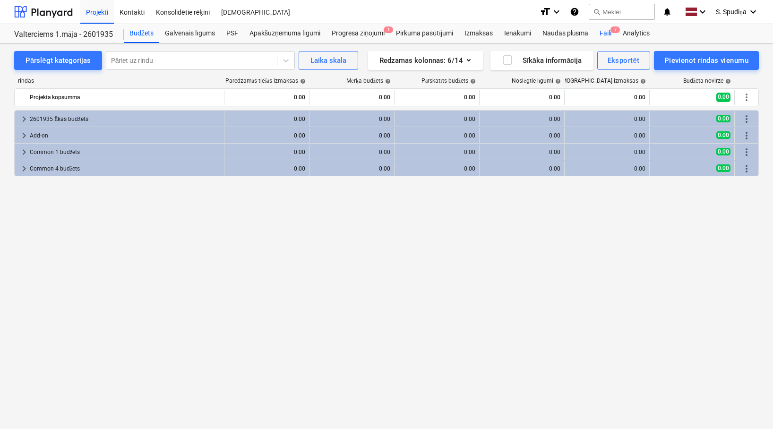
click at [609, 31] on div "Faili 7" at bounding box center [605, 33] width 23 height 19
